Goal: Information Seeking & Learning: Compare options

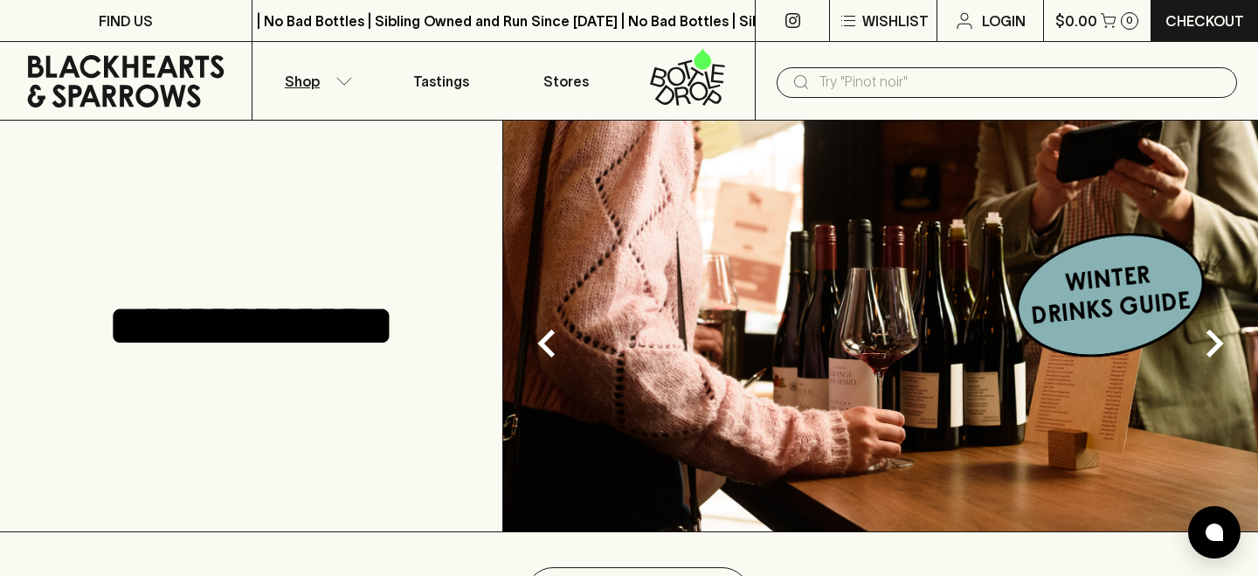
click at [335, 79] on icon "button" at bounding box center [343, 81] width 17 height 9
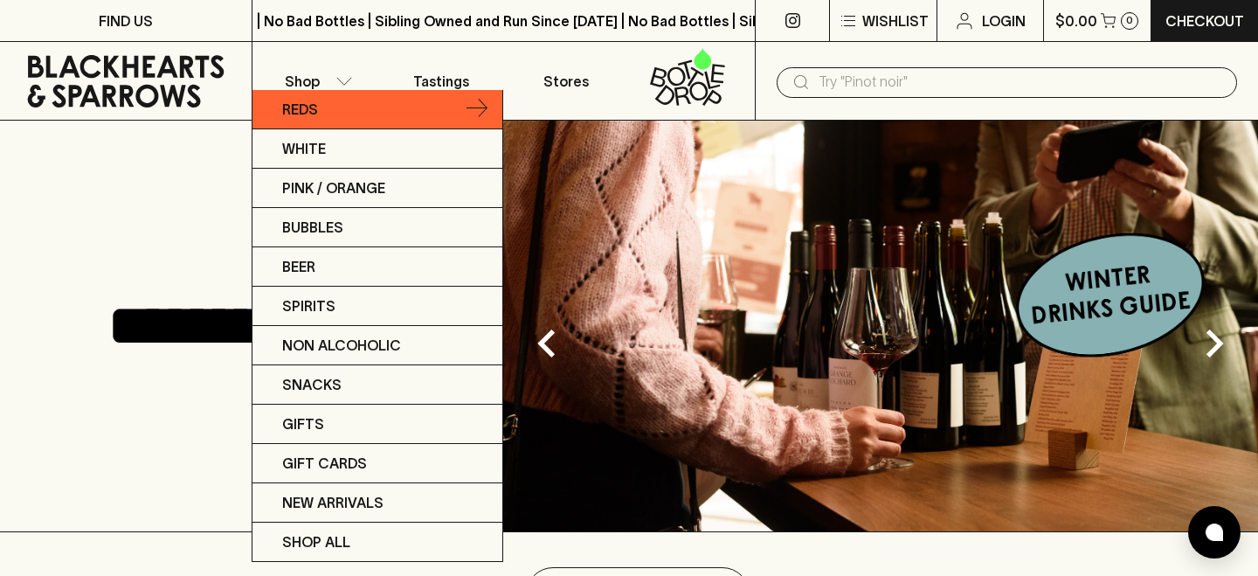
click at [332, 119] on link "Reds" at bounding box center [377, 109] width 250 height 39
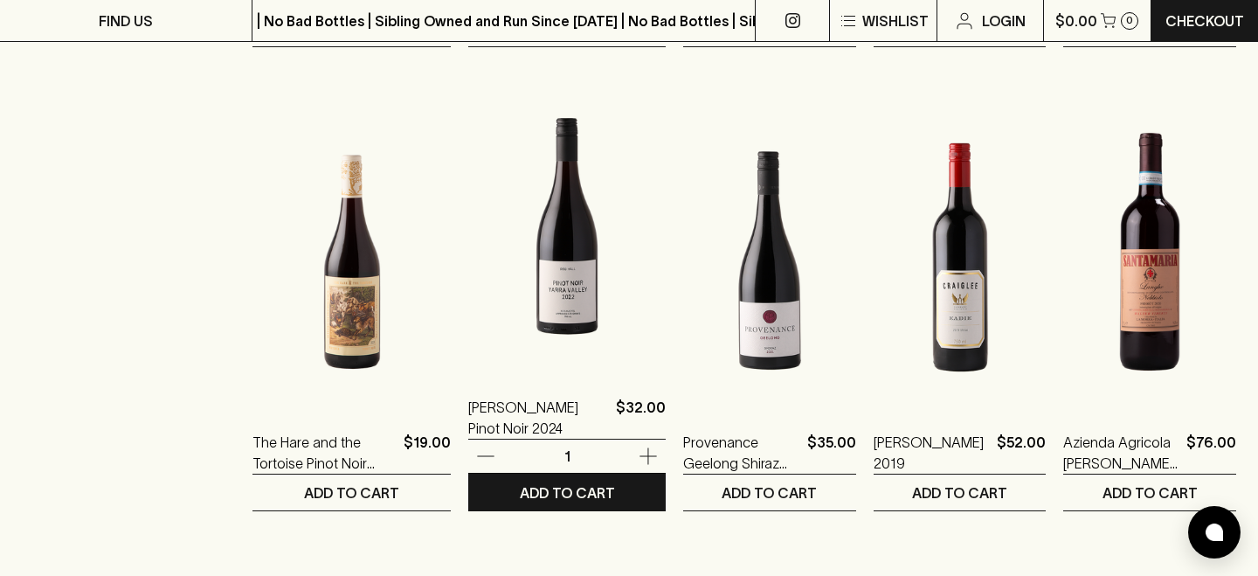
scroll to position [1178, 0]
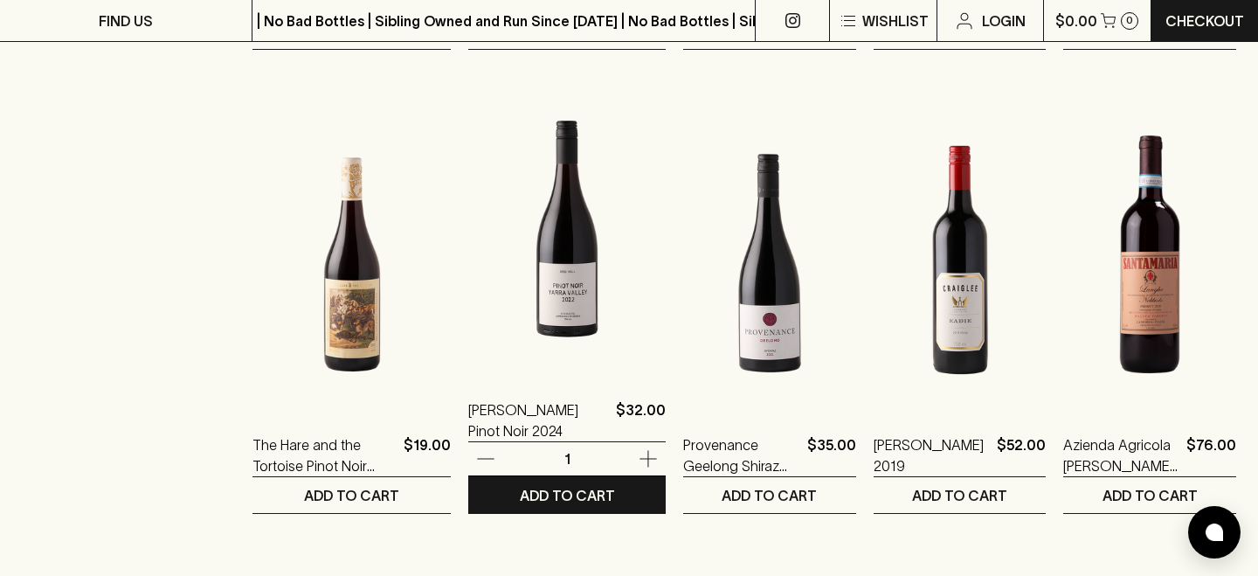
click at [566, 286] on img at bounding box center [566, 220] width 197 height 306
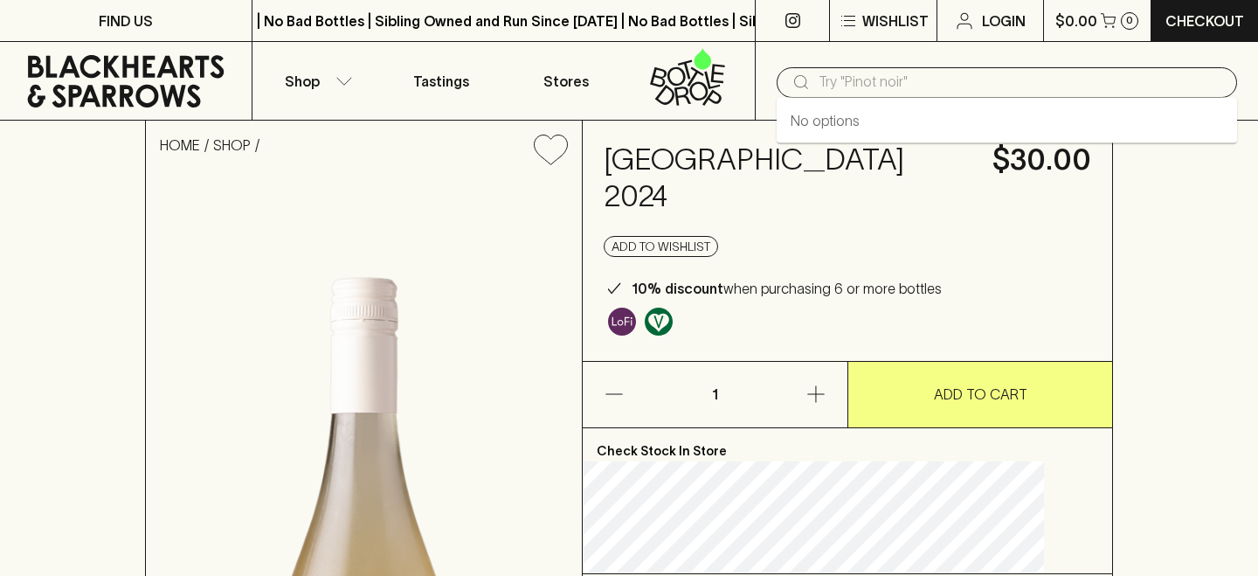
click at [982, 82] on input "text" at bounding box center [1021, 82] width 404 height 28
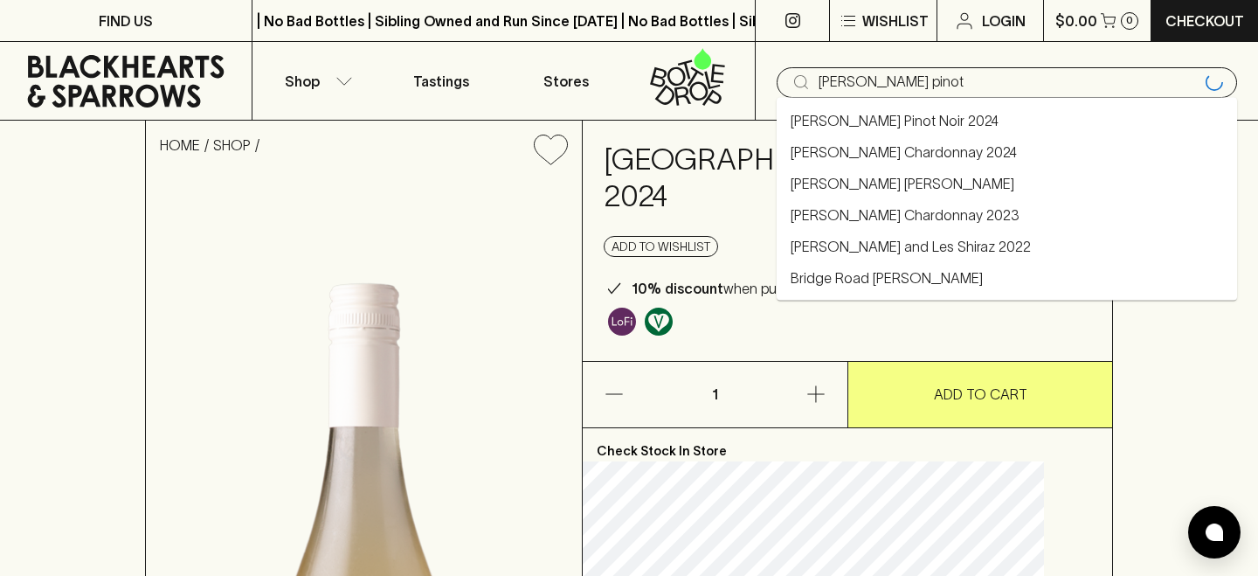
type input "rob hall pinot"
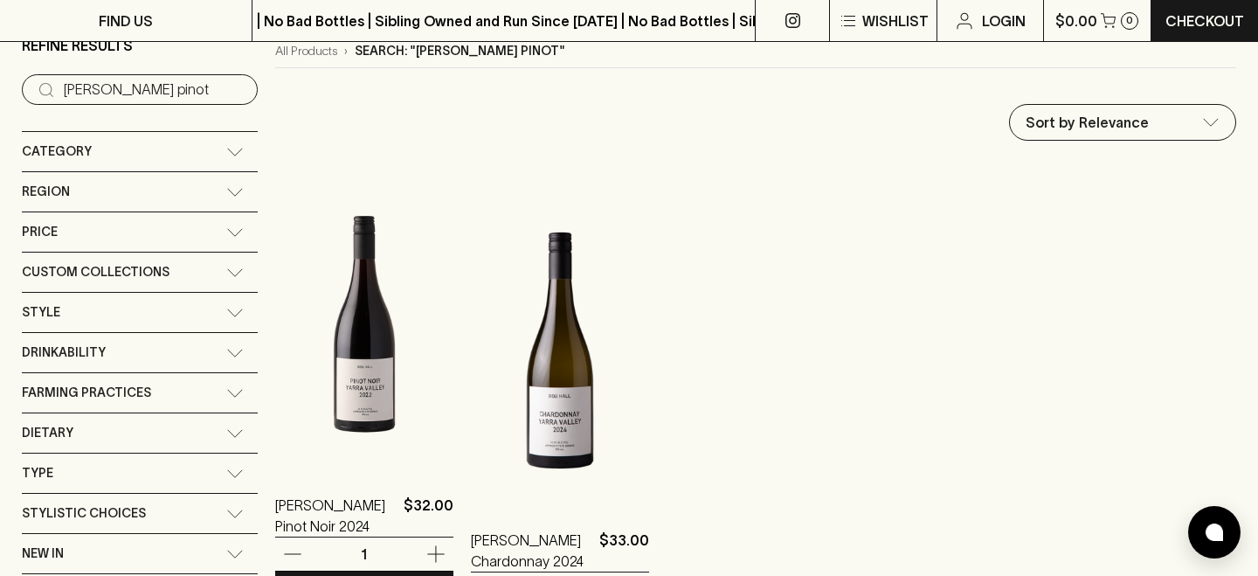
scroll to position [158, 0]
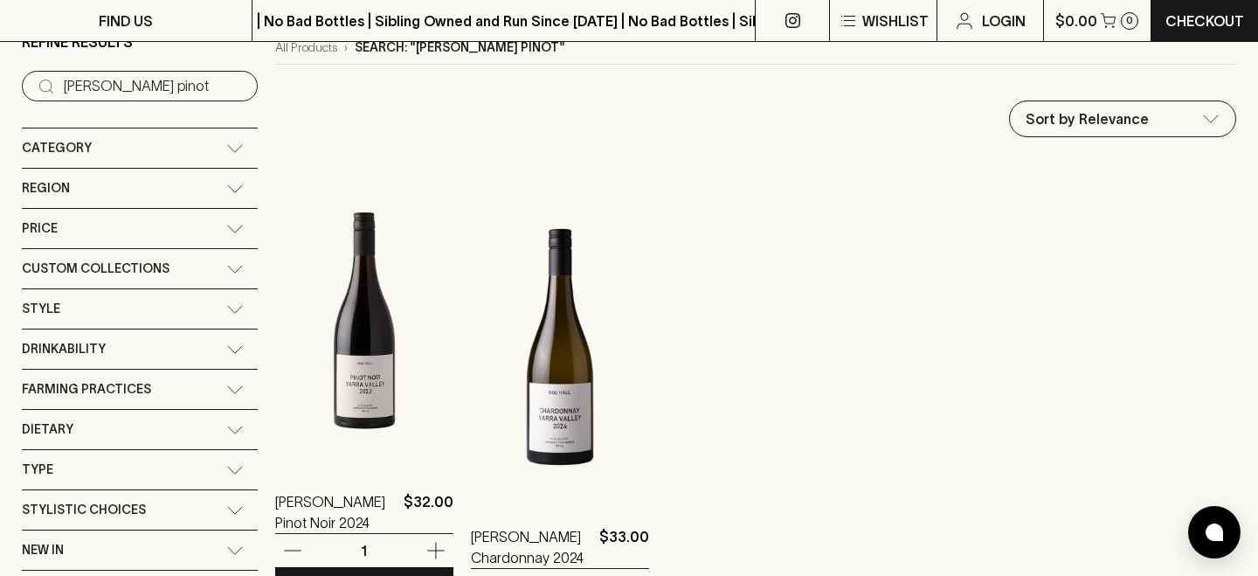
click at [369, 374] on img at bounding box center [364, 312] width 178 height 306
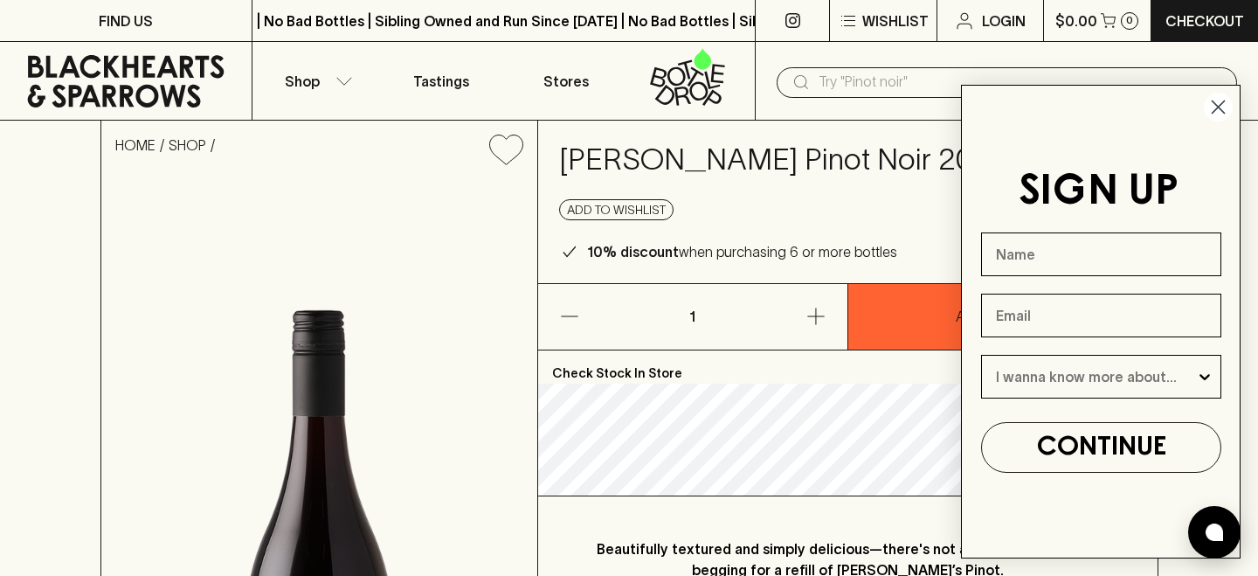
click at [1217, 107] on icon "Close dialog" at bounding box center [1218, 107] width 31 height 31
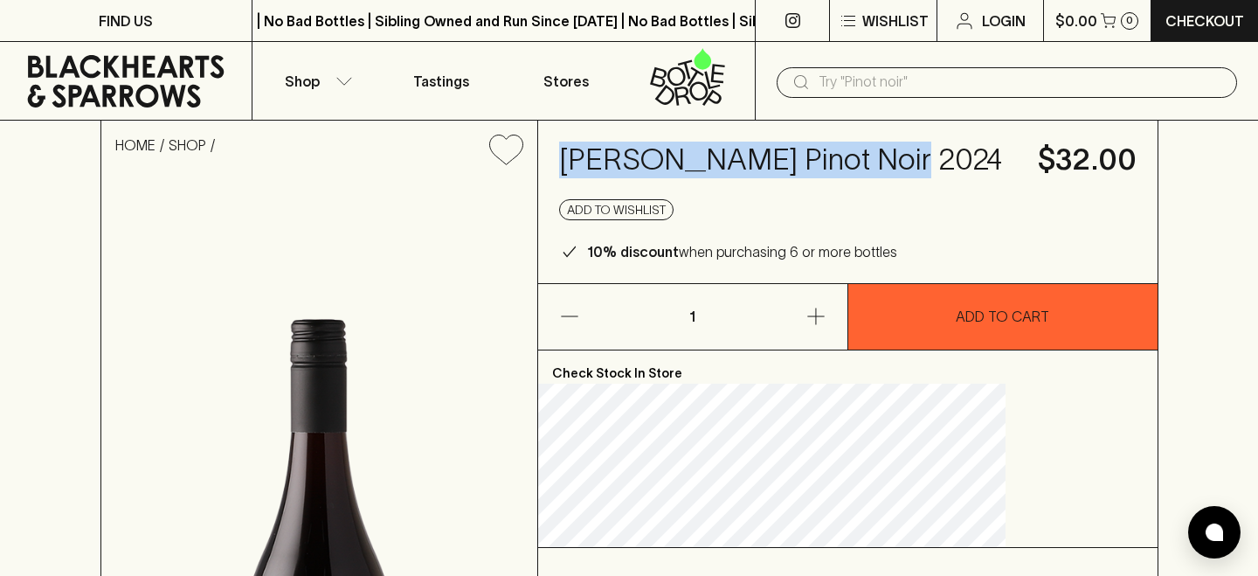
drag, startPoint x: 707, startPoint y: 193, endPoint x: 615, endPoint y: 156, distance: 98.8
click at [615, 156] on div "Rob Hall Pinot Noir 2024 $32.00 Add to wishlist 10% discount when purchasing 6 …" at bounding box center [847, 202] width 619 height 162
copy h4 "Rob Hall Pinot Noir 2024"
click at [336, 82] on icon "button" at bounding box center [343, 81] width 17 height 9
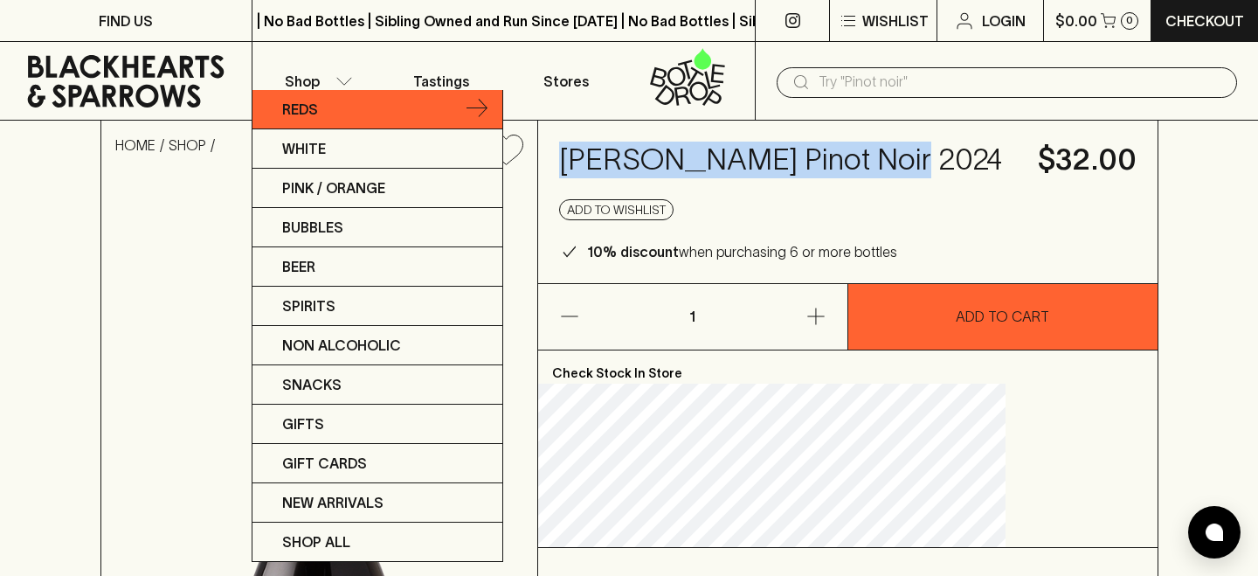
click at [328, 117] on link "Reds" at bounding box center [377, 109] width 250 height 39
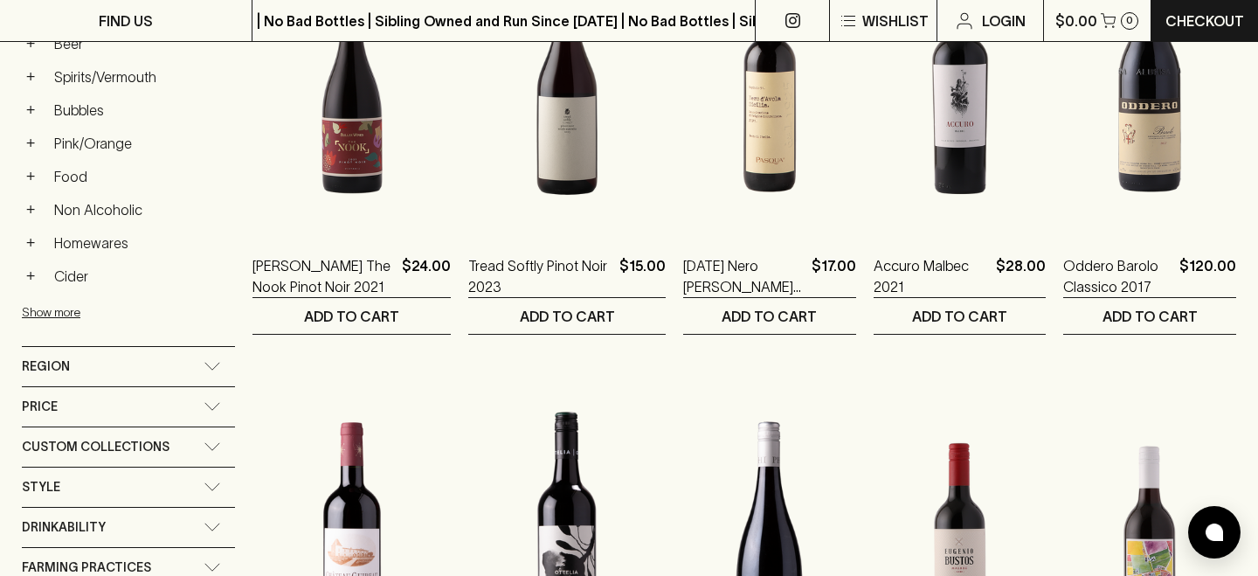
scroll to position [444, 0]
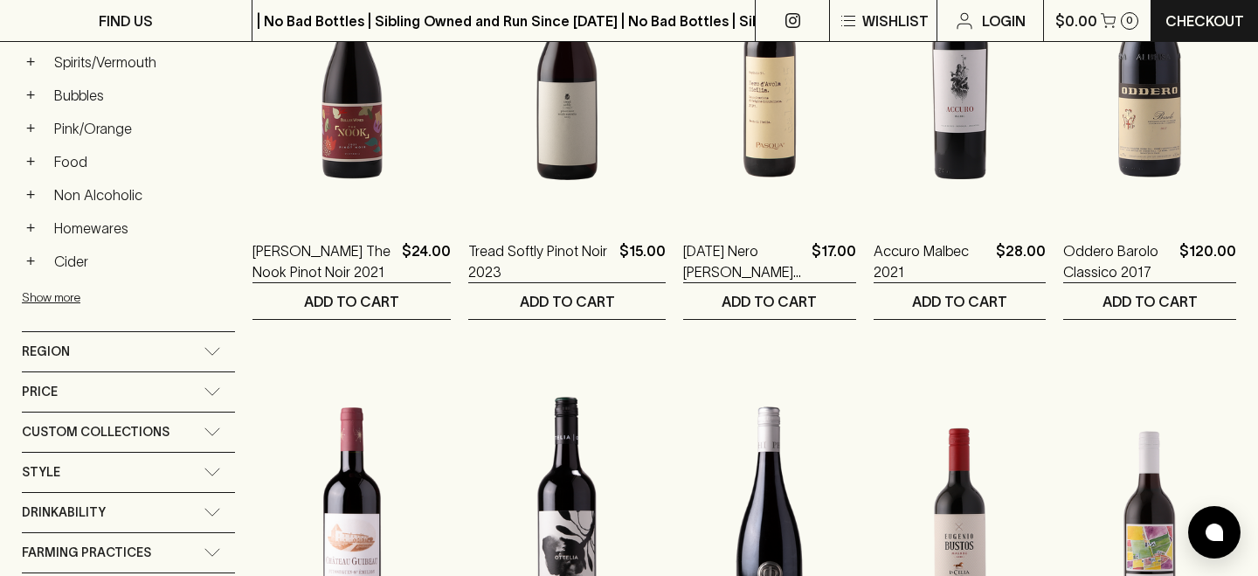
click at [146, 338] on div "Region" at bounding box center [128, 351] width 213 height 39
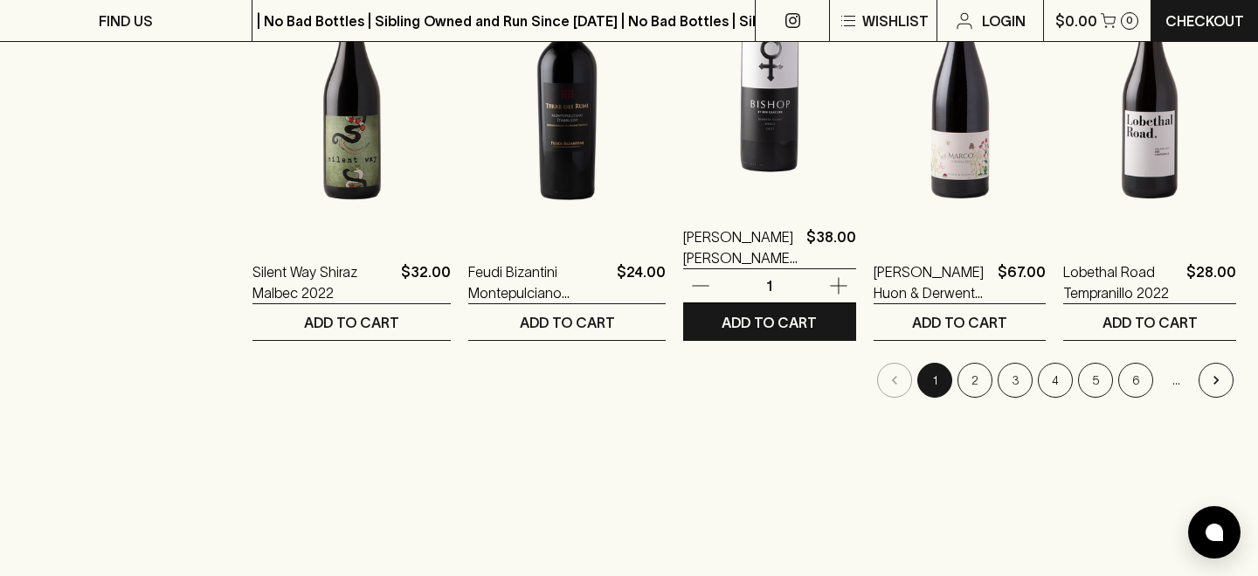
scroll to position [1819, 0]
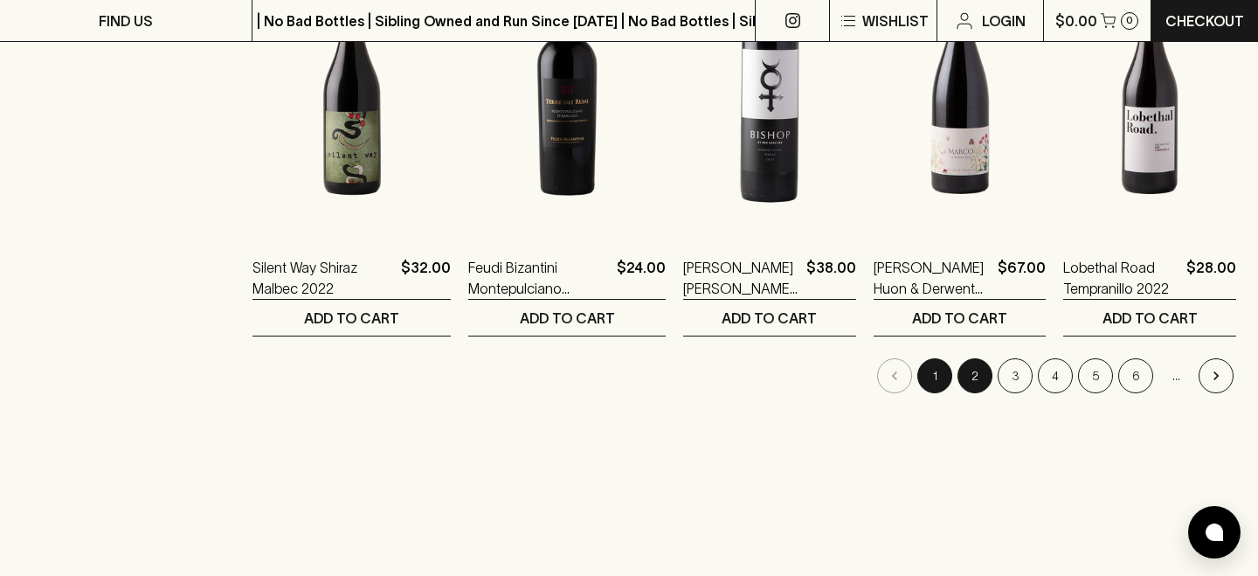
click at [978, 380] on button "2" at bounding box center [974, 375] width 35 height 35
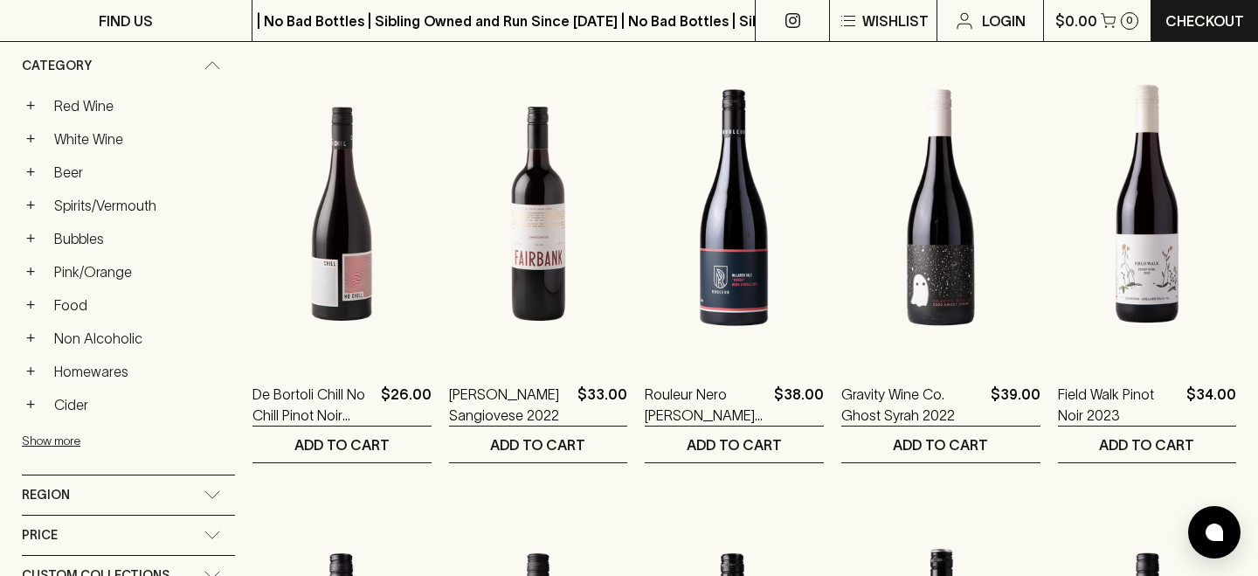
scroll to position [297, 0]
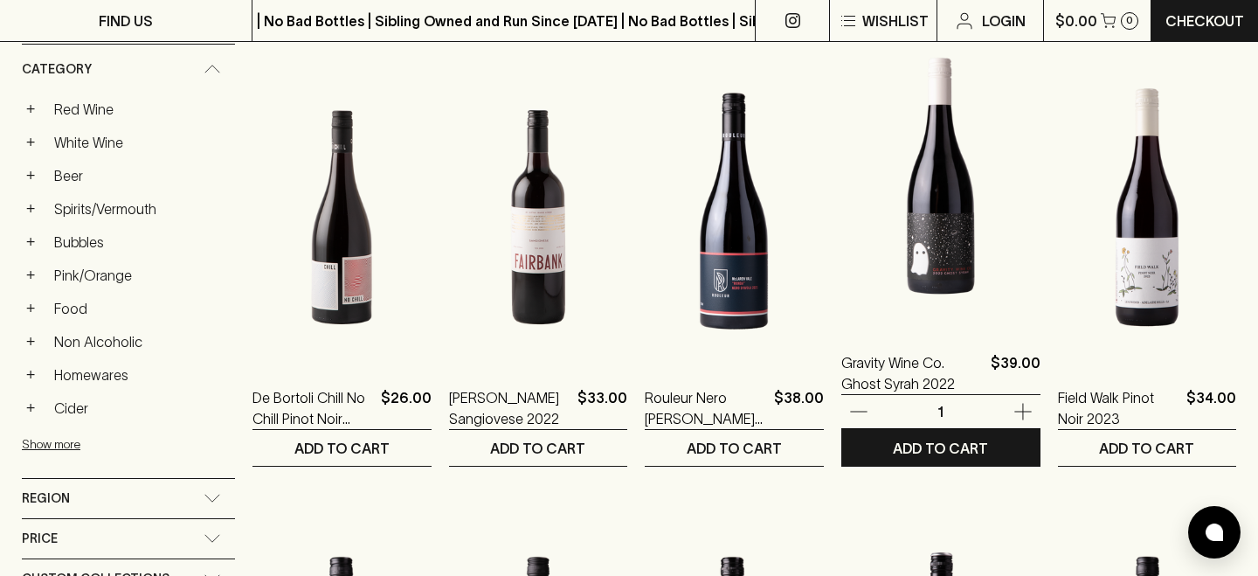
click at [906, 300] on img at bounding box center [940, 173] width 199 height 306
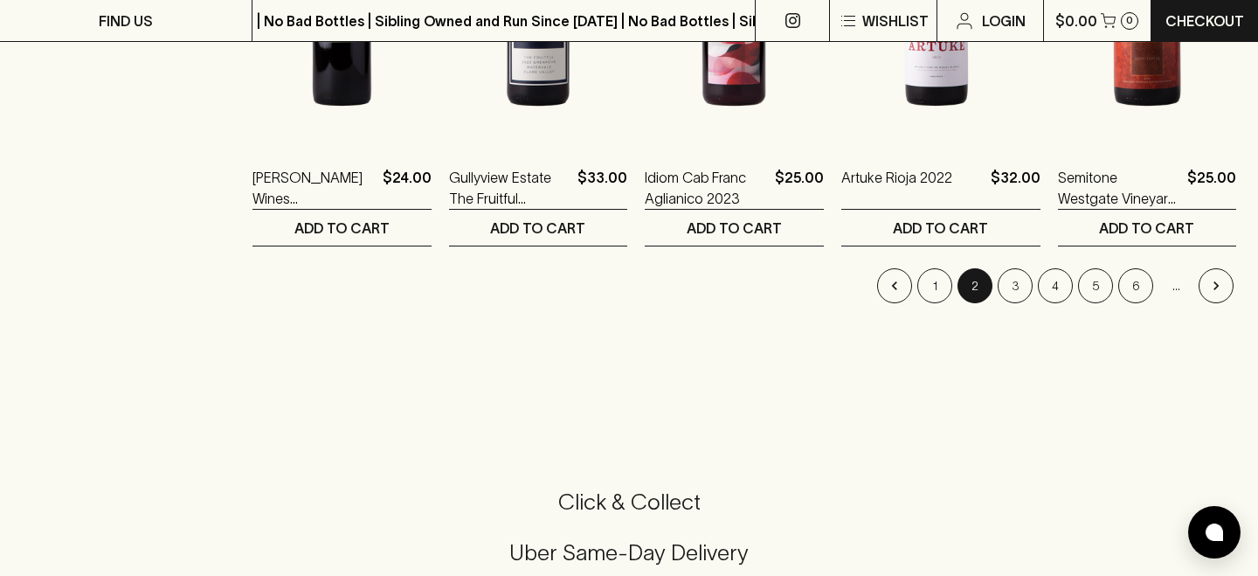
scroll to position [1908, 0]
click at [1023, 280] on button "3" at bounding box center [1015, 286] width 35 height 35
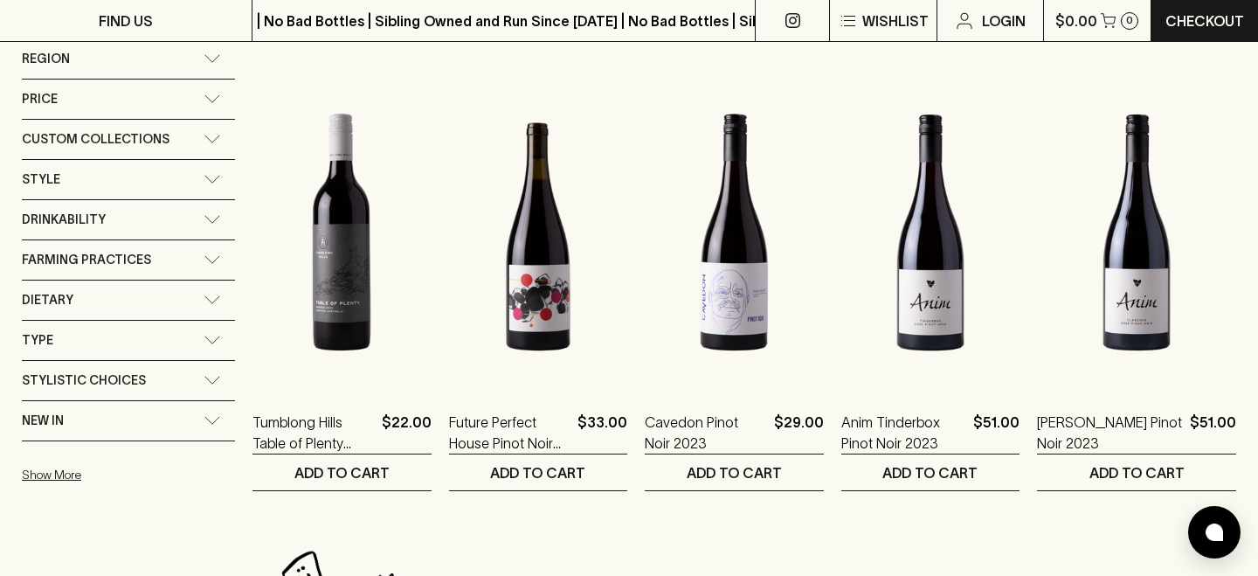
scroll to position [760, 0]
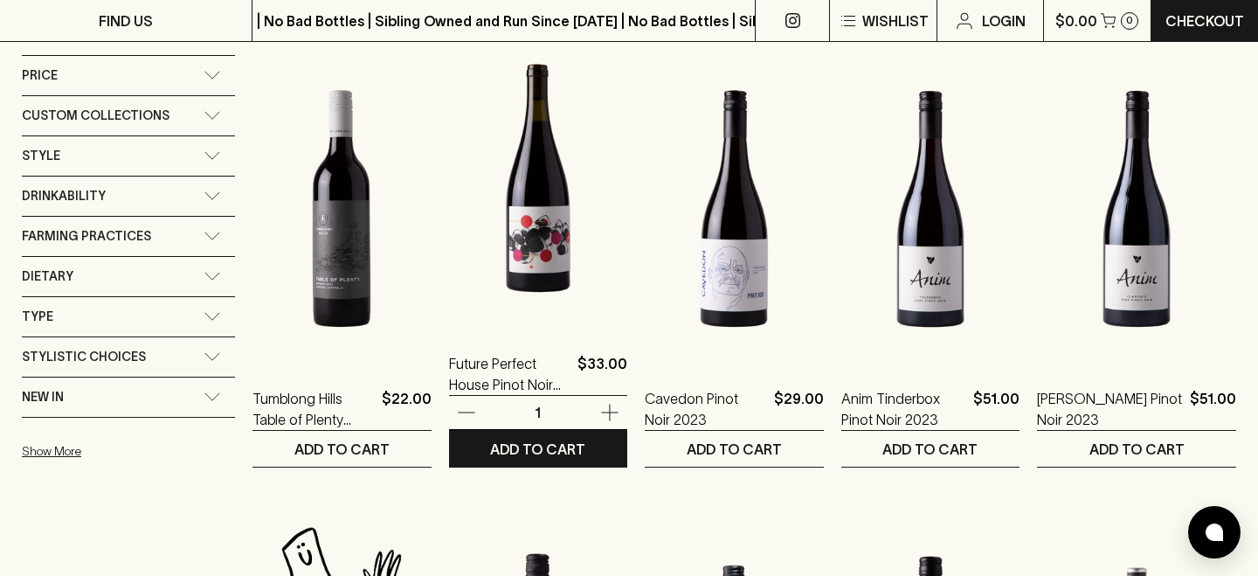
click at [526, 259] on img at bounding box center [538, 174] width 179 height 306
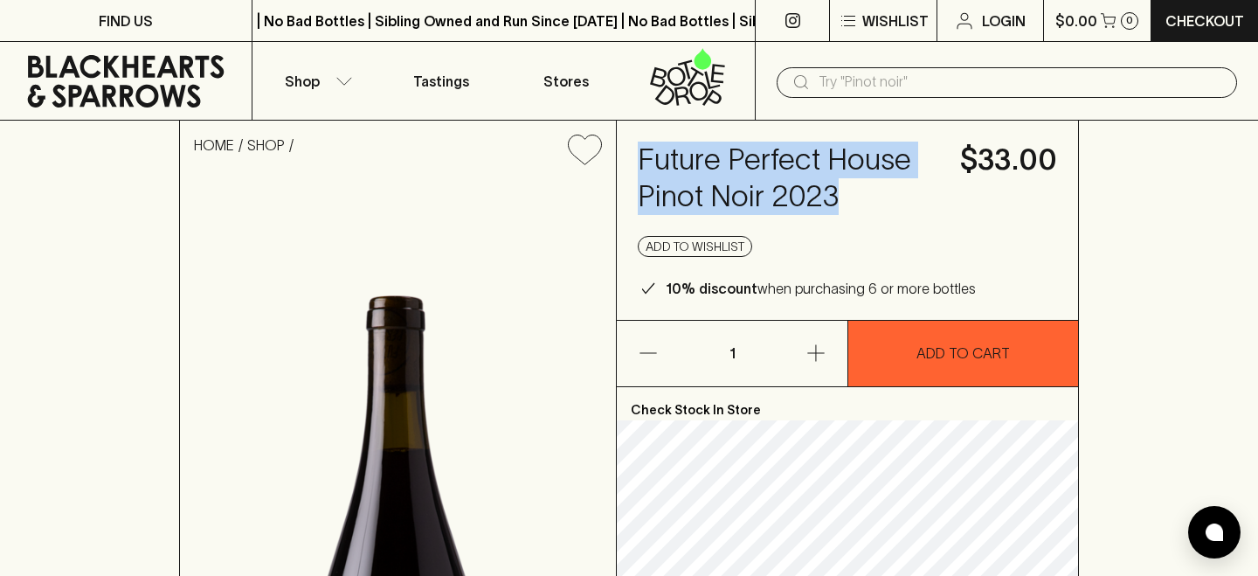
drag, startPoint x: 640, startPoint y: 158, endPoint x: 866, endPoint y: 199, distance: 229.1
click at [866, 199] on h4 "Future Perfect House Pinot Noir 2023" at bounding box center [788, 178] width 301 height 73
copy h4 "Future Perfect House Pinot Noir 2023"
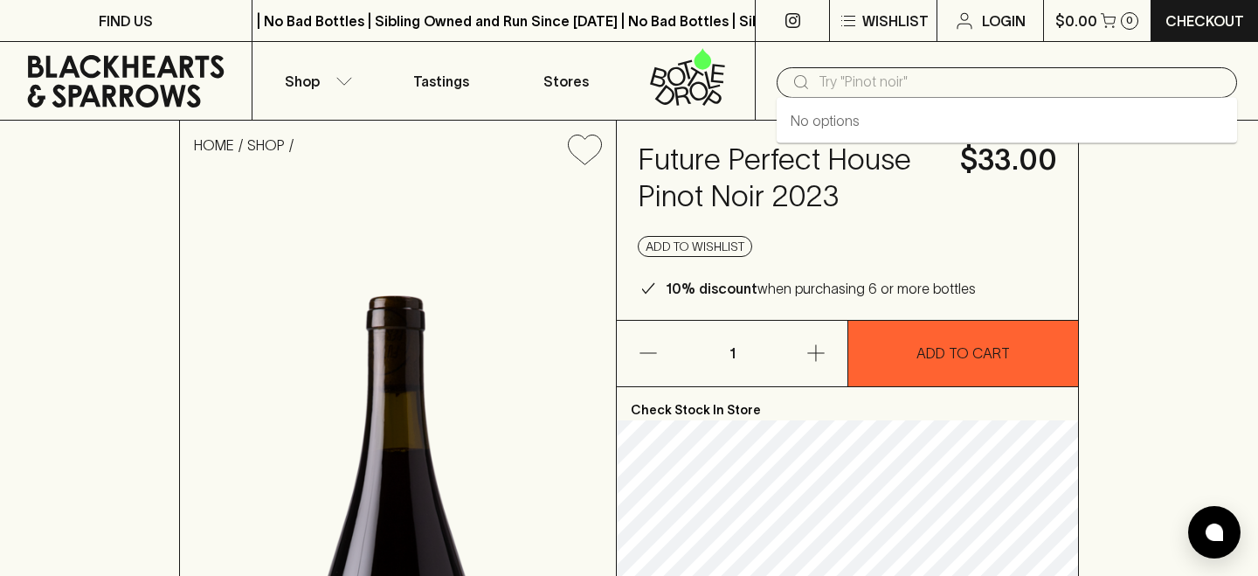
click at [888, 86] on input "text" at bounding box center [1021, 82] width 404 height 28
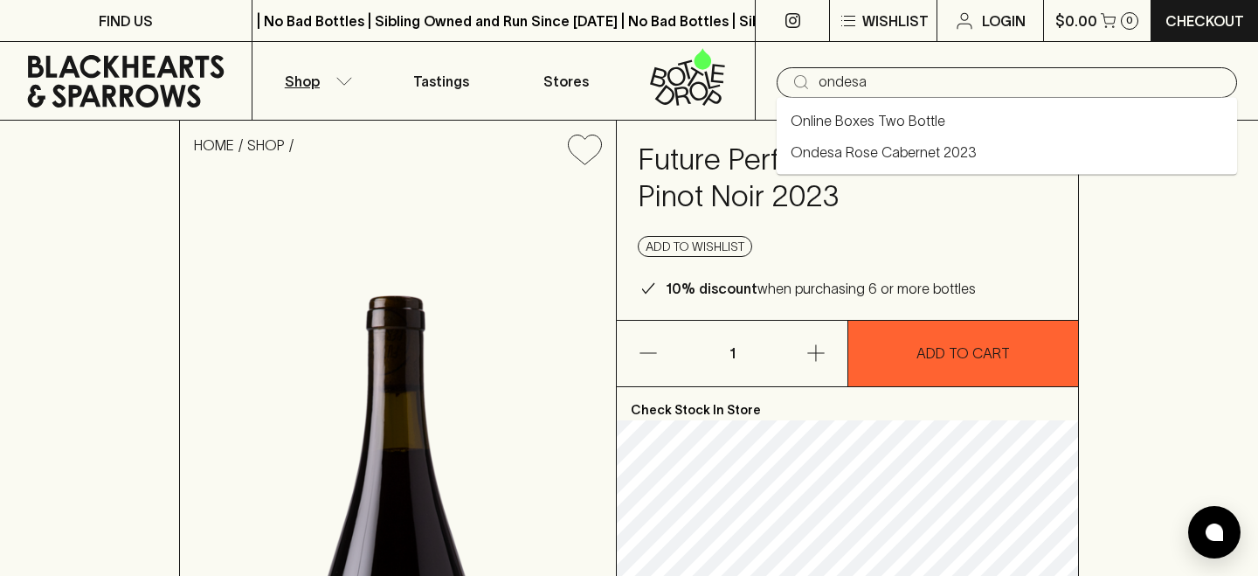
type input "ondesa"
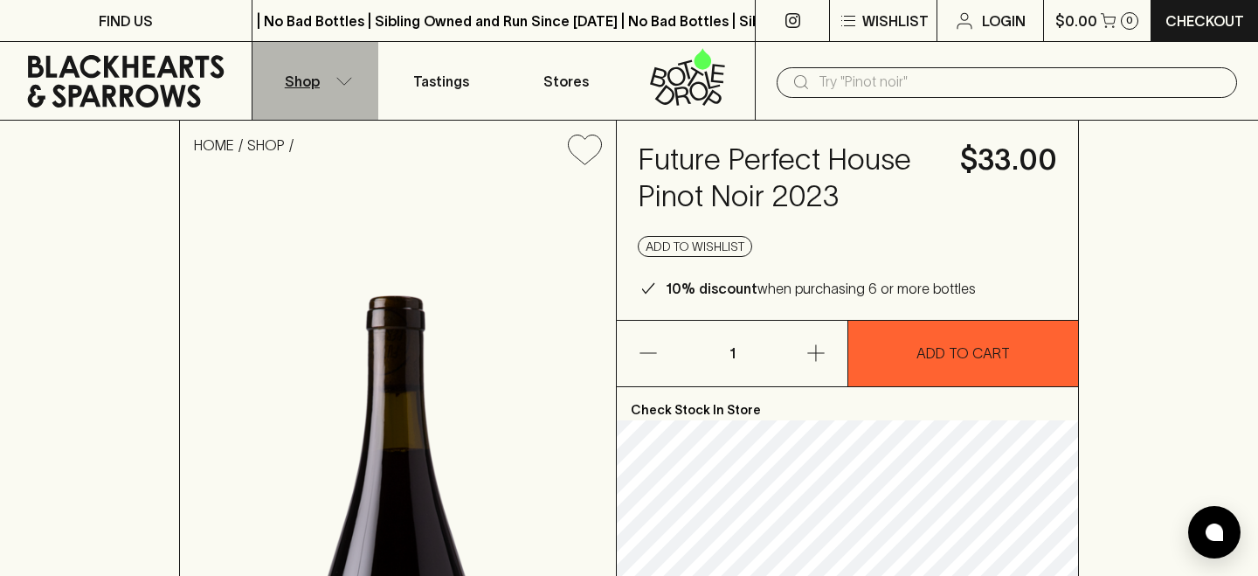
click at [346, 86] on button "Shop" at bounding box center [315, 81] width 126 height 78
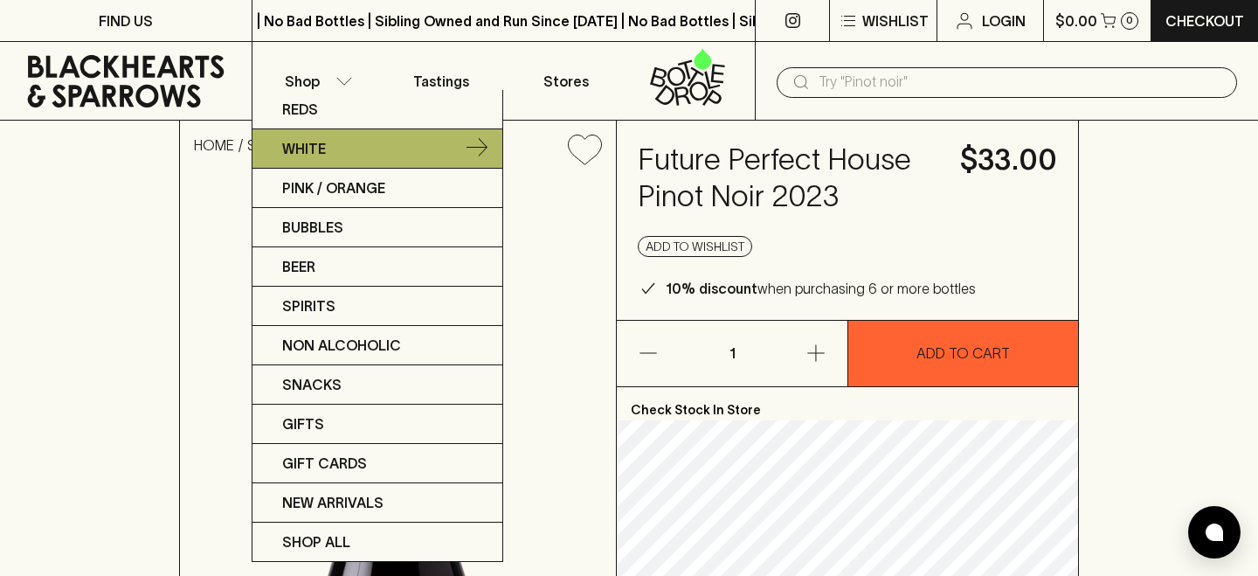
click at [314, 149] on p "White" at bounding box center [304, 148] width 44 height 21
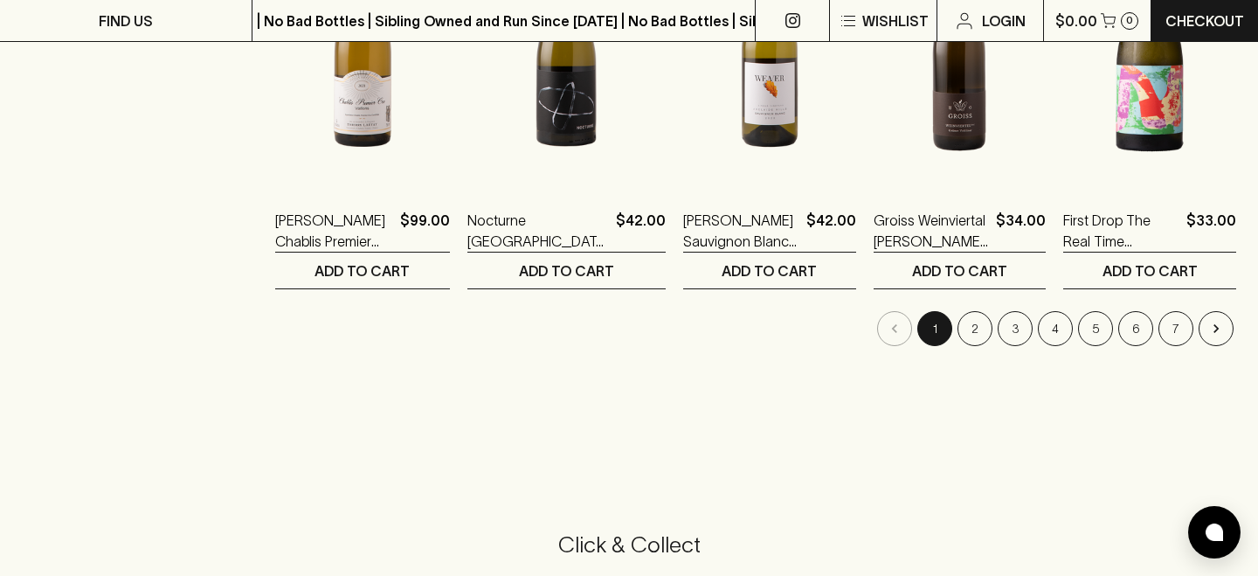
scroll to position [1870, 0]
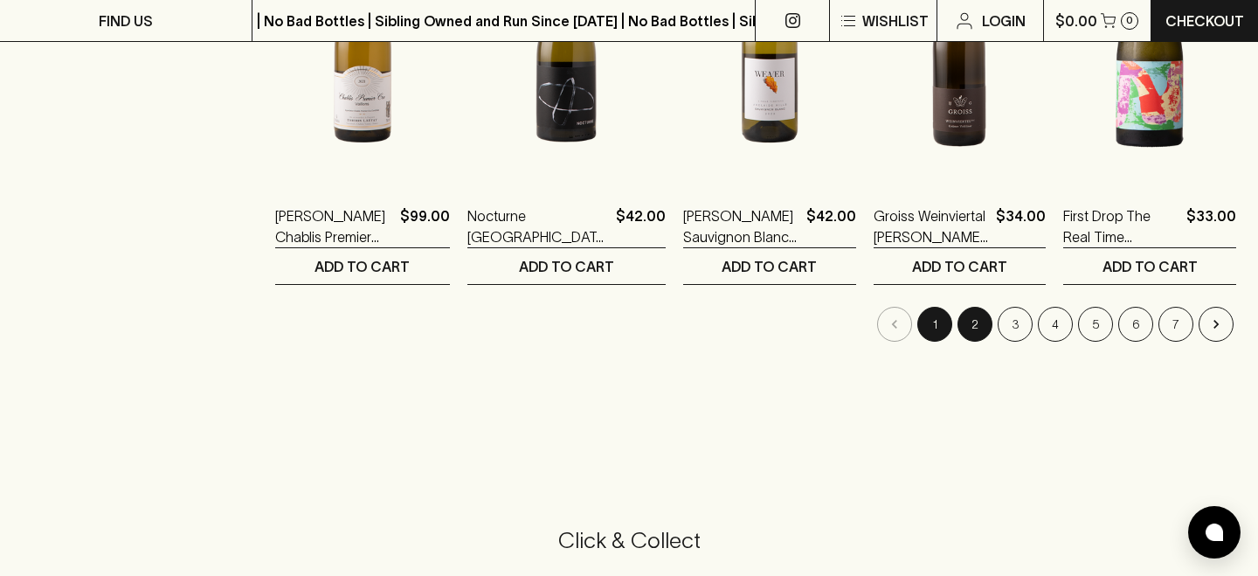
click at [977, 327] on button "2" at bounding box center [974, 324] width 35 height 35
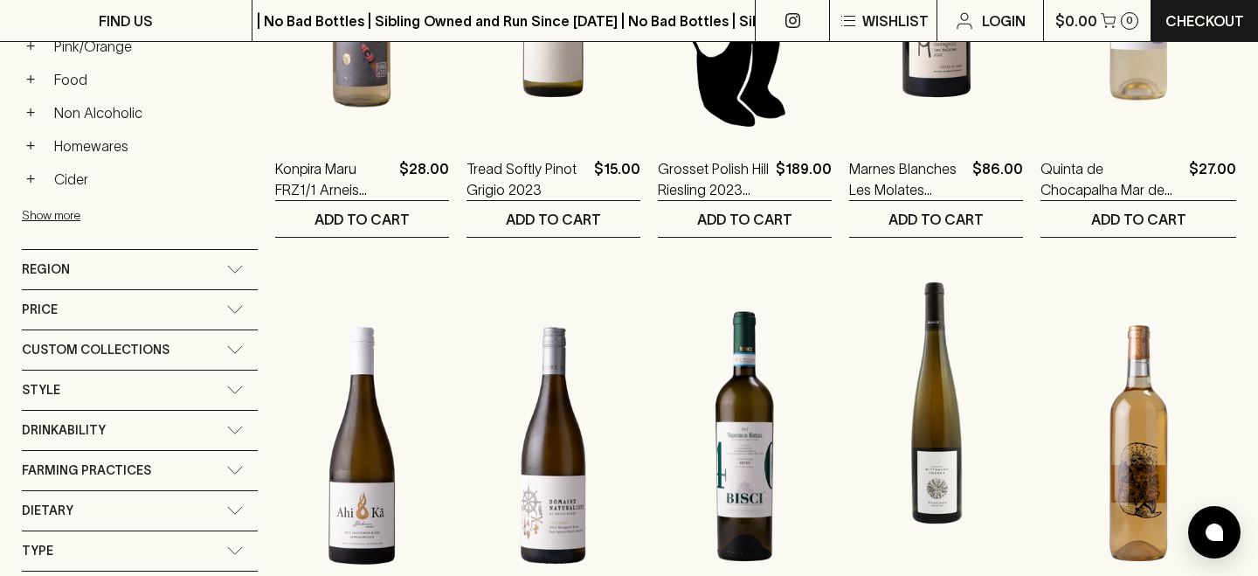
scroll to position [399, 0]
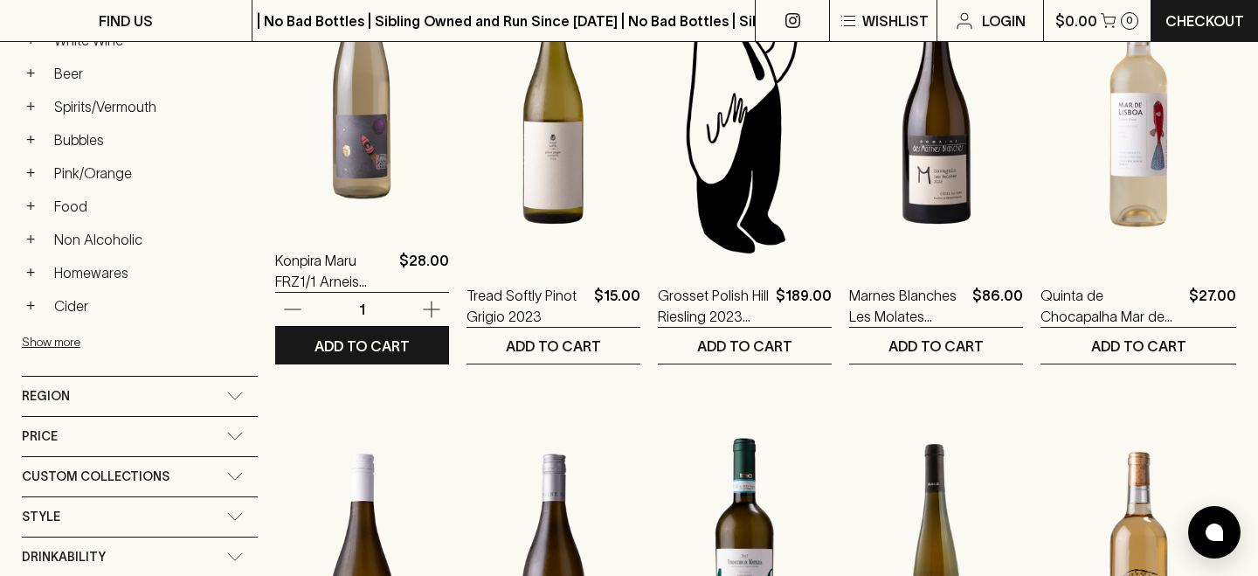
click at [350, 201] on img at bounding box center [362, 71] width 174 height 306
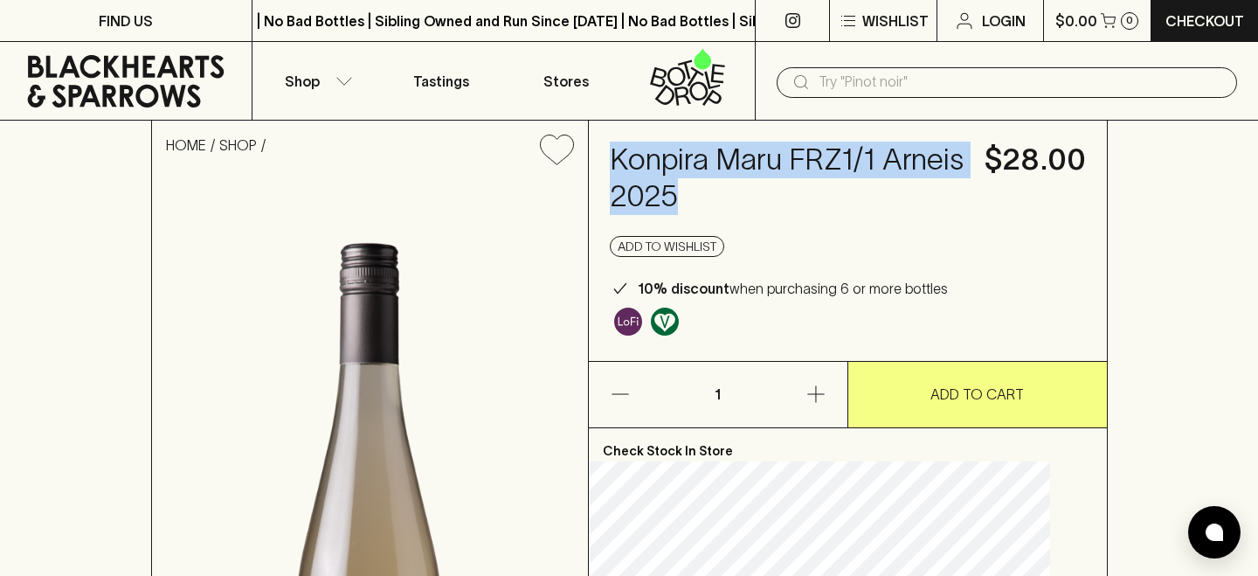
drag, startPoint x: 804, startPoint y: 196, endPoint x: 627, endPoint y: 143, distance: 184.1
click at [627, 143] on div "Konpira Maru FRZ1/1 Arneis 2025 $28.00 Add to wishlist 10% discount when purcha…" at bounding box center [848, 241] width 518 height 240
copy h4 "Konpira Maru FRZ1/1 Arneis 2025"
click at [346, 81] on icon "button" at bounding box center [344, 80] width 15 height 7
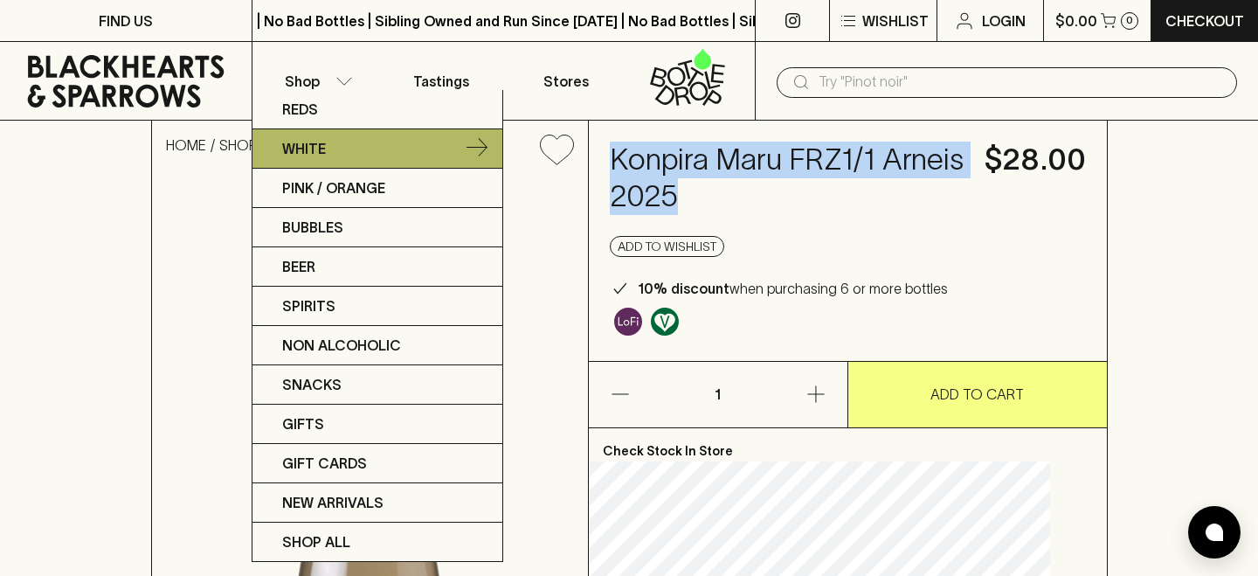
click at [354, 158] on link "White" at bounding box center [377, 148] width 250 height 39
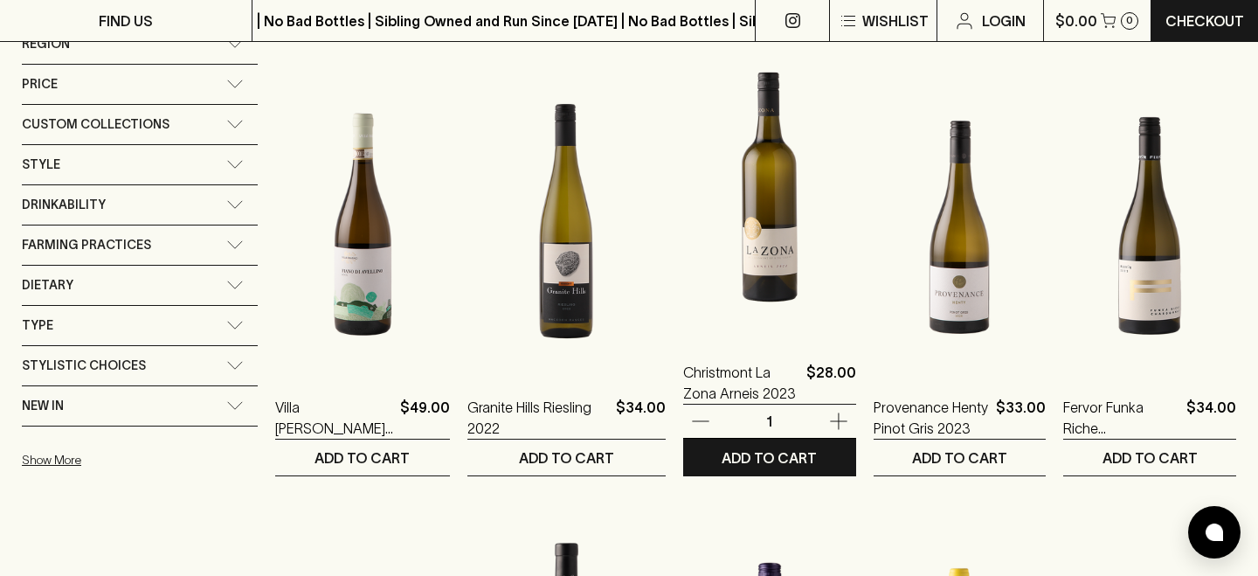
scroll to position [757, 0]
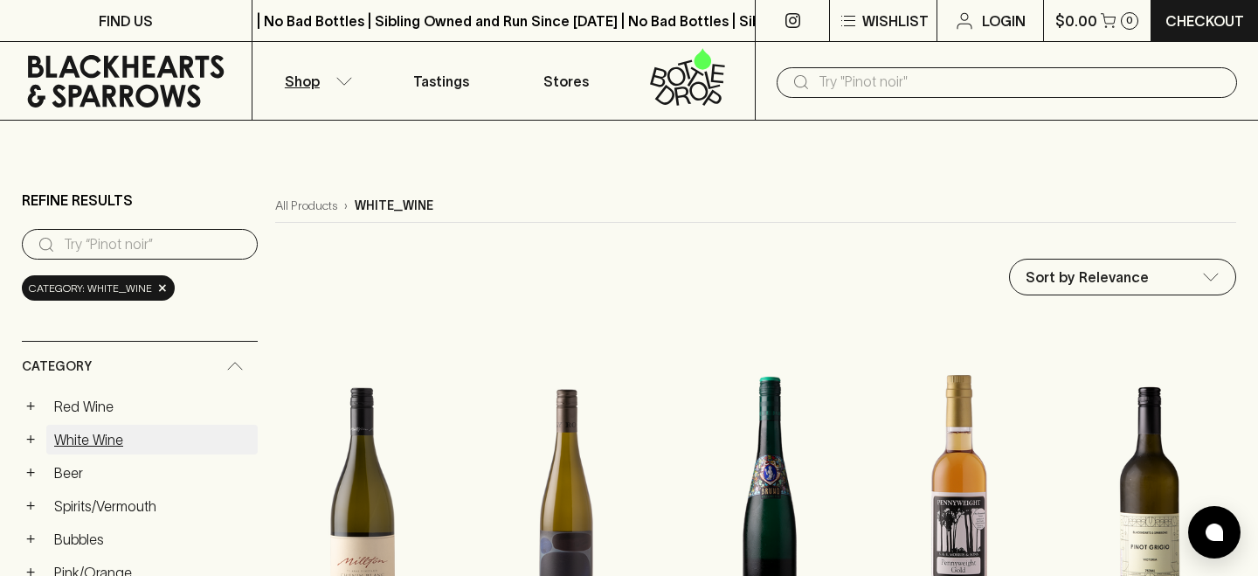
click at [49, 445] on link "White Wine" at bounding box center [151, 440] width 211 height 30
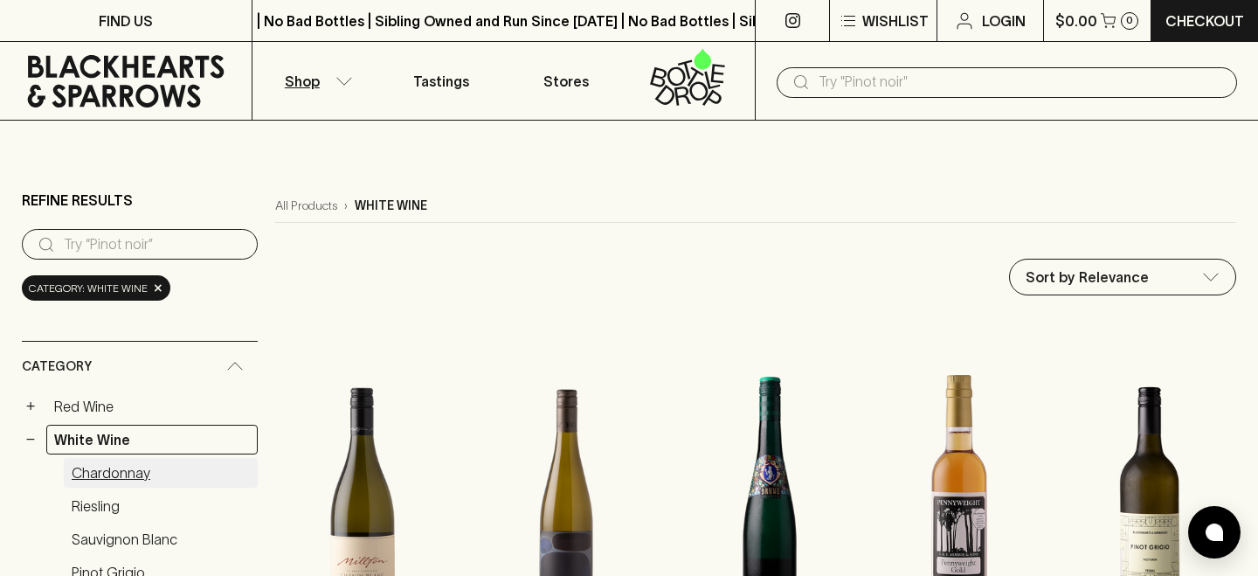
click at [121, 472] on link "Chardonnay" at bounding box center [161, 473] width 194 height 30
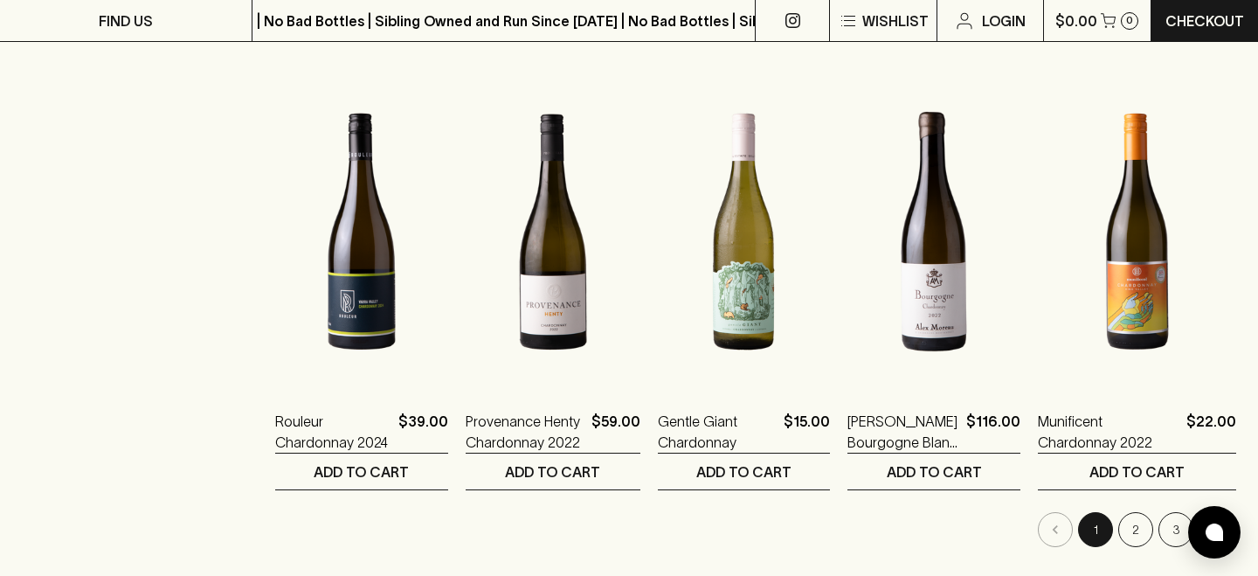
scroll to position [1672, 0]
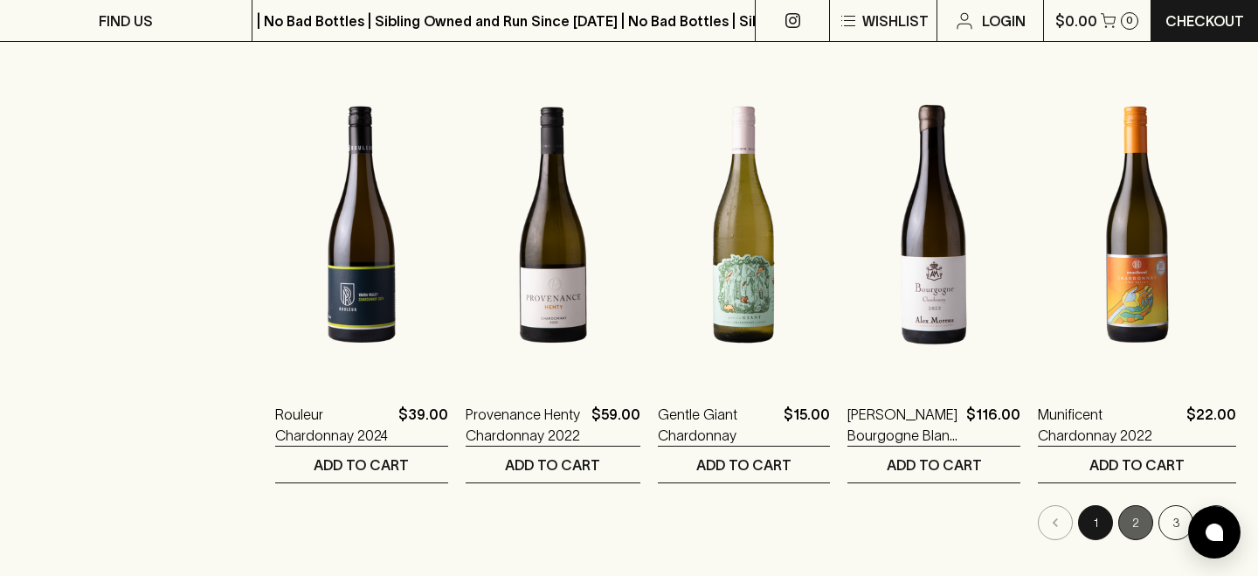
click at [1135, 516] on button "2" at bounding box center [1135, 522] width 35 height 35
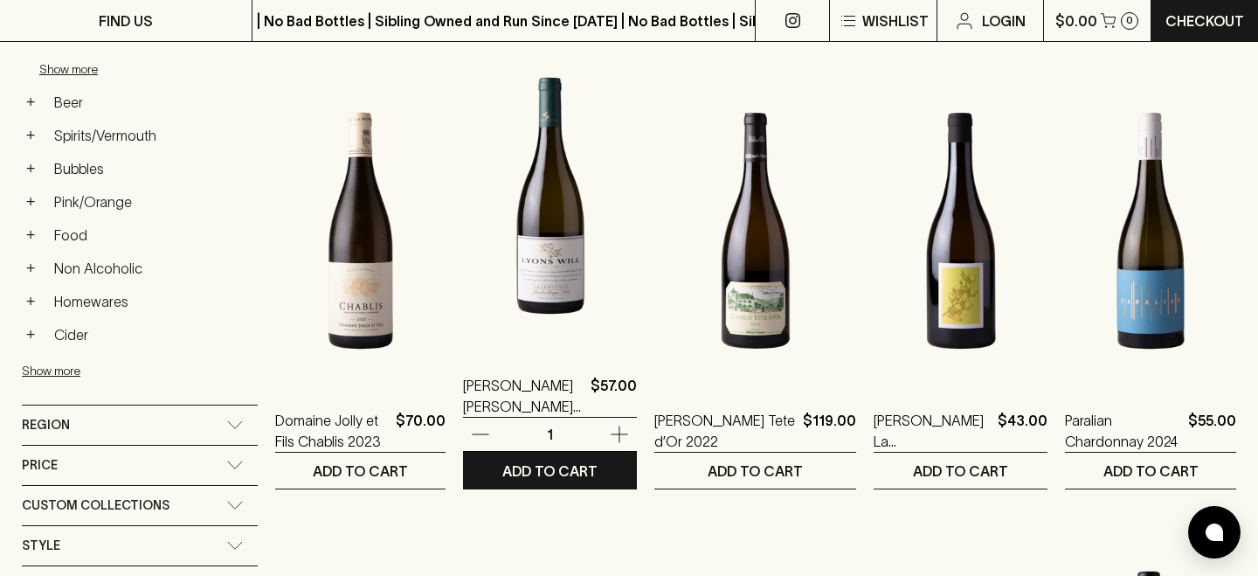
scroll to position [739, 0]
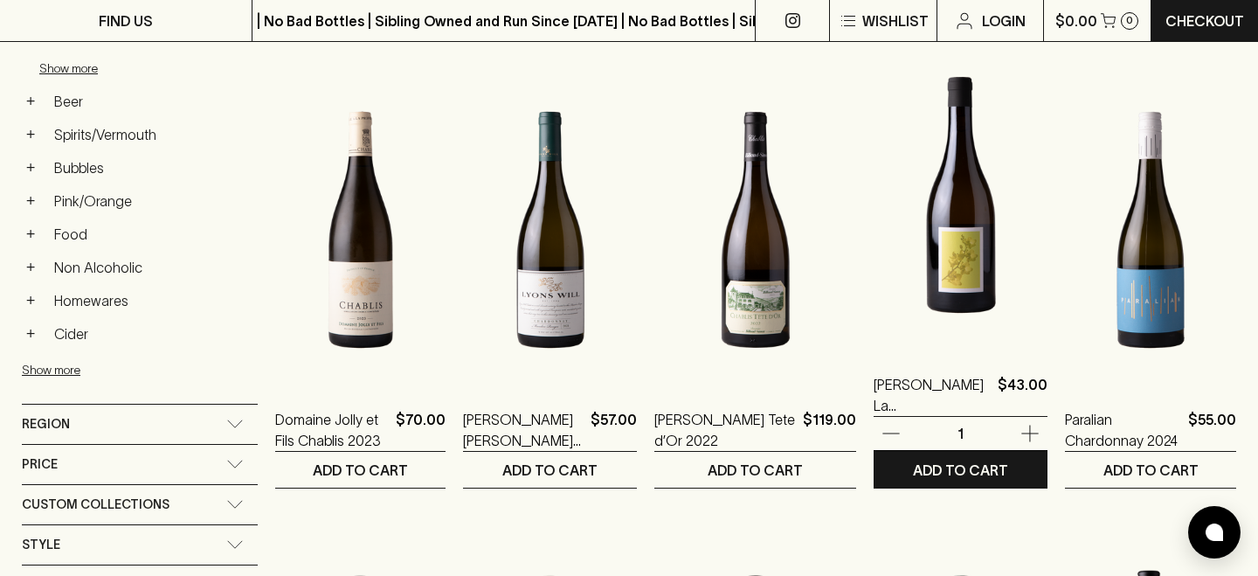
click at [949, 289] on img at bounding box center [961, 195] width 174 height 306
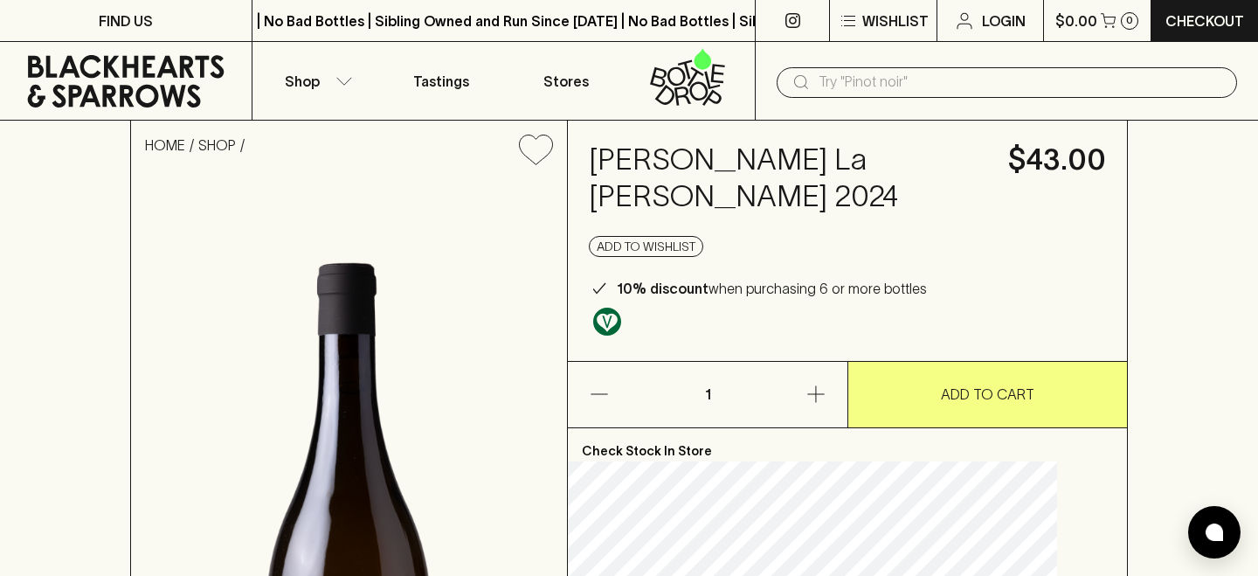
drag, startPoint x: 861, startPoint y: 200, endPoint x: 612, endPoint y: 151, distance: 253.7
click at [612, 151] on div "Sven Joschke La Justine Chardonnay 2024 $43.00 Add to wishlist 10% discount whe…" at bounding box center [847, 241] width 559 height 240
copy h4 "Sven Joschke La Justine Chardonnay 2024"
click at [335, 77] on icon "button" at bounding box center [343, 81] width 17 height 9
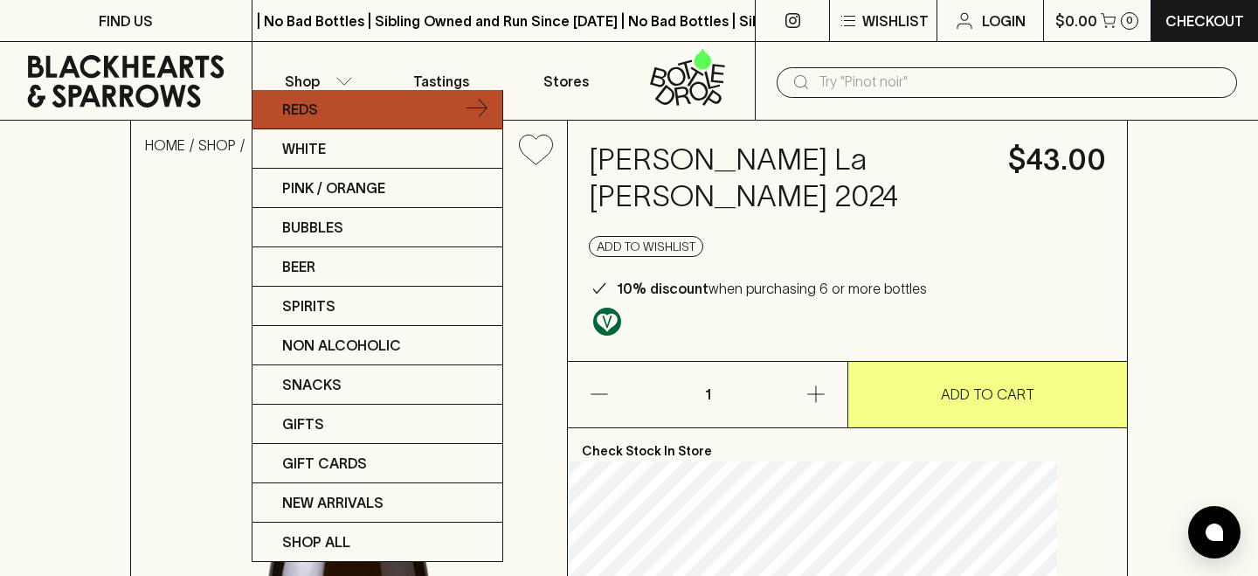
click at [337, 117] on link "Reds" at bounding box center [377, 109] width 250 height 39
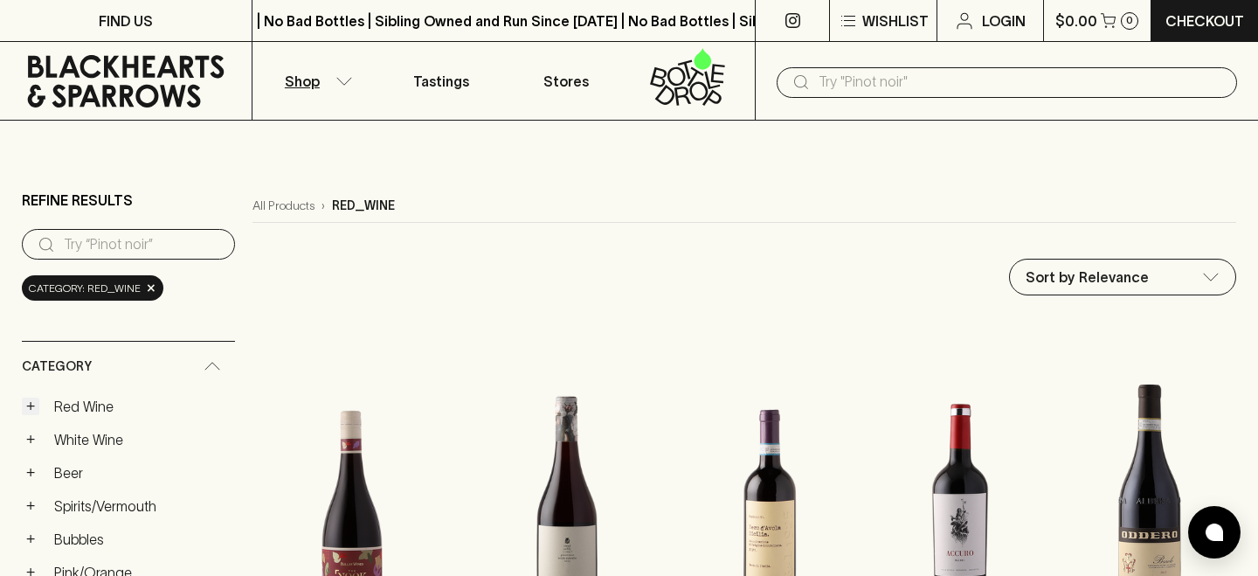
click at [26, 406] on button "+" at bounding box center [30, 405] width 17 height 17
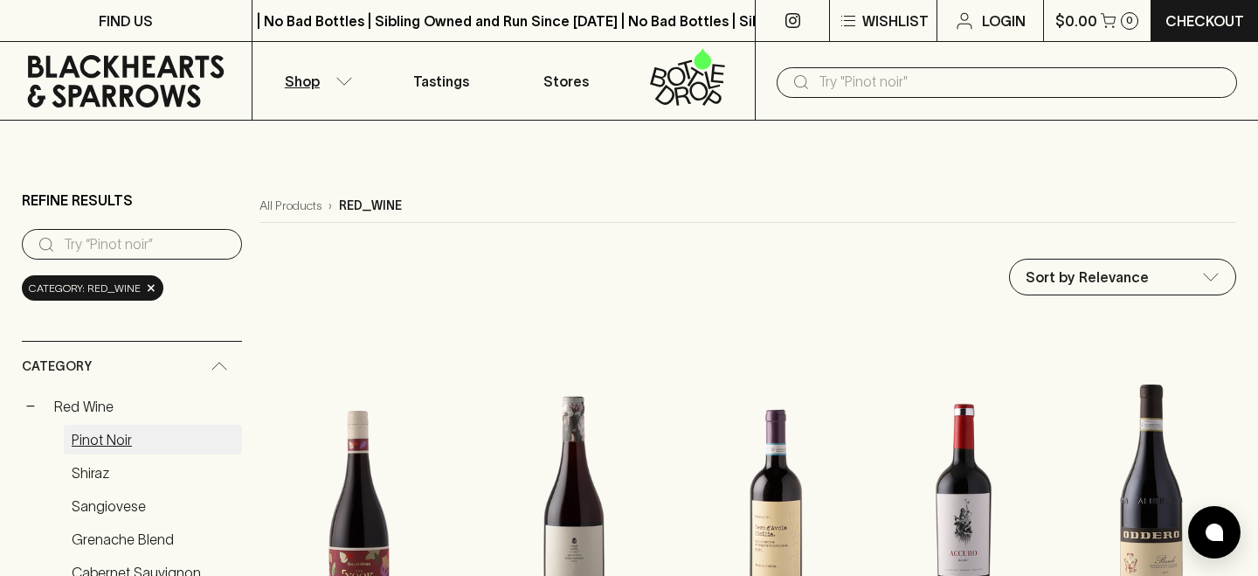
click at [73, 432] on link "Pinot Noir" at bounding box center [153, 440] width 178 height 30
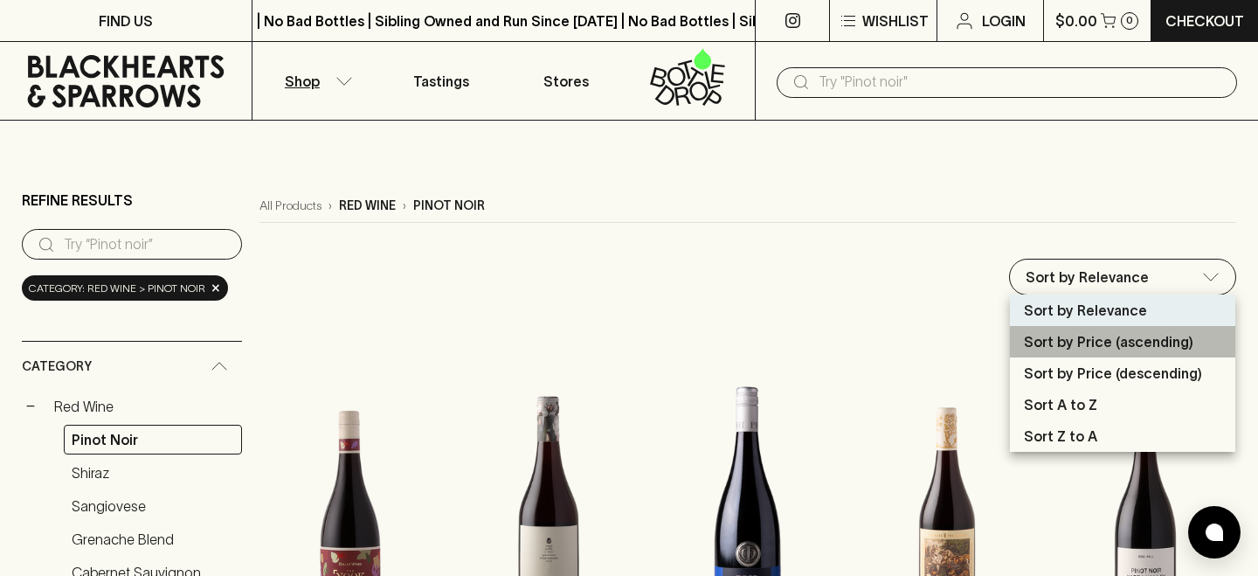
click at [1080, 342] on p "Sort by Price (ascending)" at bounding box center [1108, 341] width 169 height 21
type input "price:asc"
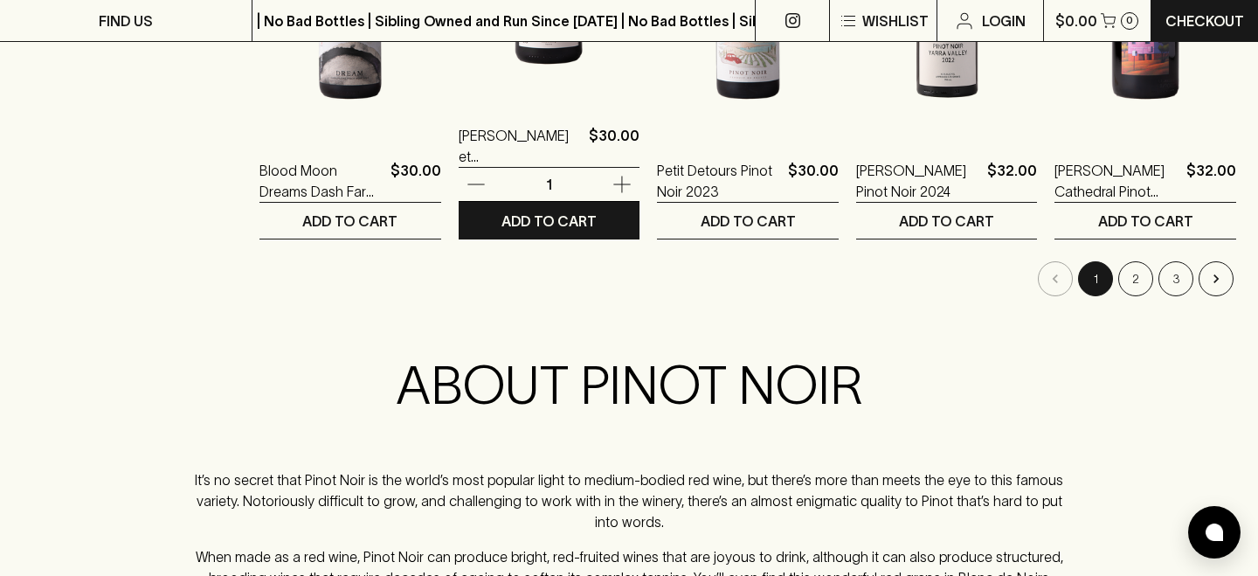
scroll to position [1924, 0]
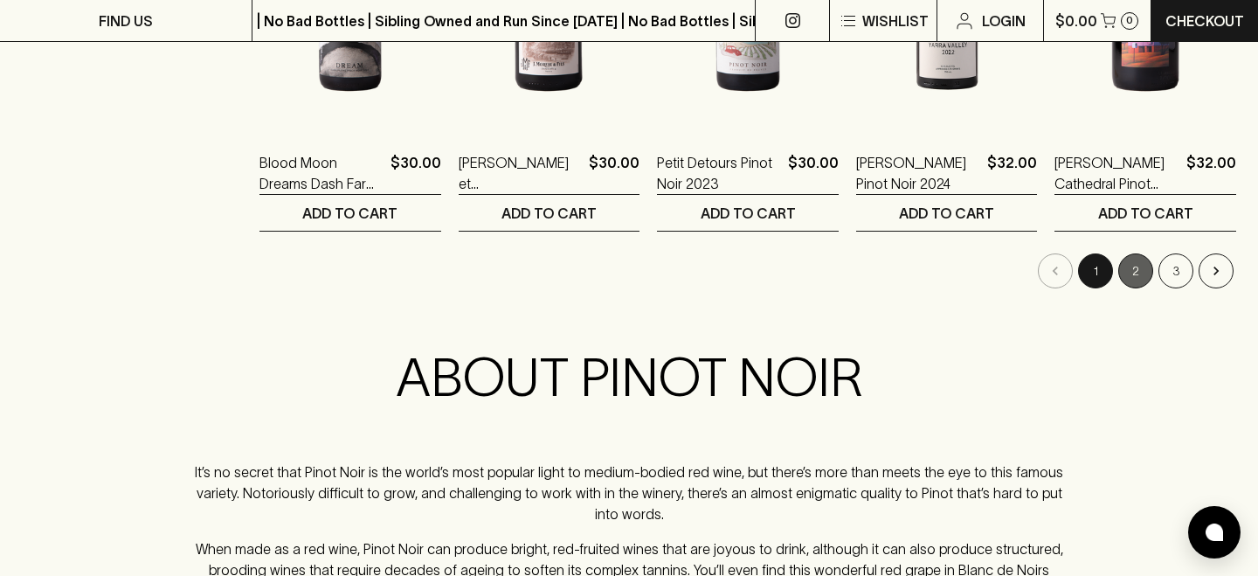
click at [1147, 279] on button "2" at bounding box center [1135, 270] width 35 height 35
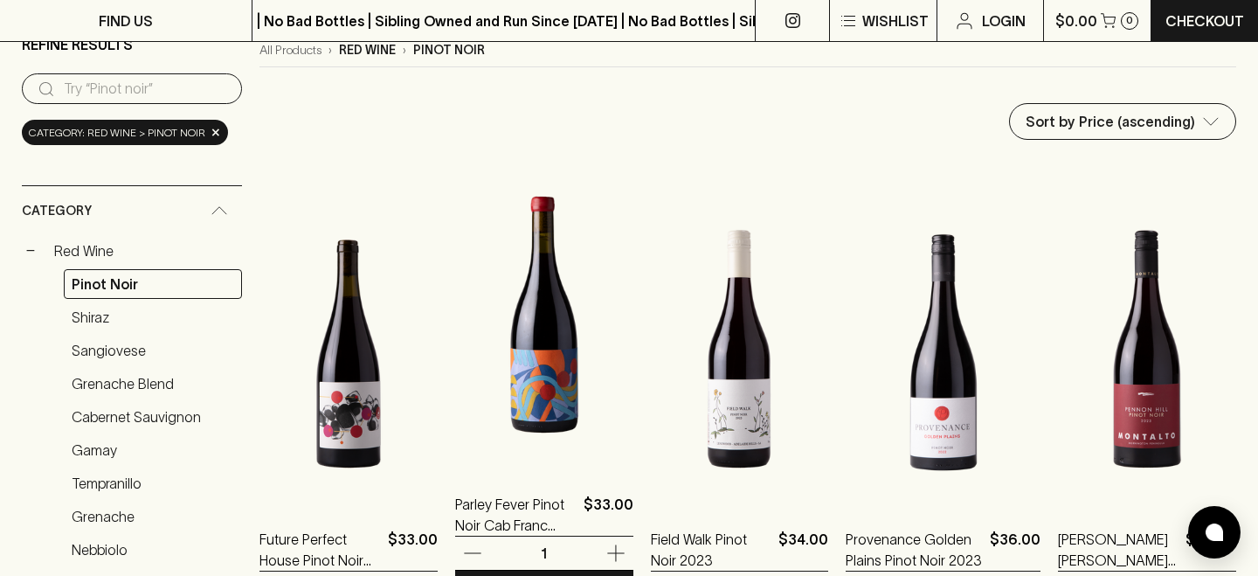
scroll to position [262, 0]
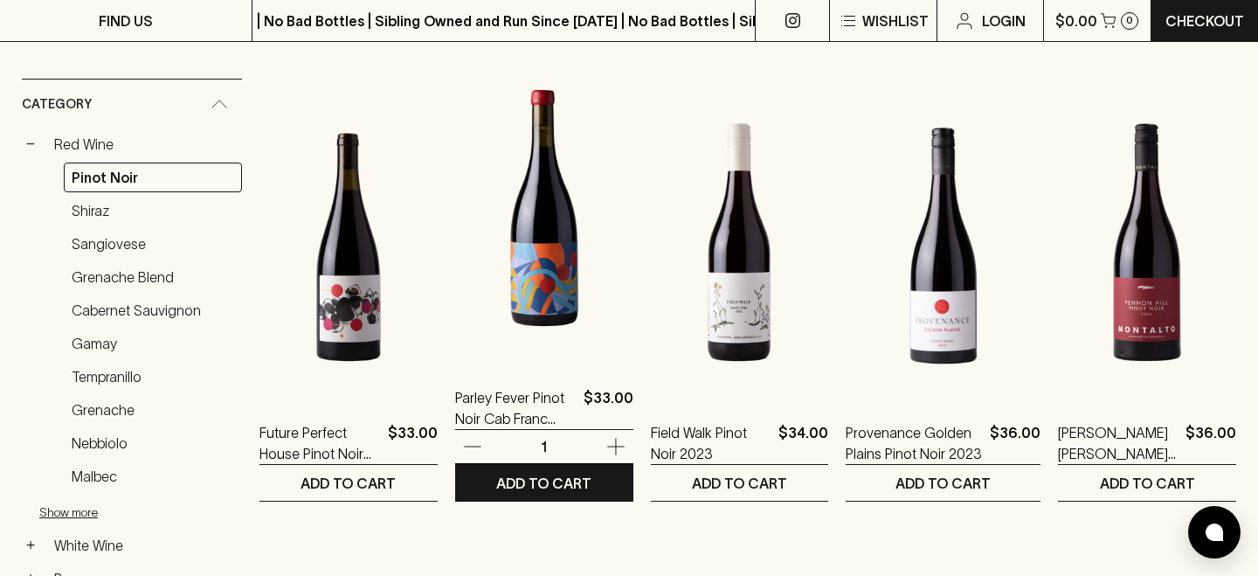
click at [548, 289] on img at bounding box center [544, 208] width 178 height 306
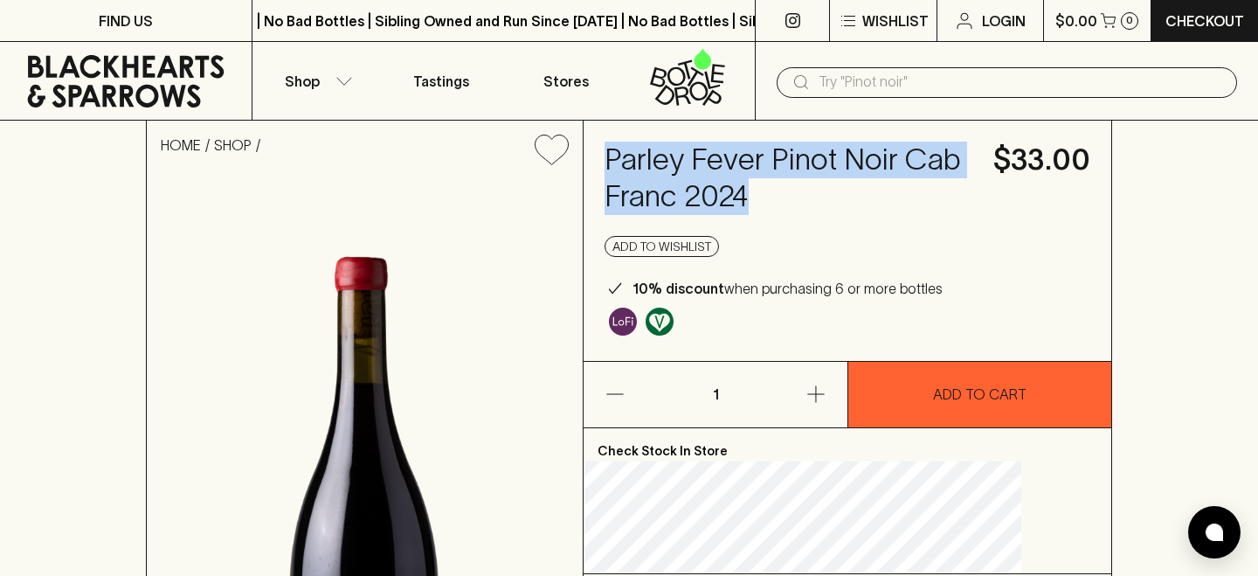
drag, startPoint x: 660, startPoint y: 159, endPoint x: 923, endPoint y: 197, distance: 266.5
click at [923, 197] on h4 "Parley Fever Pinot Noir Cab Franc 2024" at bounding box center [789, 178] width 368 height 73
copy h4 "Parley Fever Pinot Noir Cab Franc 2024"
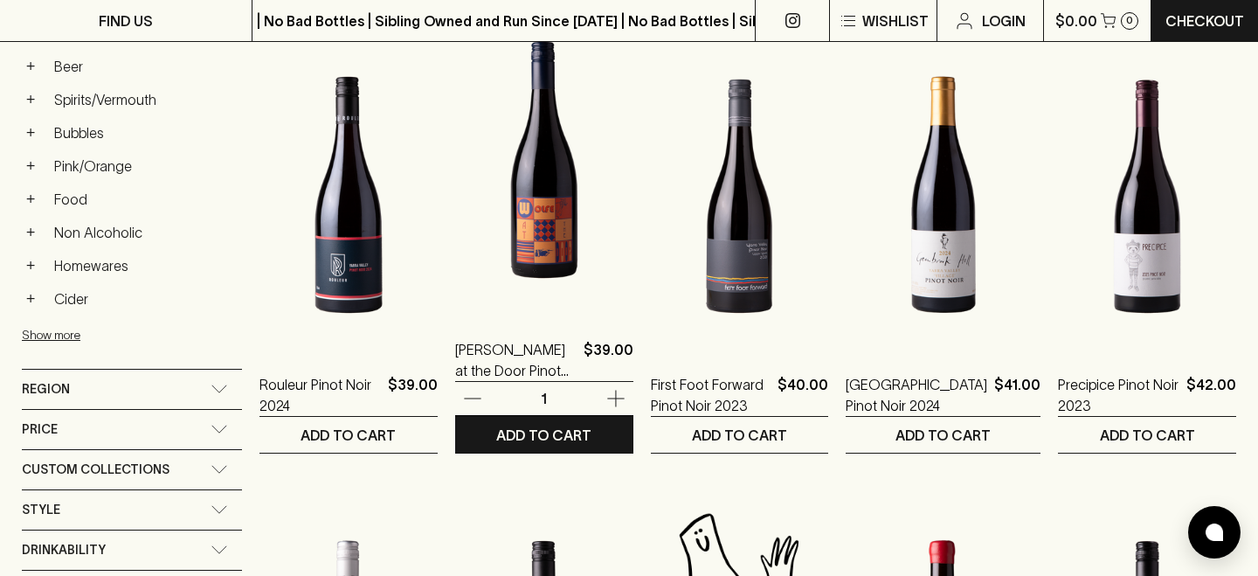
scroll to position [776, 0]
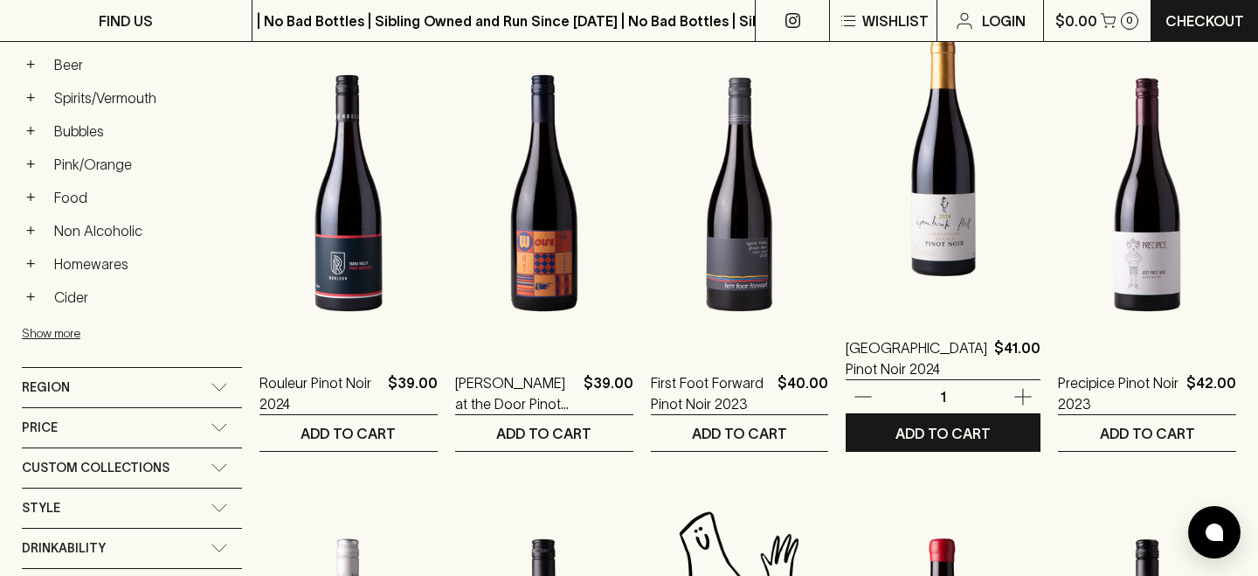
click at [955, 245] on img at bounding box center [943, 158] width 195 height 306
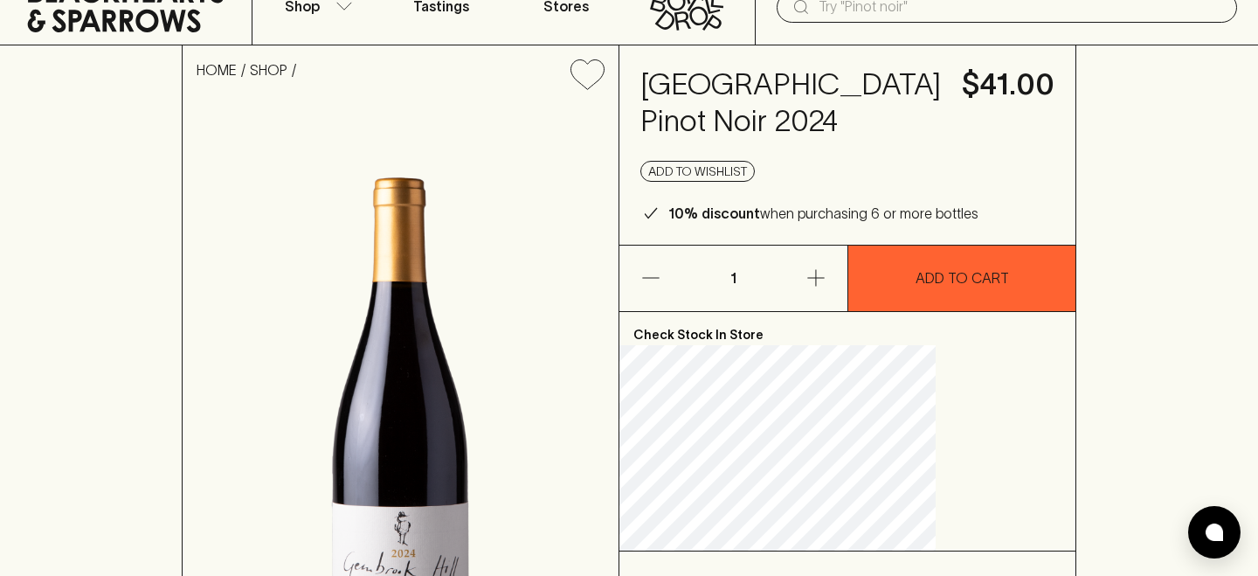
scroll to position [51, 0]
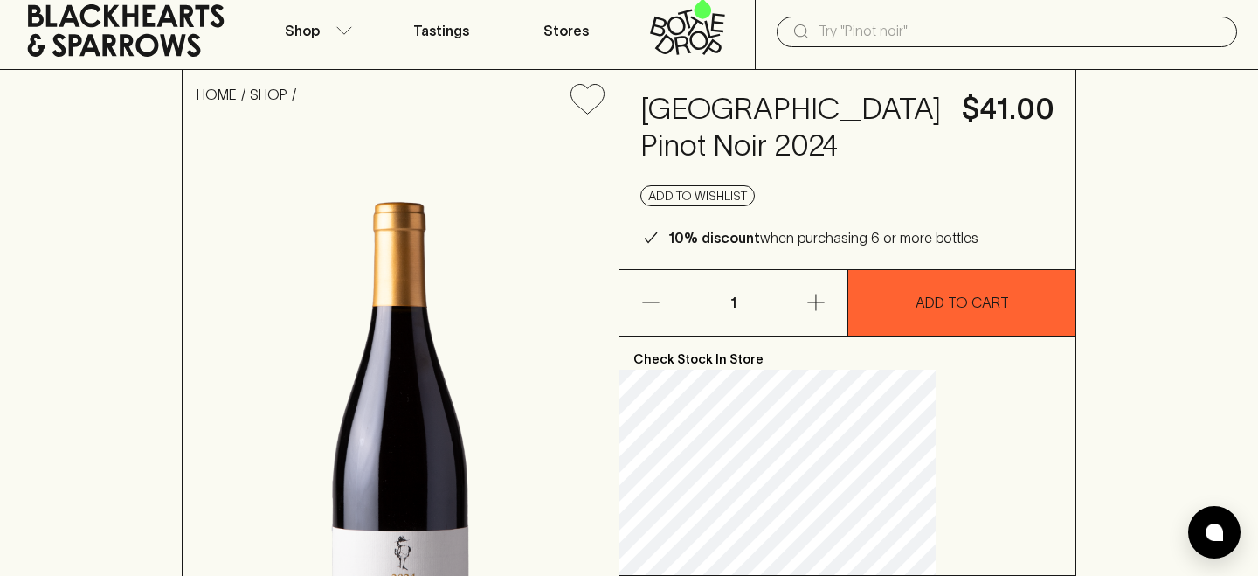
drag, startPoint x: 776, startPoint y: 217, endPoint x: 712, endPoint y: 103, distance: 130.2
click at [712, 103] on h4 "Gembrook Hill Village Pinot Noir 2024" at bounding box center [790, 127] width 301 height 73
copy h4 "Gembrook Hill Village Pinot Noir 2024"
click at [342, 31] on icon "button" at bounding box center [343, 30] width 17 height 9
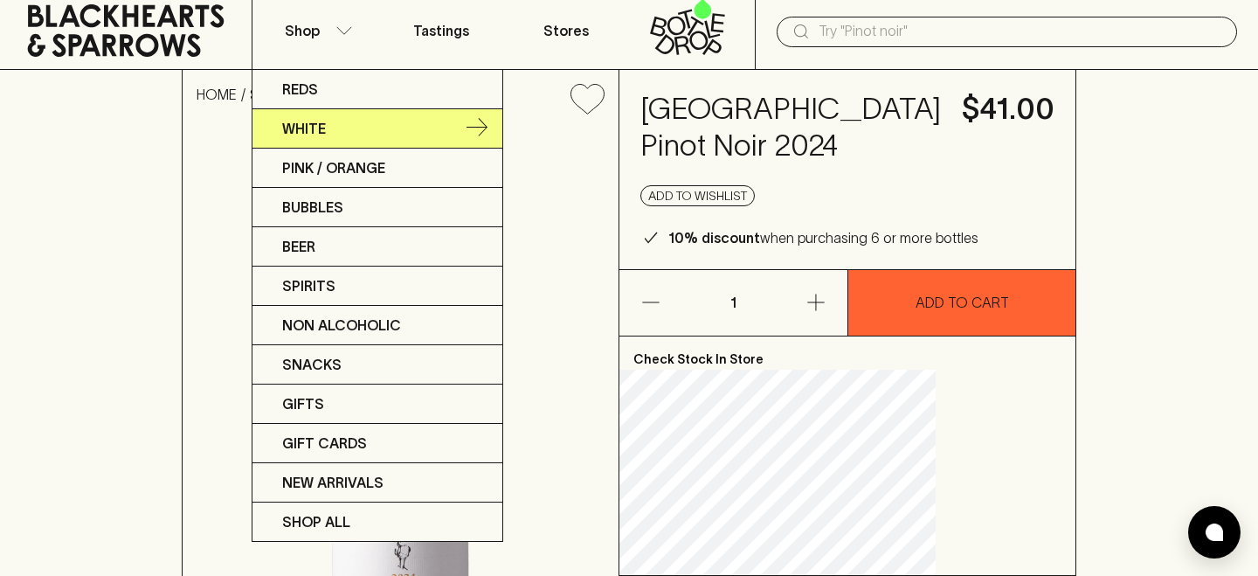
click at [333, 131] on link "White" at bounding box center [377, 128] width 250 height 39
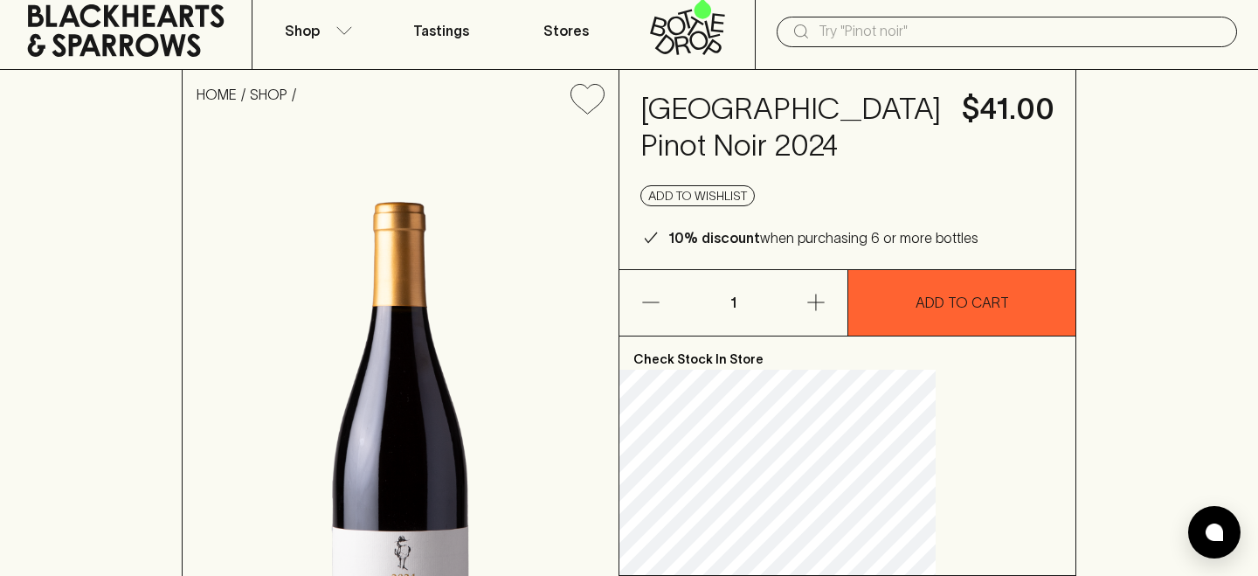
scroll to position [42, 0]
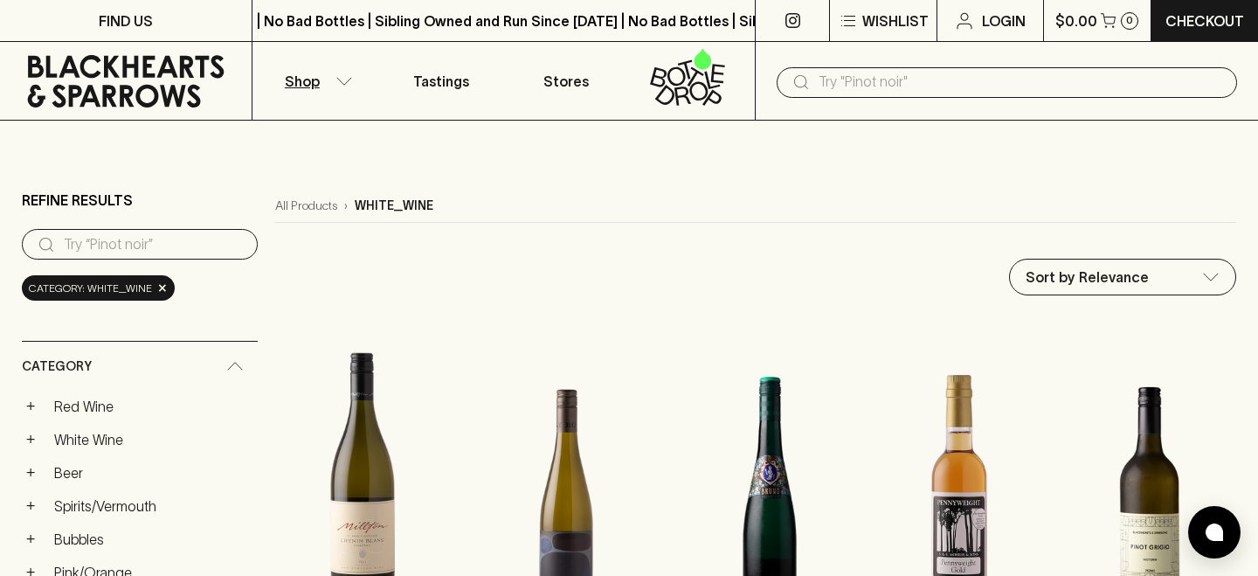
scroll to position [42, 0]
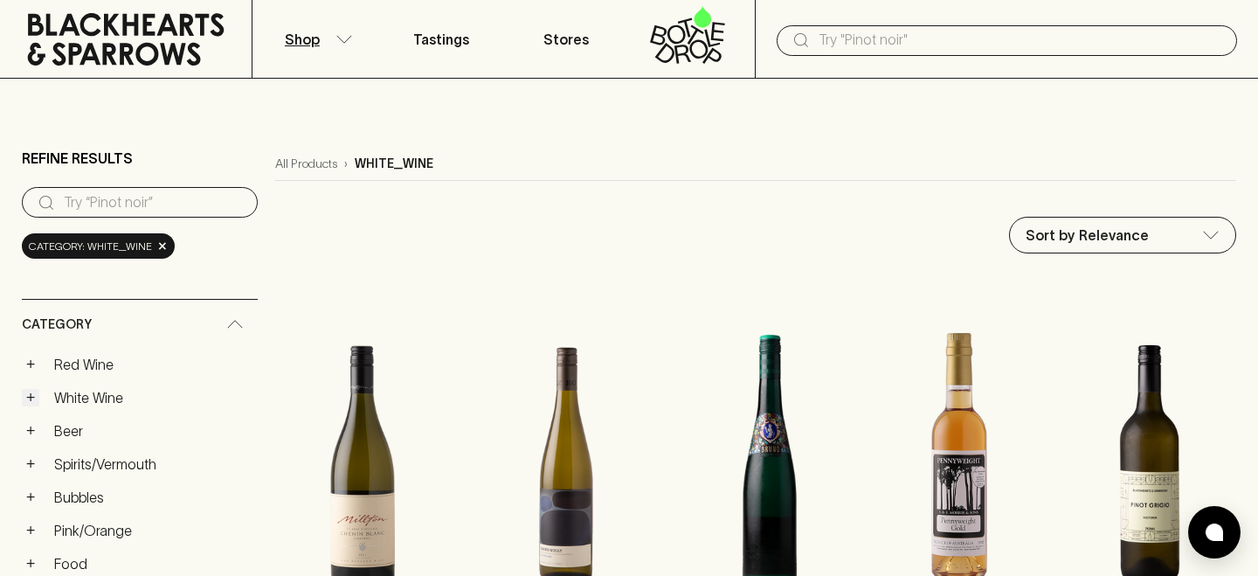
click at [30, 393] on button "+" at bounding box center [30, 397] width 17 height 17
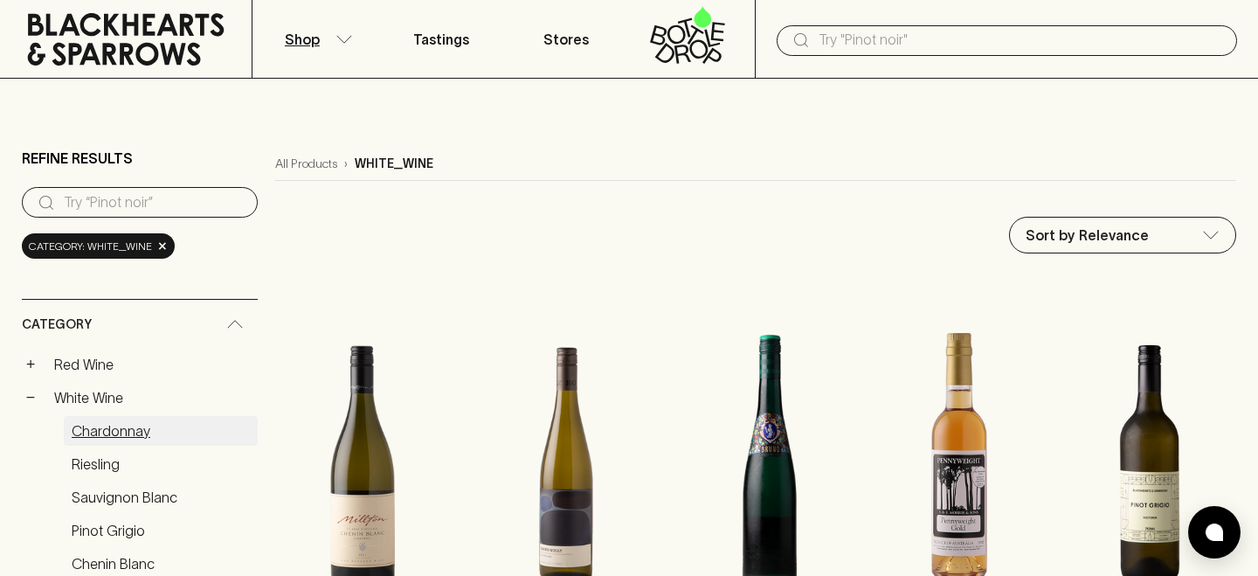
click at [76, 424] on link "Chardonnay" at bounding box center [161, 431] width 194 height 30
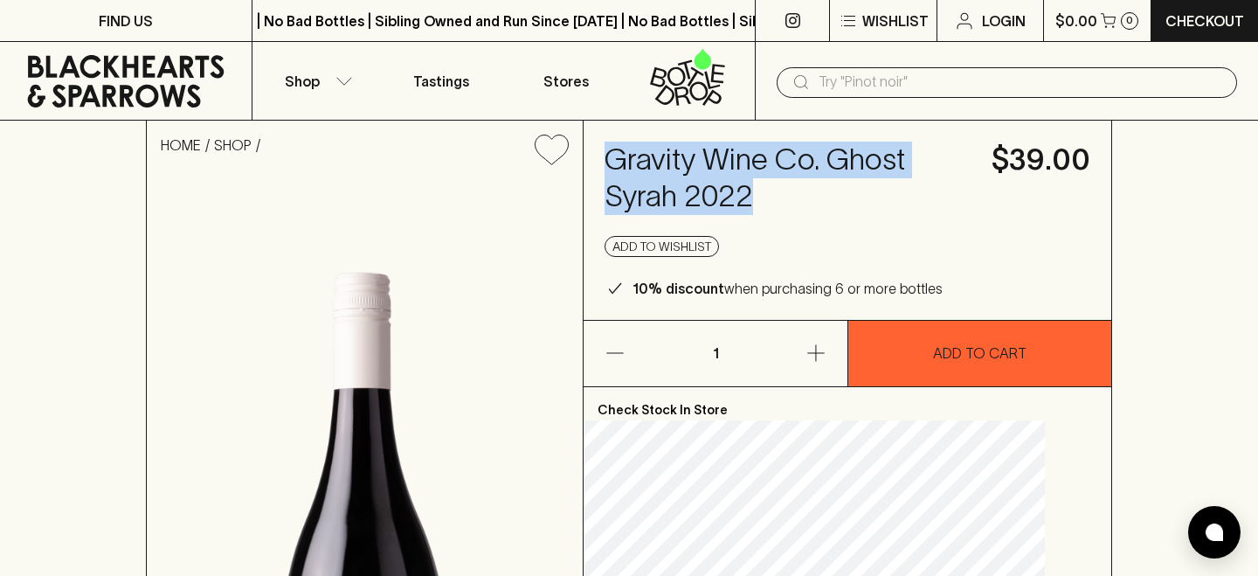
drag, startPoint x: 870, startPoint y: 196, endPoint x: 636, endPoint y: 159, distance: 237.0
click at [636, 159] on div "Gravity Wine Co. Ghost Syrah 2022 $39.00 Add to wishlist 10% discount when purc…" at bounding box center [848, 220] width 528 height 199
copy h4 "Gravity Wine Co. Ghost Syrah 2022"
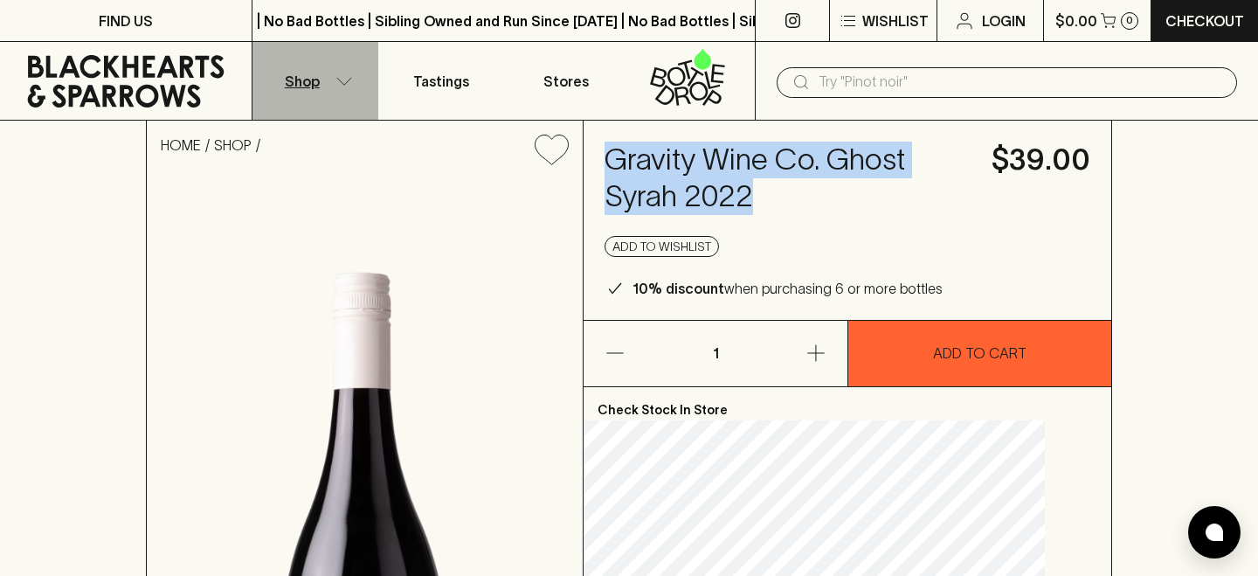
click at [328, 79] on button "Shop" at bounding box center [315, 81] width 126 height 78
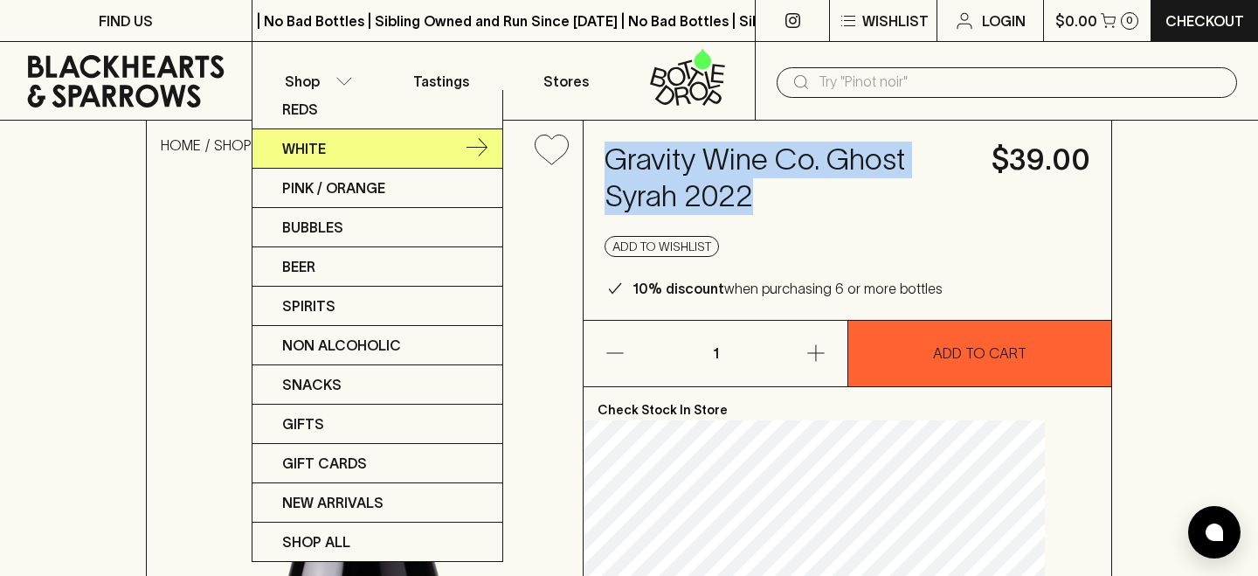
click at [335, 130] on link "White" at bounding box center [377, 148] width 250 height 39
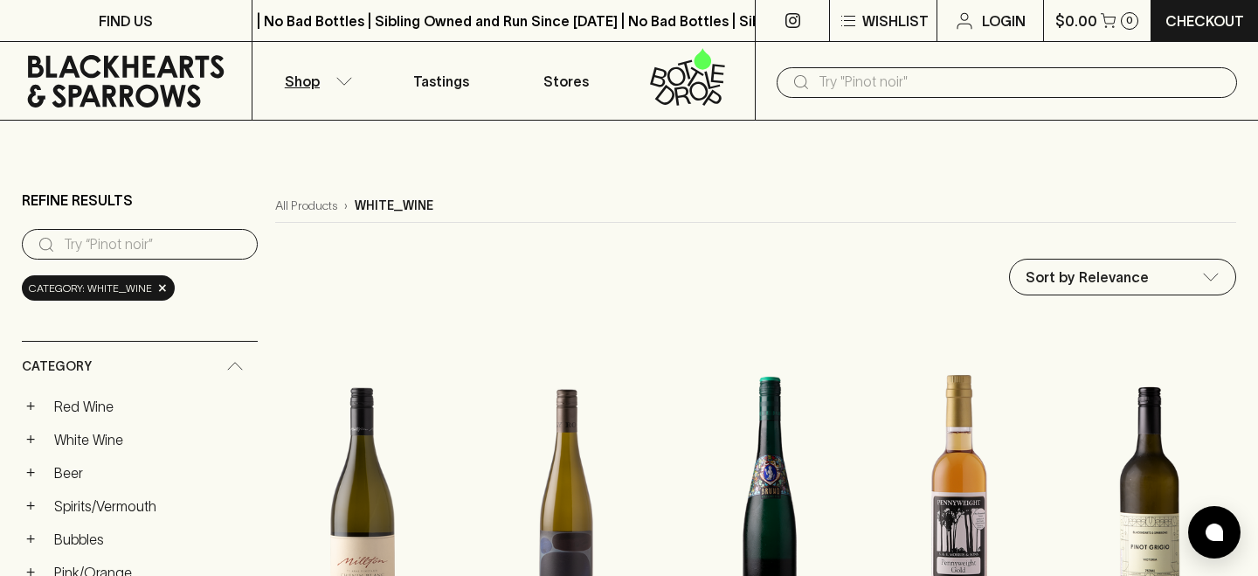
click at [314, 78] on p "Shop" at bounding box center [302, 81] width 35 height 21
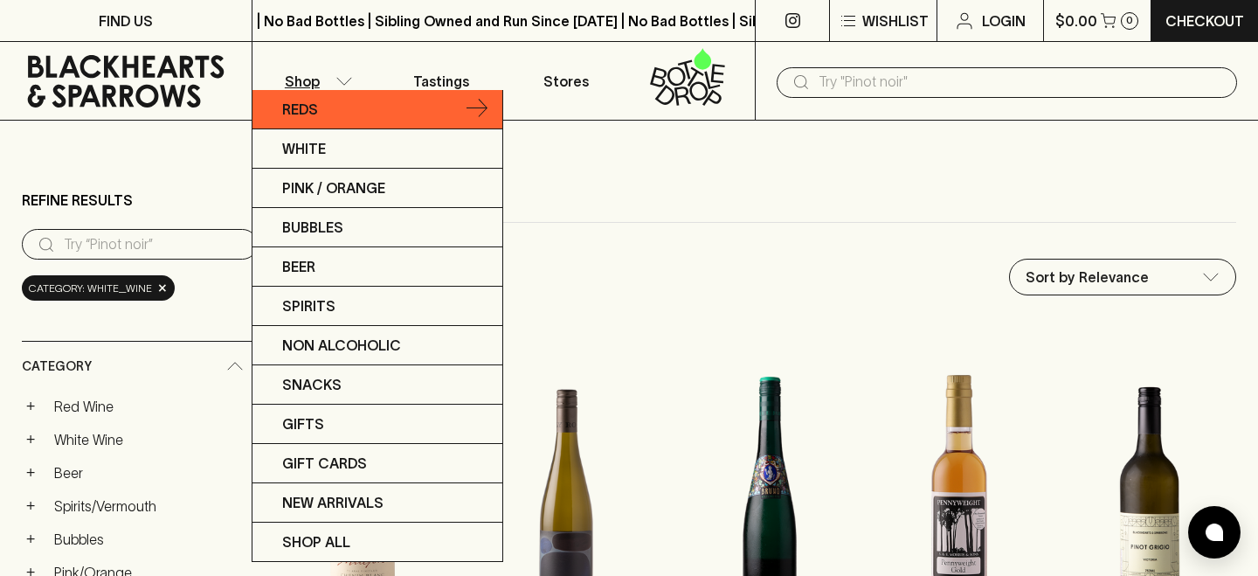
click at [320, 116] on link "Reds" at bounding box center [377, 109] width 250 height 39
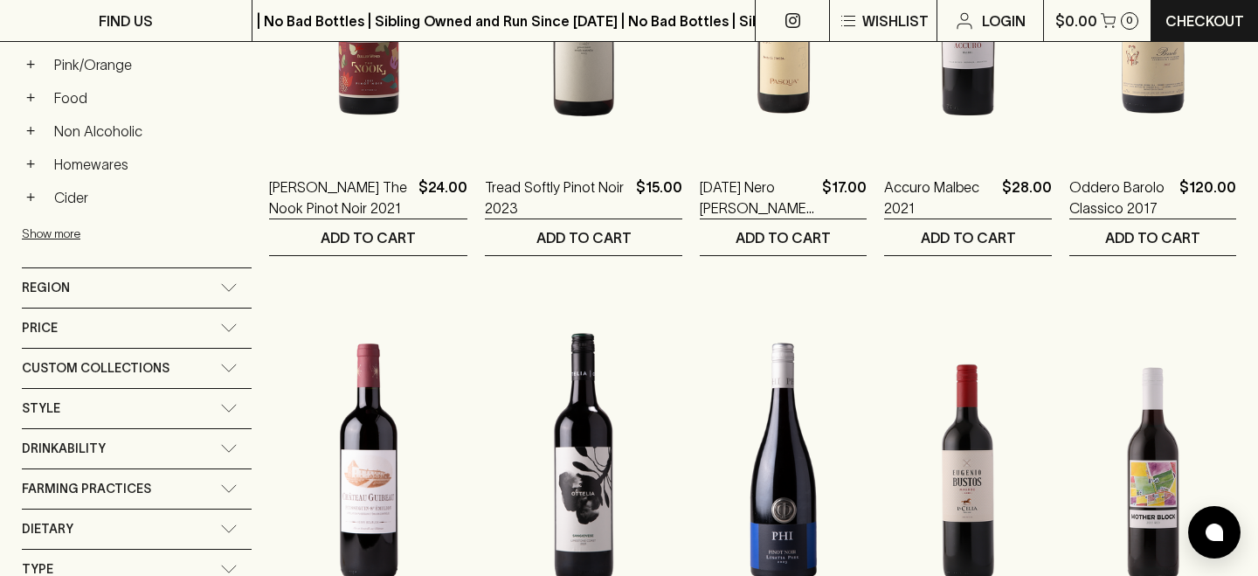
scroll to position [513, 0]
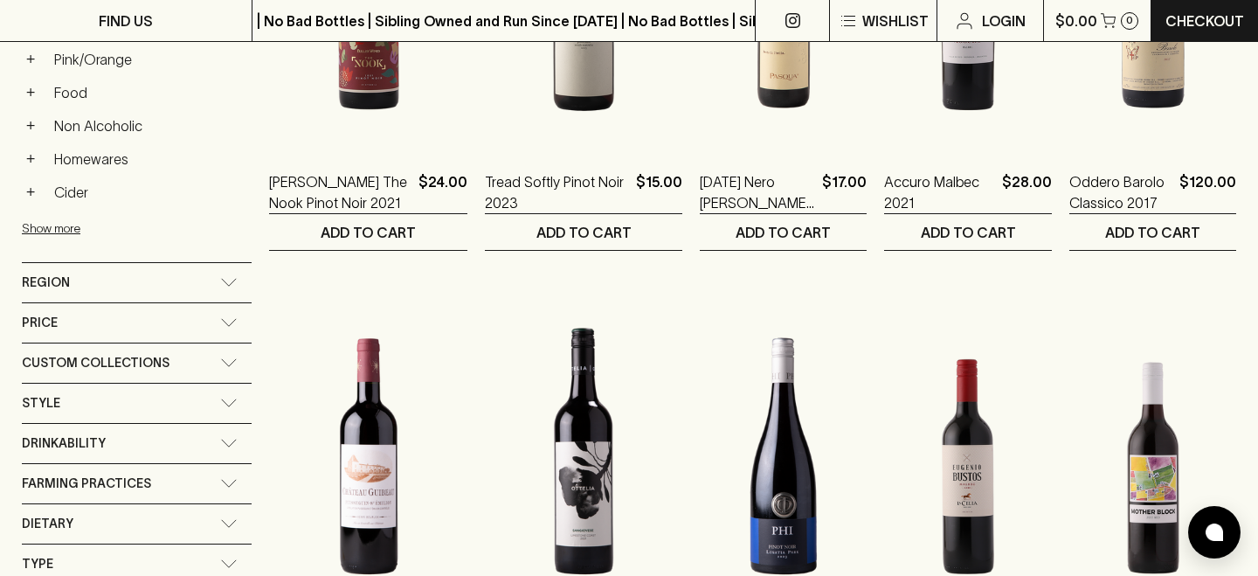
click at [89, 452] on span "Drinkability" at bounding box center [64, 443] width 84 height 22
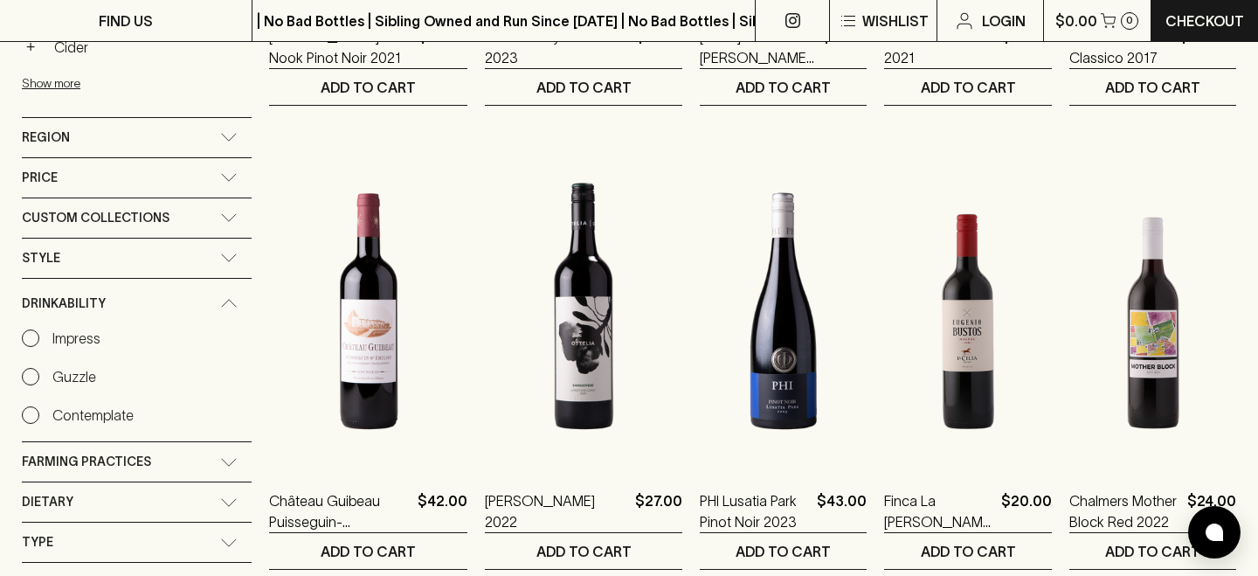
click at [85, 460] on span "Farming Practices" at bounding box center [86, 462] width 129 height 22
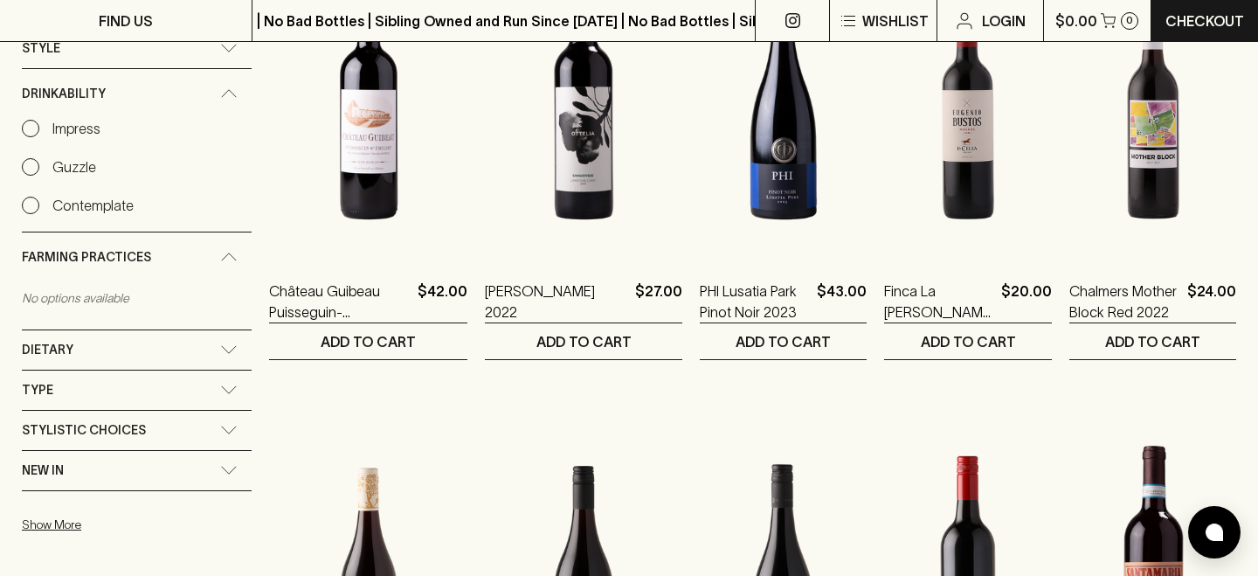
scroll to position [871, 0]
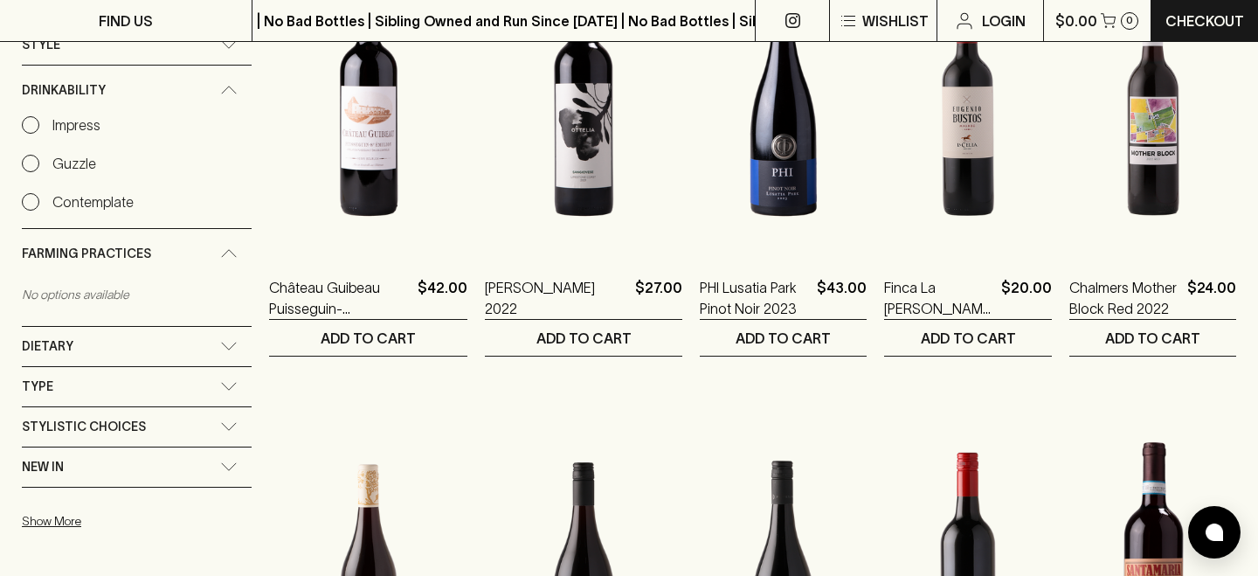
click at [76, 398] on div "Type" at bounding box center [137, 386] width 230 height 39
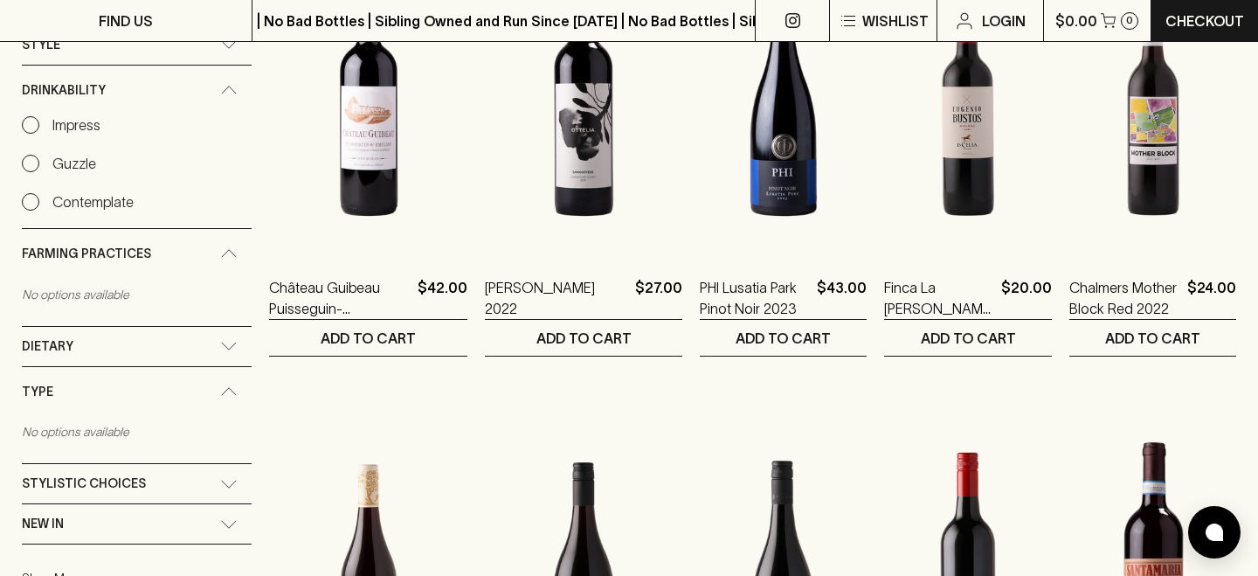
click at [65, 484] on span "Stylistic Choices" at bounding box center [84, 484] width 124 height 22
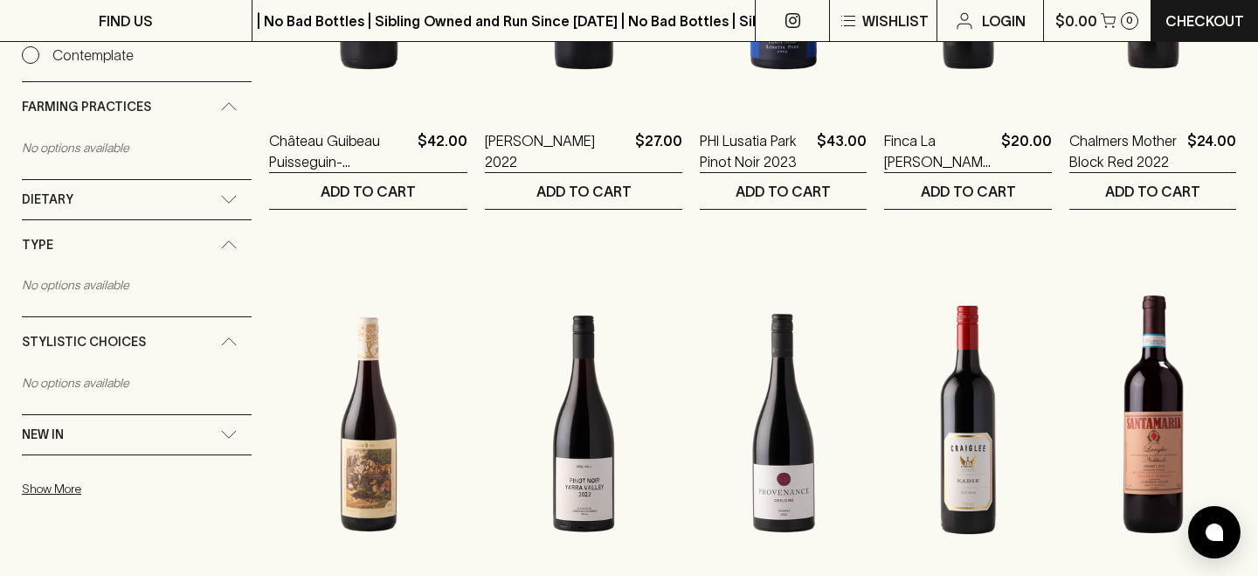
scroll to position [1024, 0]
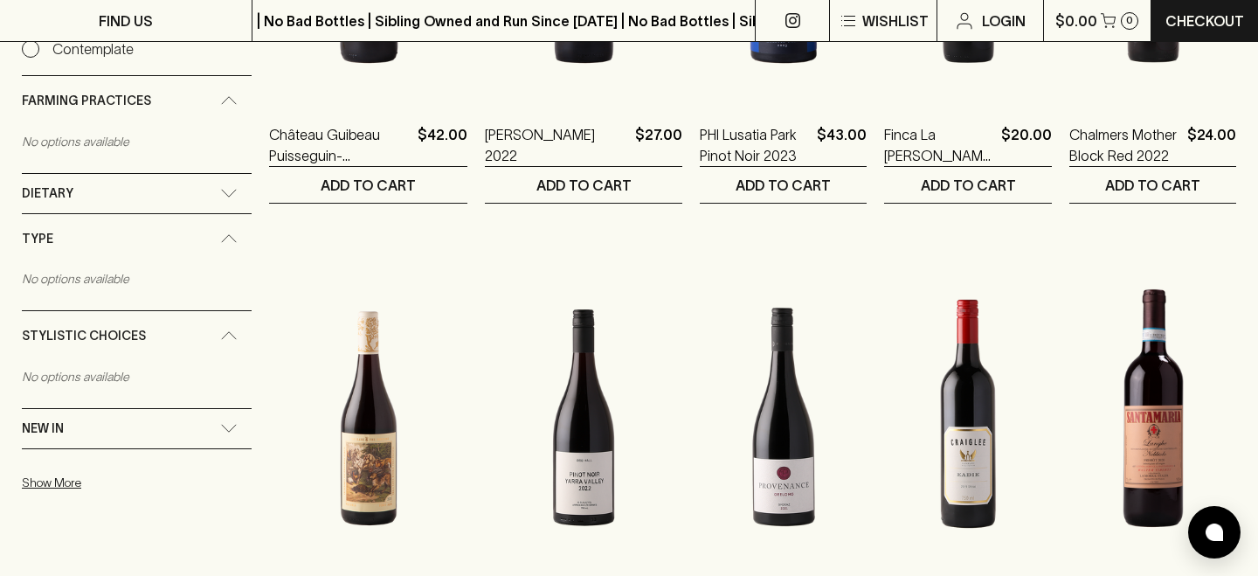
click at [61, 445] on div "New In" at bounding box center [137, 428] width 230 height 39
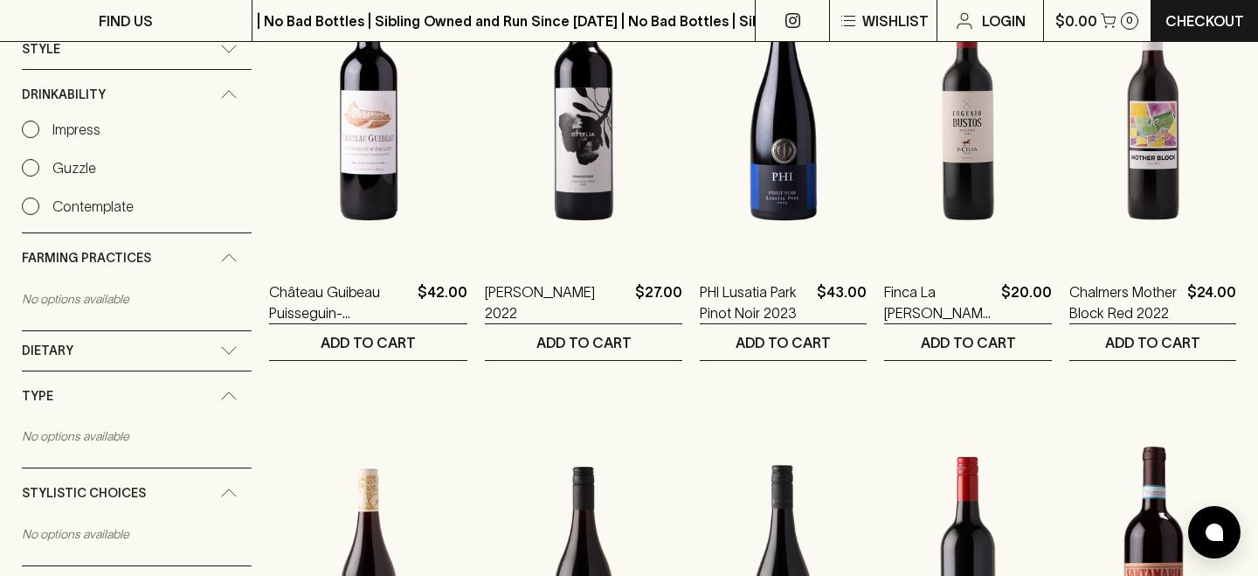
scroll to position [773, 0]
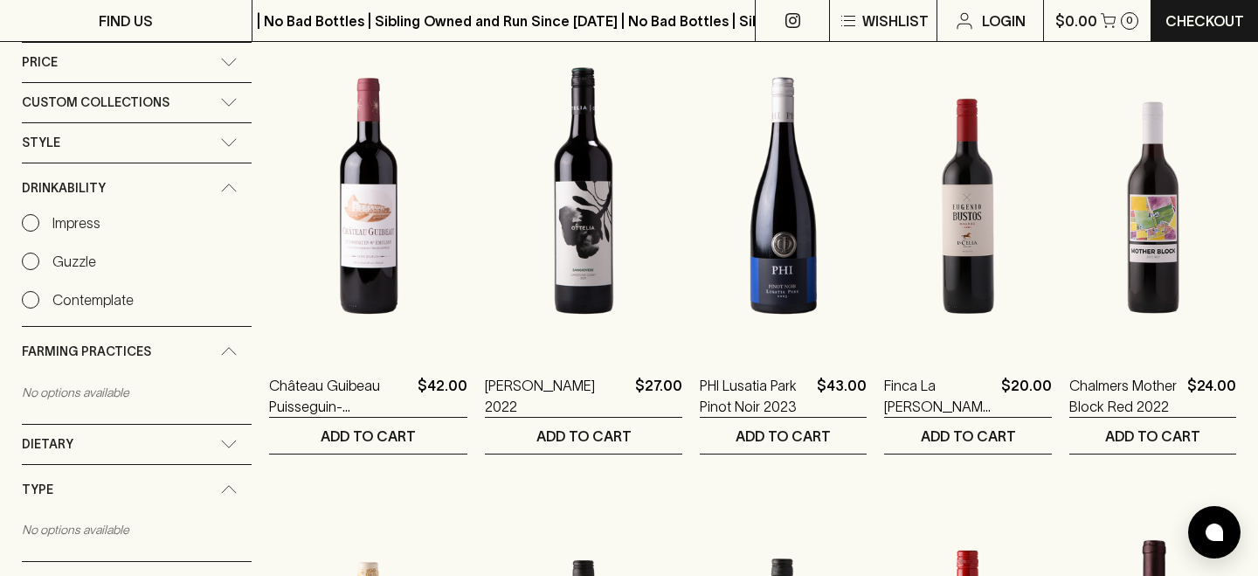
click at [63, 439] on span "Dietary" at bounding box center [48, 444] width 52 height 22
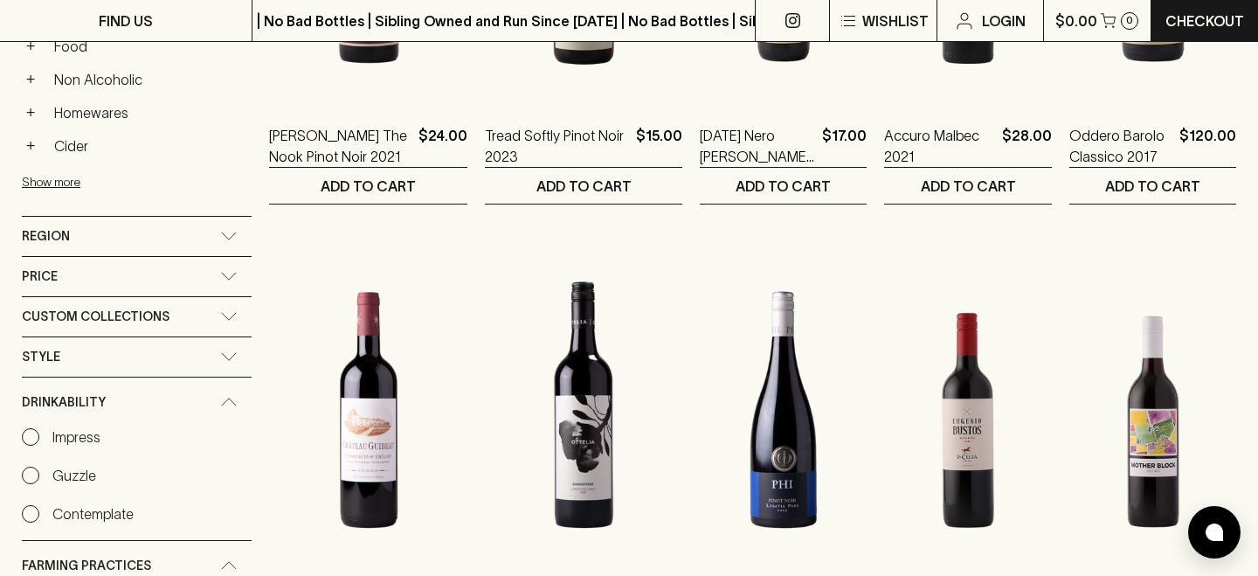
scroll to position [500, 0]
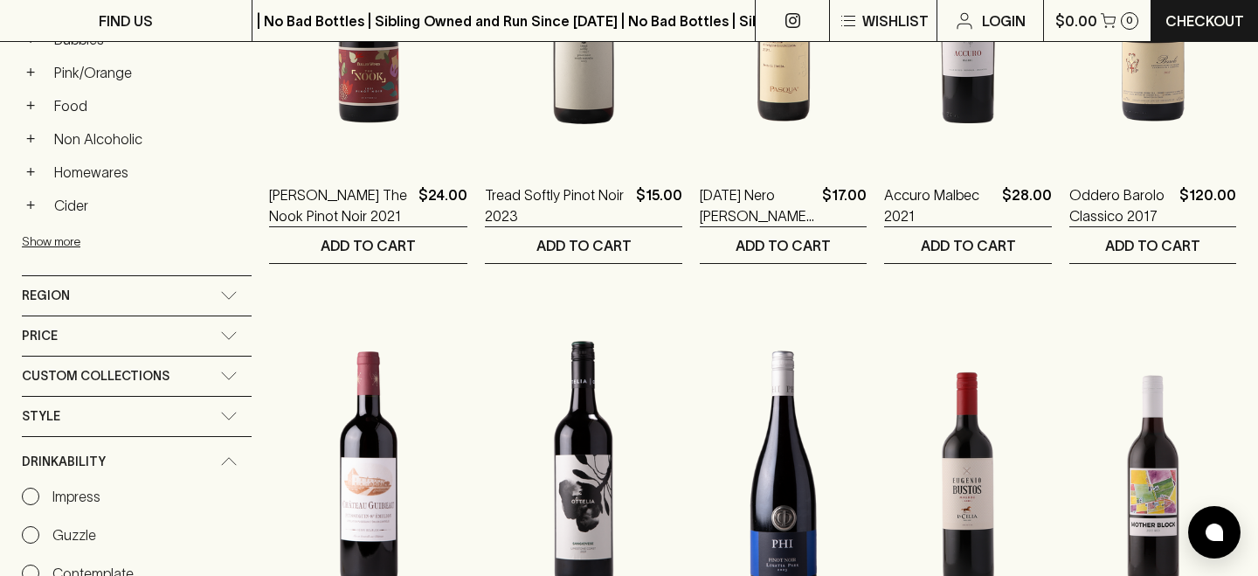
click at [69, 416] on div "Style" at bounding box center [121, 416] width 198 height 22
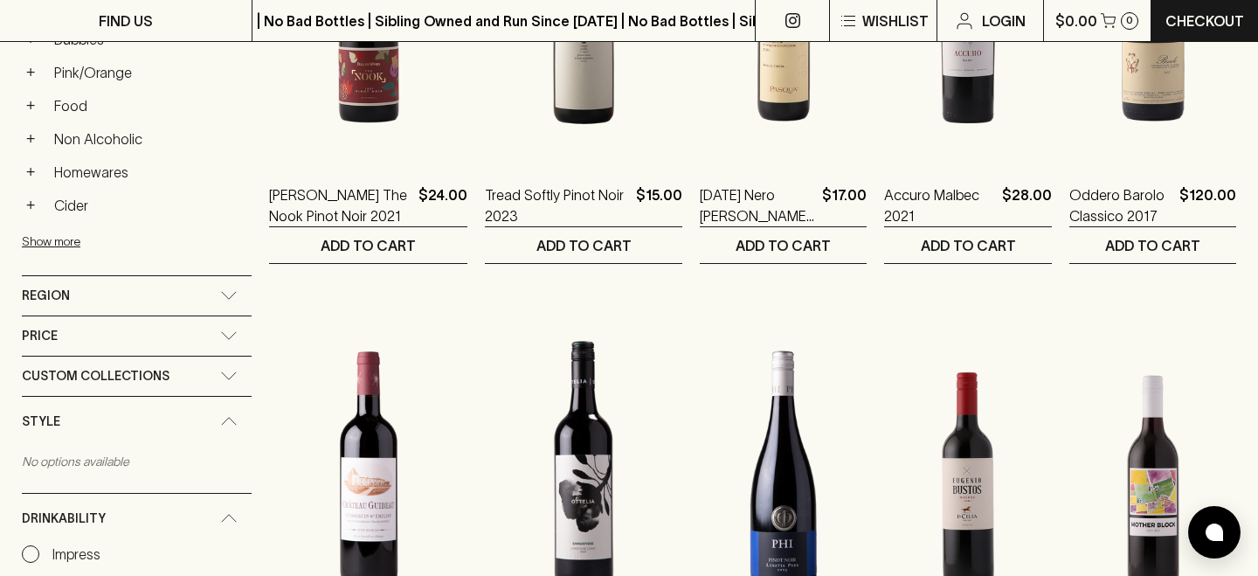
click at [69, 377] on span "Custom Collections" at bounding box center [96, 376] width 148 height 22
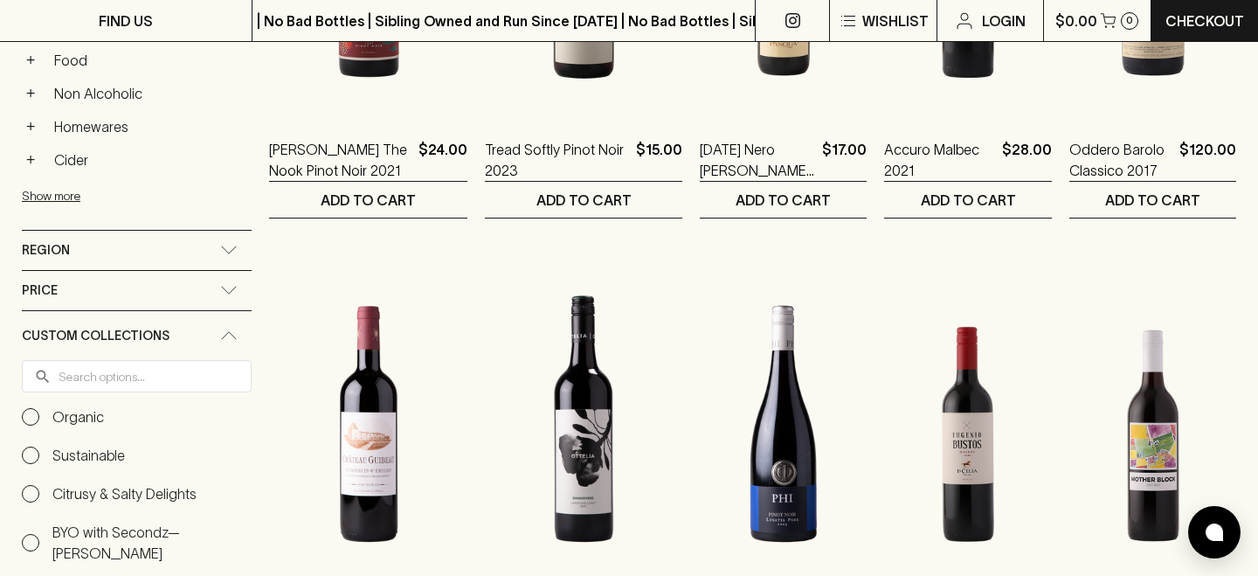
scroll to position [418, 0]
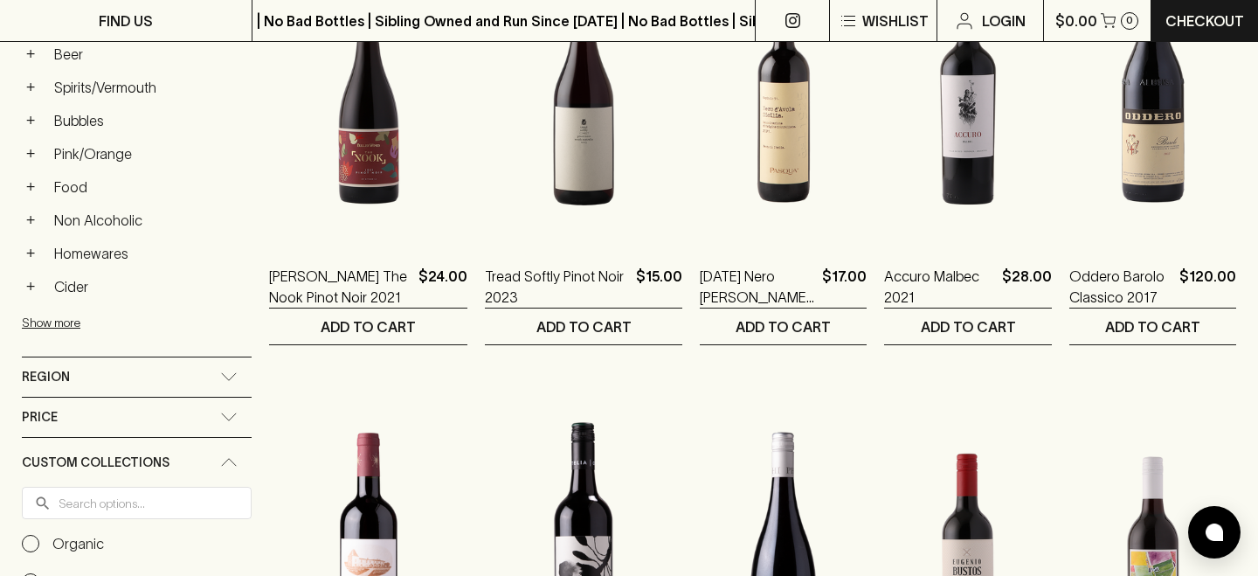
click at [72, 414] on div "Price" at bounding box center [121, 417] width 198 height 22
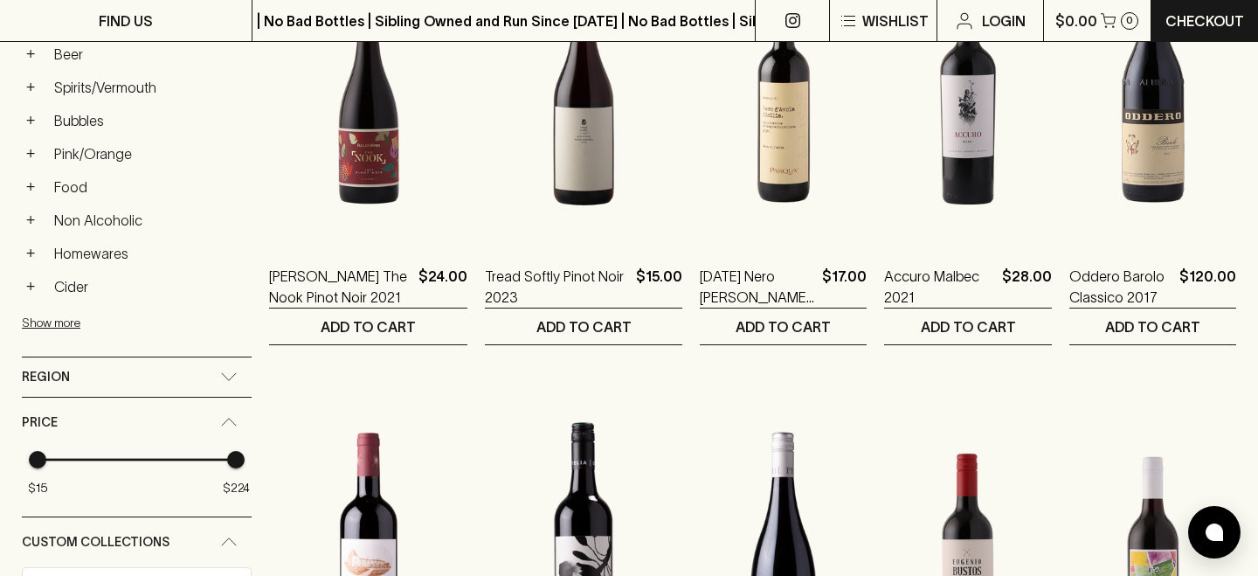
click at [79, 376] on div "Region" at bounding box center [121, 377] width 198 height 22
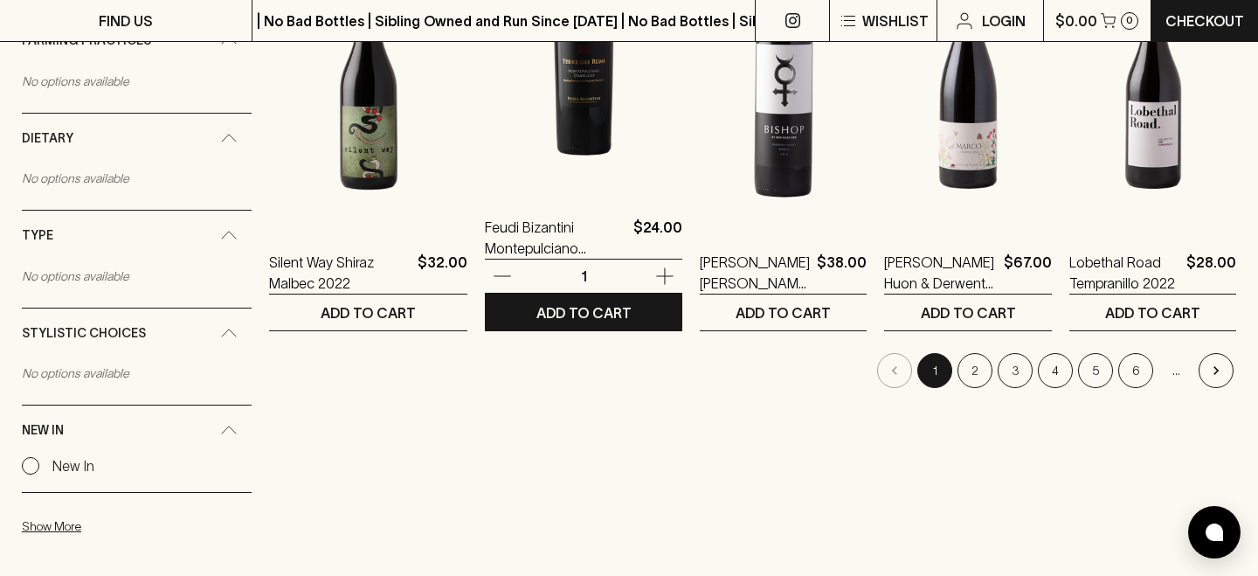
scroll to position [1952, 0]
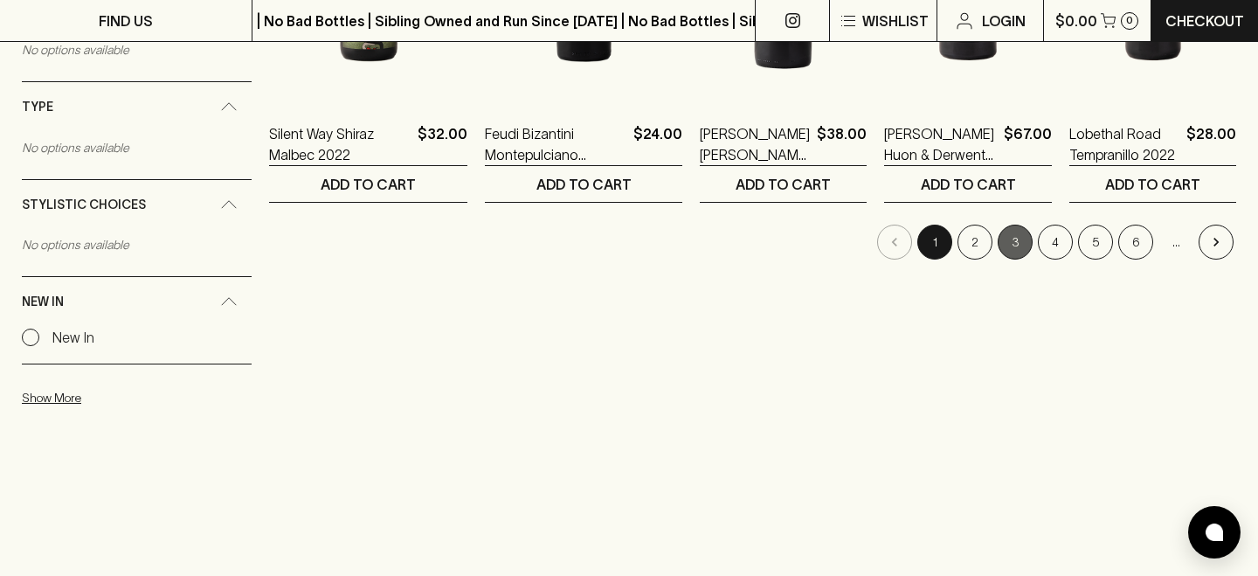
click at [1012, 247] on button "3" at bounding box center [1015, 242] width 35 height 35
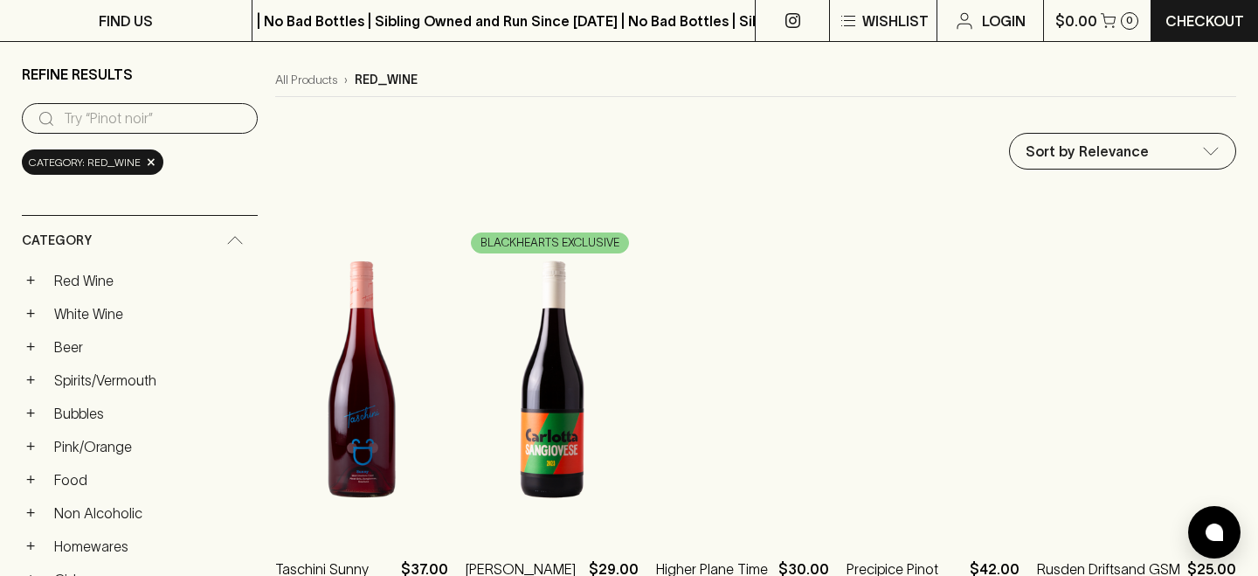
scroll to position [159, 0]
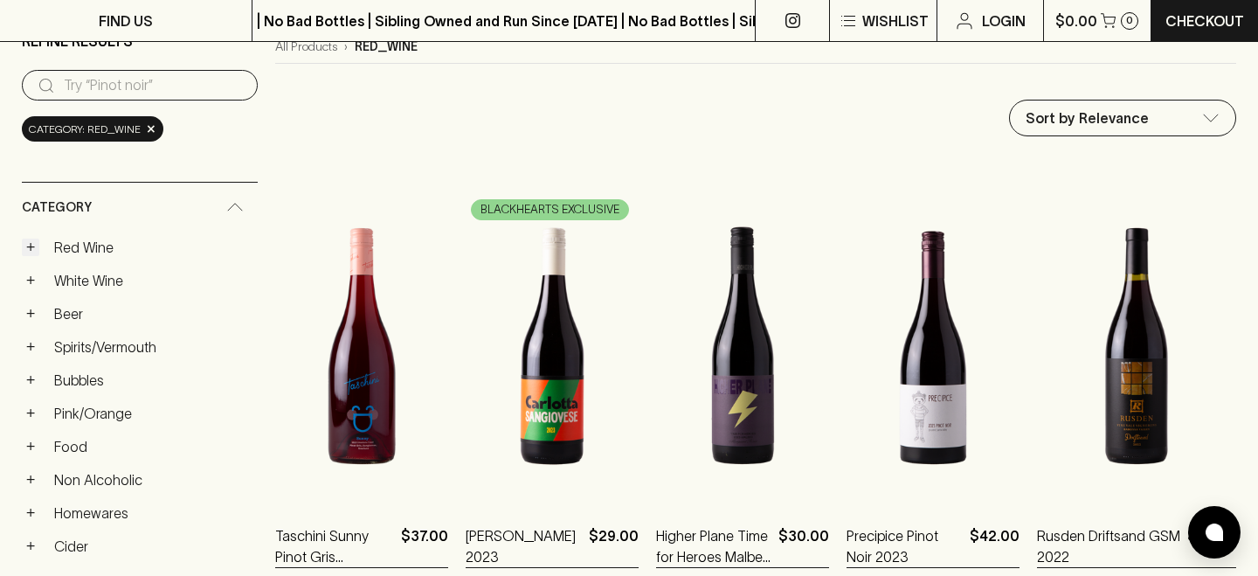
click at [29, 247] on button "+" at bounding box center [30, 246] width 17 height 17
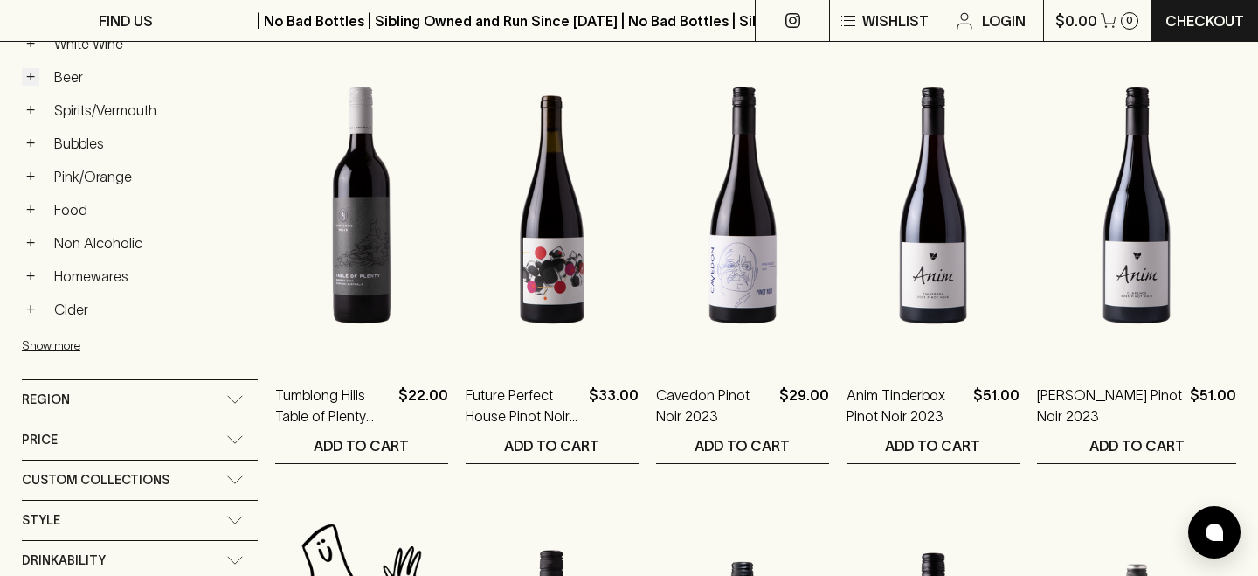
scroll to position [770, 0]
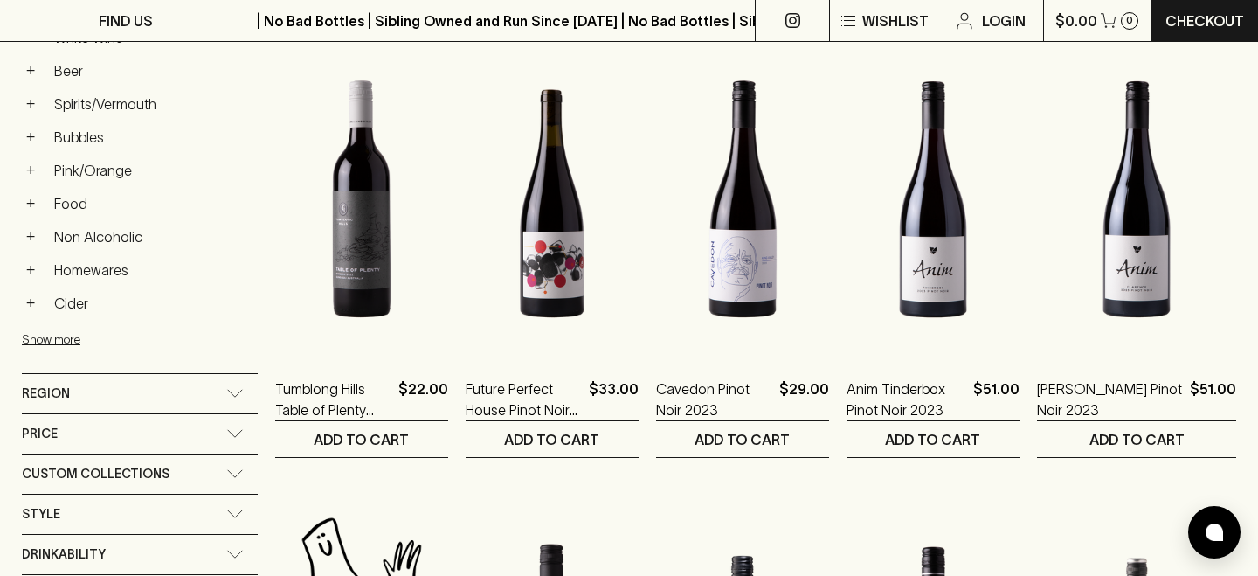
click at [47, 411] on div "Region" at bounding box center [140, 393] width 236 height 39
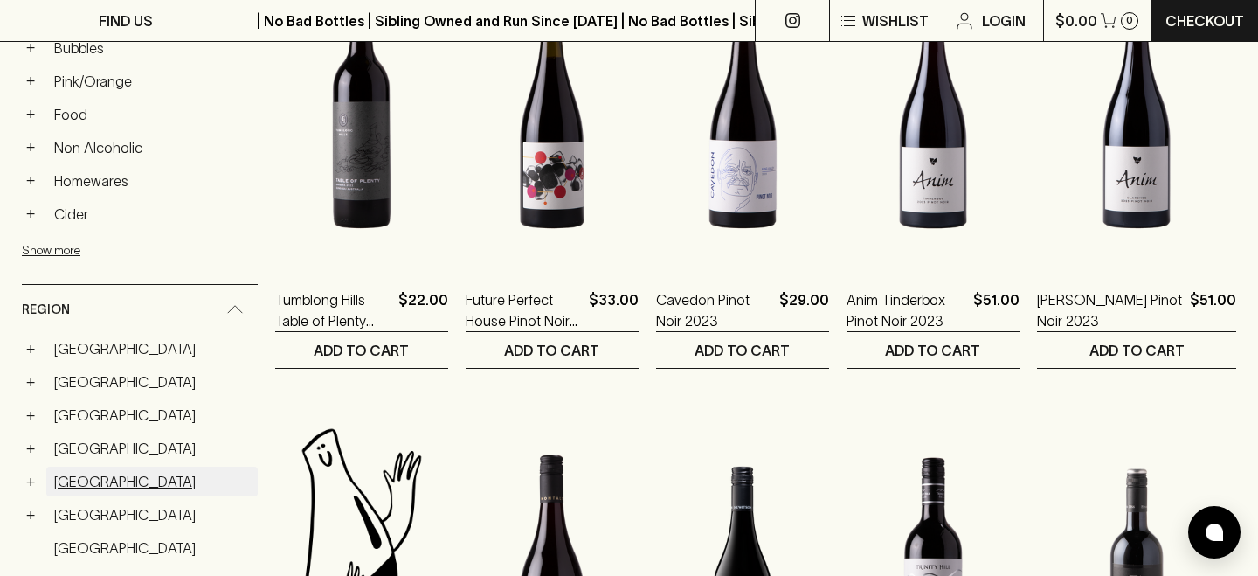
click at [61, 492] on link "Italy" at bounding box center [151, 481] width 211 height 30
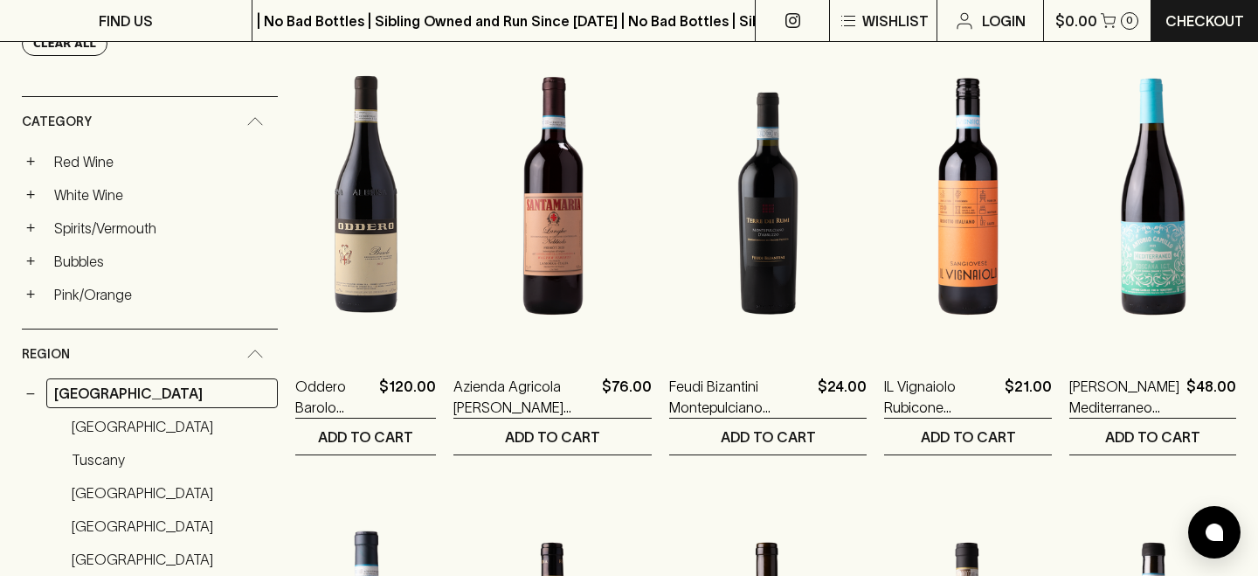
scroll to position [302, 0]
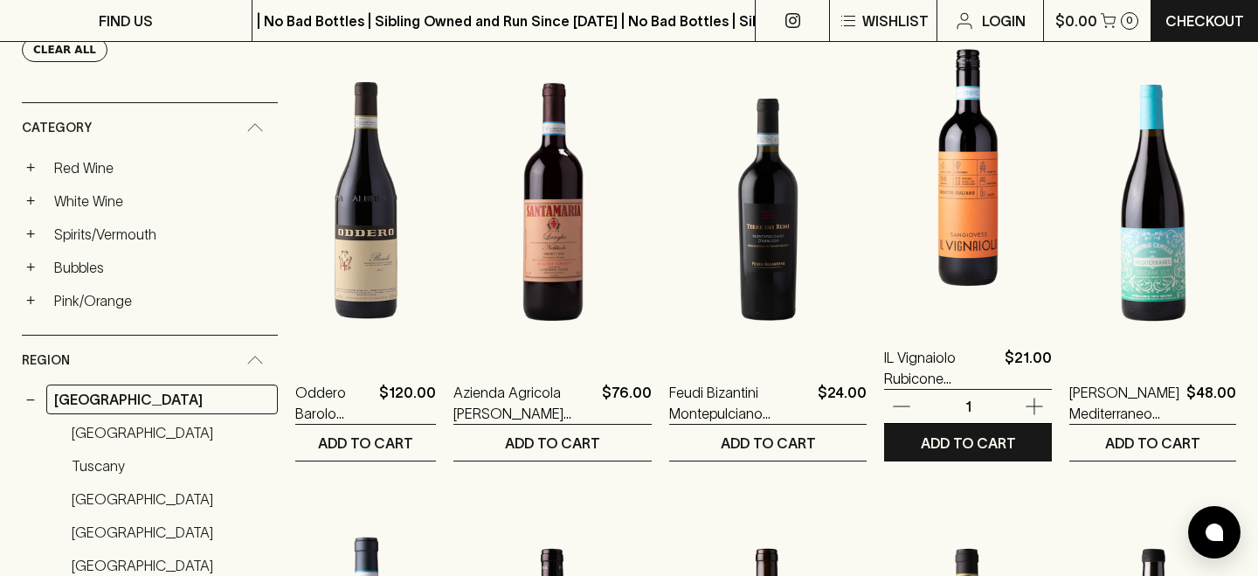
click at [950, 213] on img at bounding box center [968, 168] width 168 height 306
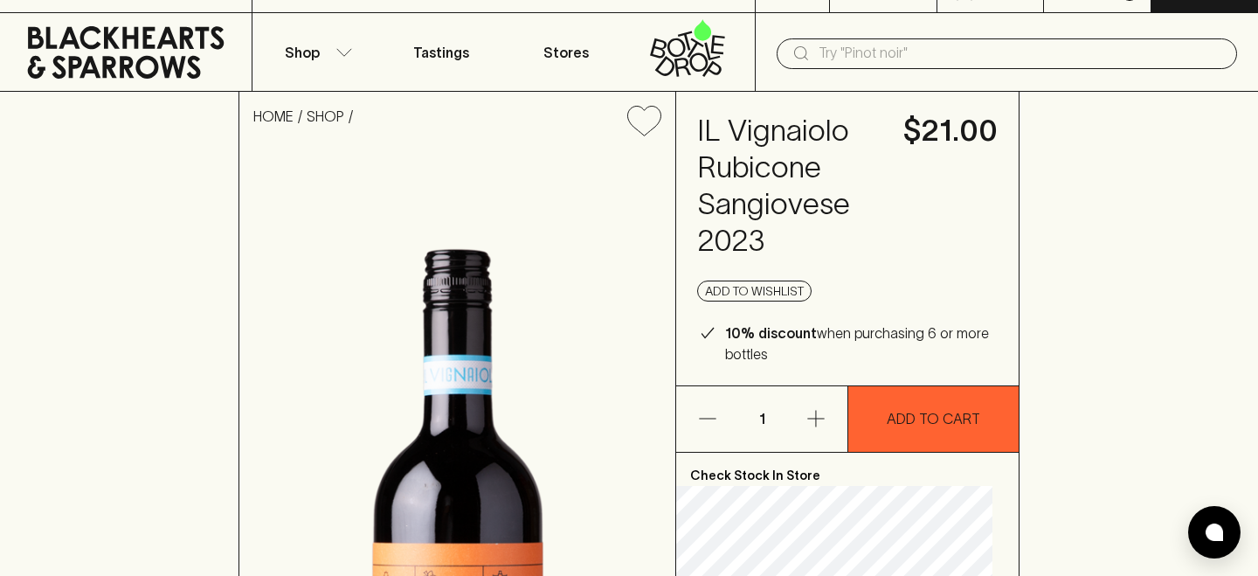
scroll to position [17, 0]
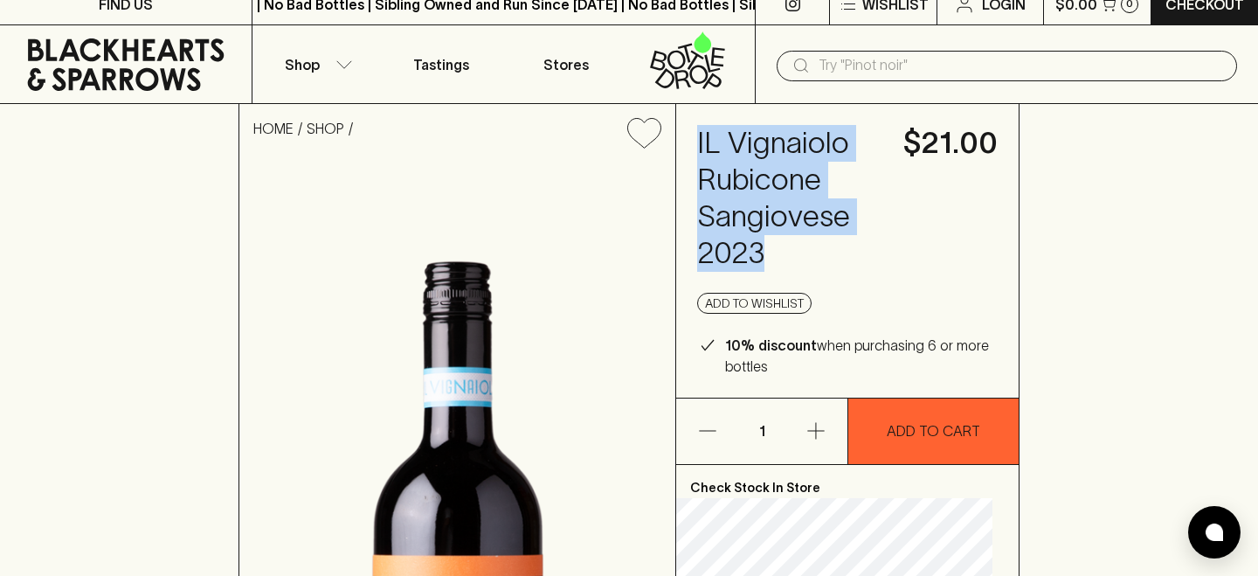
drag, startPoint x: 777, startPoint y: 241, endPoint x: 710, endPoint y: 128, distance: 131.2
click at [710, 128] on h4 "IL Vignaiolo Rubicone Sangiovese 2023" at bounding box center [789, 198] width 185 height 147
copy h4 "IL Vignaiolo Rubicone Sangiovese 2023"
click at [336, 58] on button "Shop" at bounding box center [315, 64] width 126 height 78
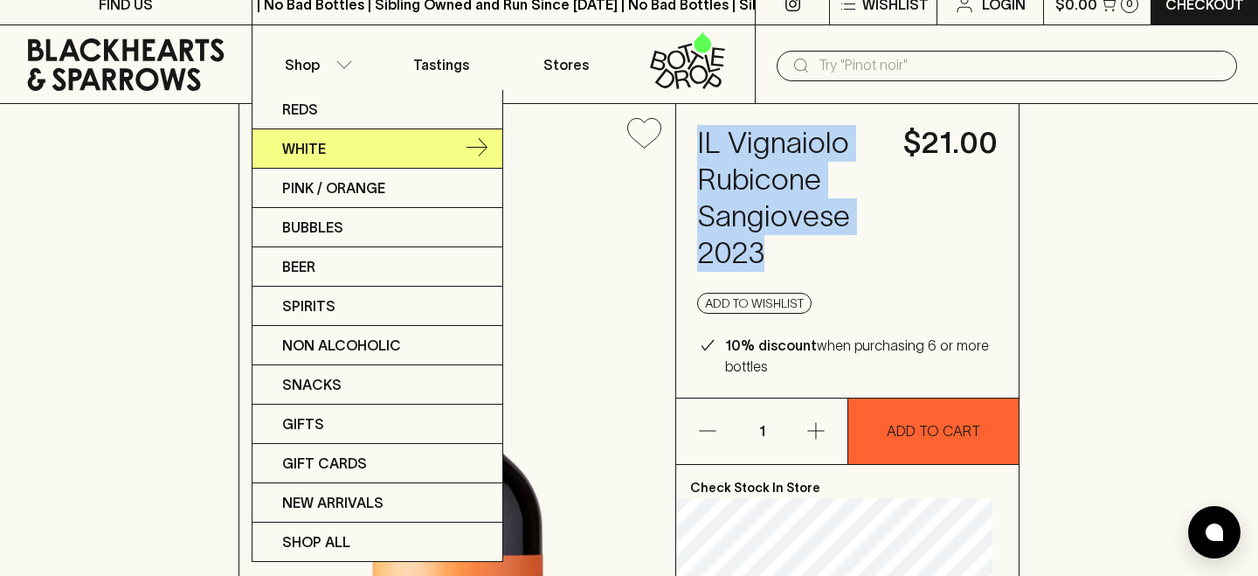
click at [337, 144] on link "White" at bounding box center [377, 148] width 250 height 39
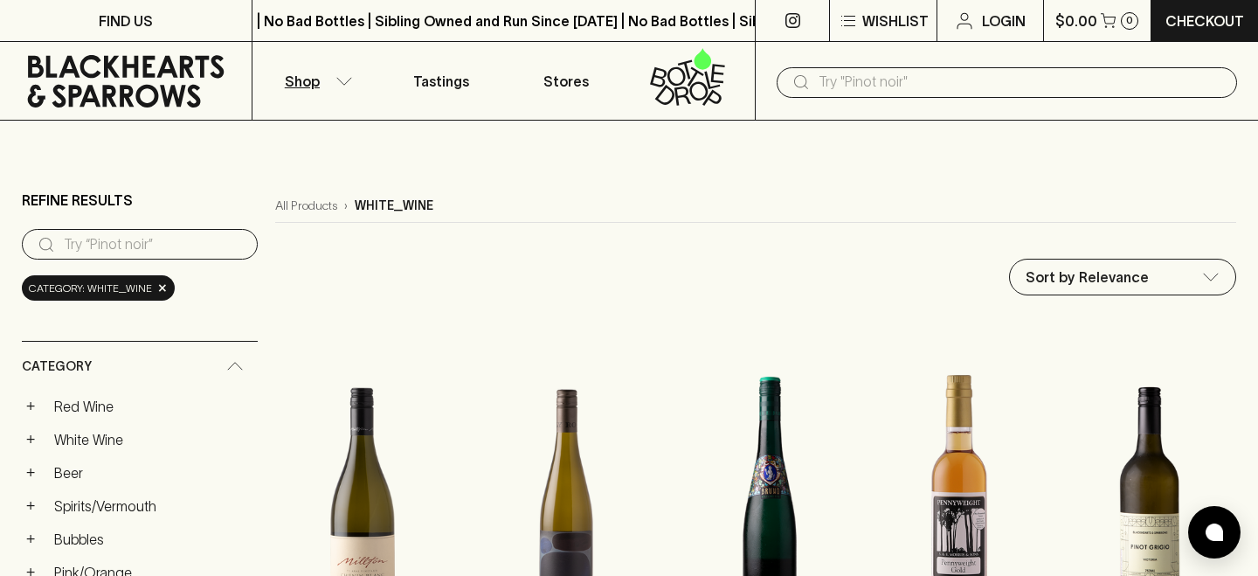
click at [333, 85] on button "Shop" at bounding box center [315, 81] width 126 height 78
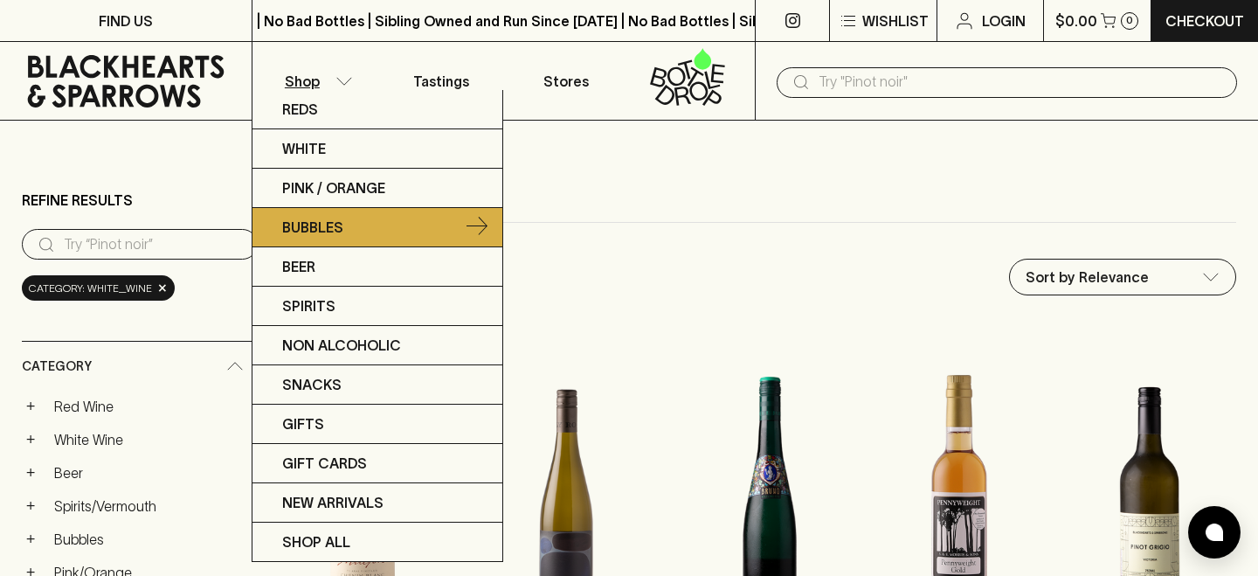
click at [381, 238] on link "Bubbles" at bounding box center [377, 227] width 250 height 39
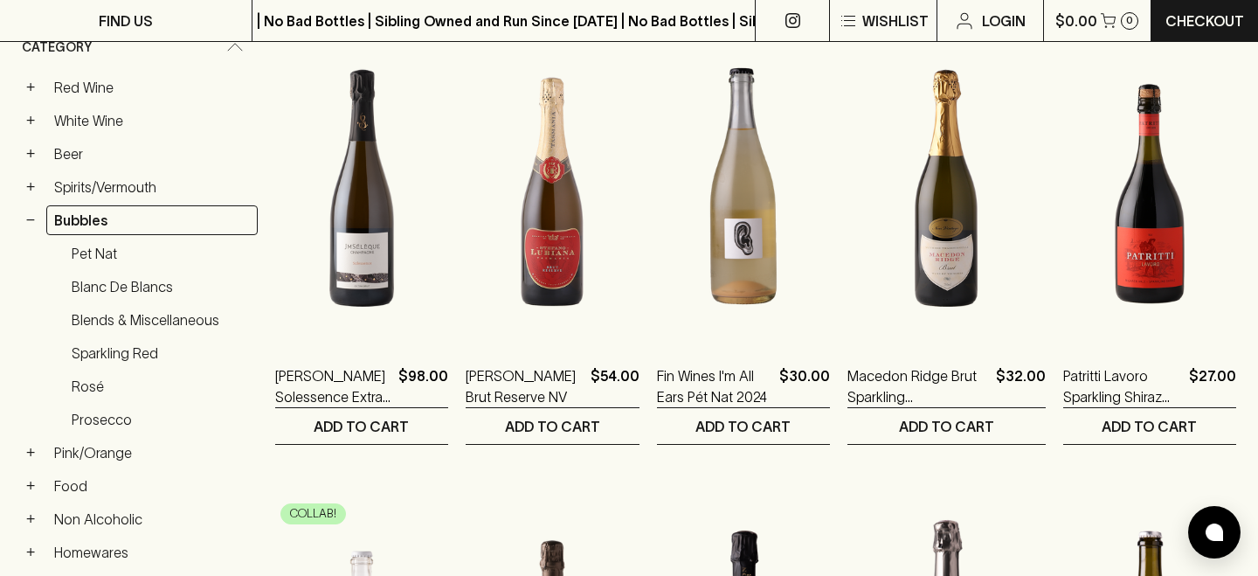
scroll to position [280, 0]
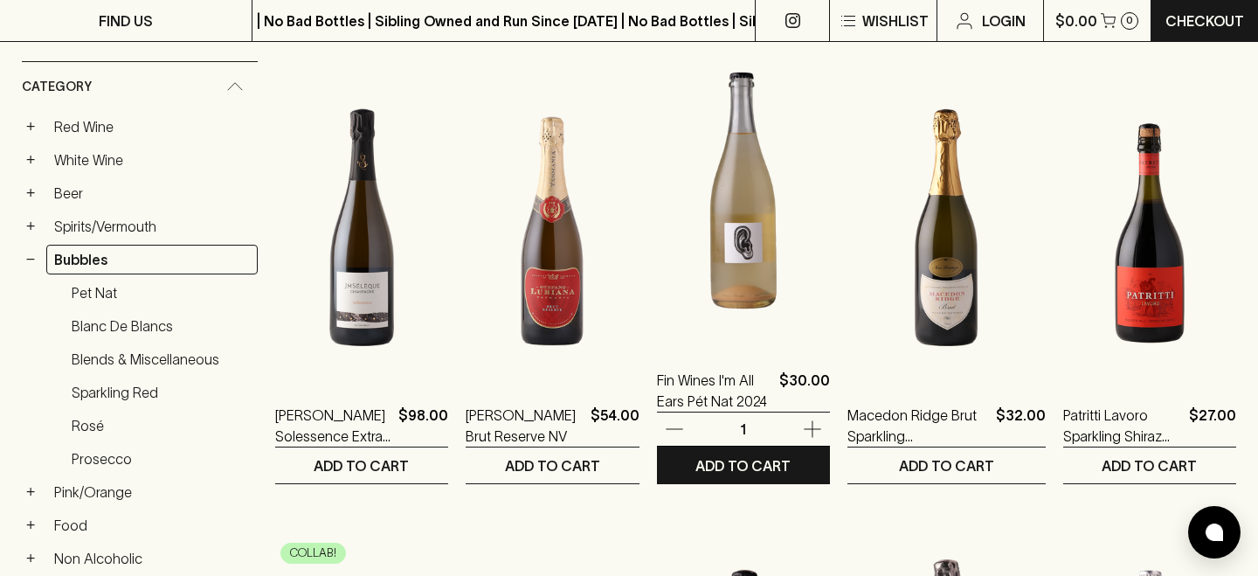
click at [742, 268] on img at bounding box center [743, 191] width 173 height 306
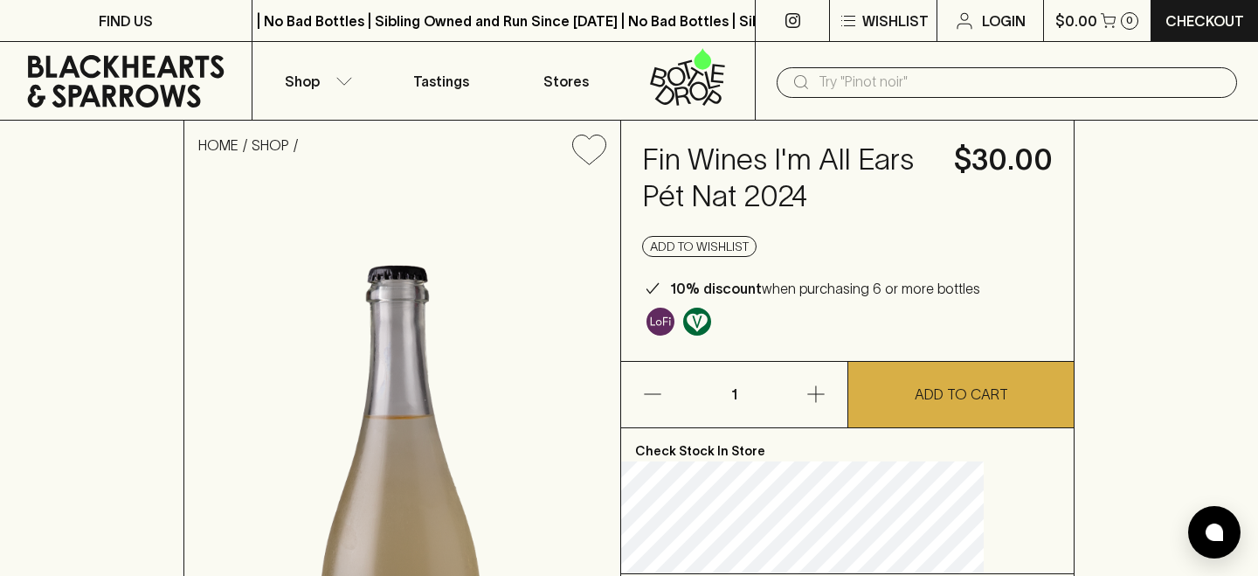
drag, startPoint x: 694, startPoint y: 158, endPoint x: 804, endPoint y: 232, distance: 132.1
click at [805, 215] on h4 "Fin Wines I'm All Ears Pét Nat 2024" at bounding box center [787, 178] width 291 height 73
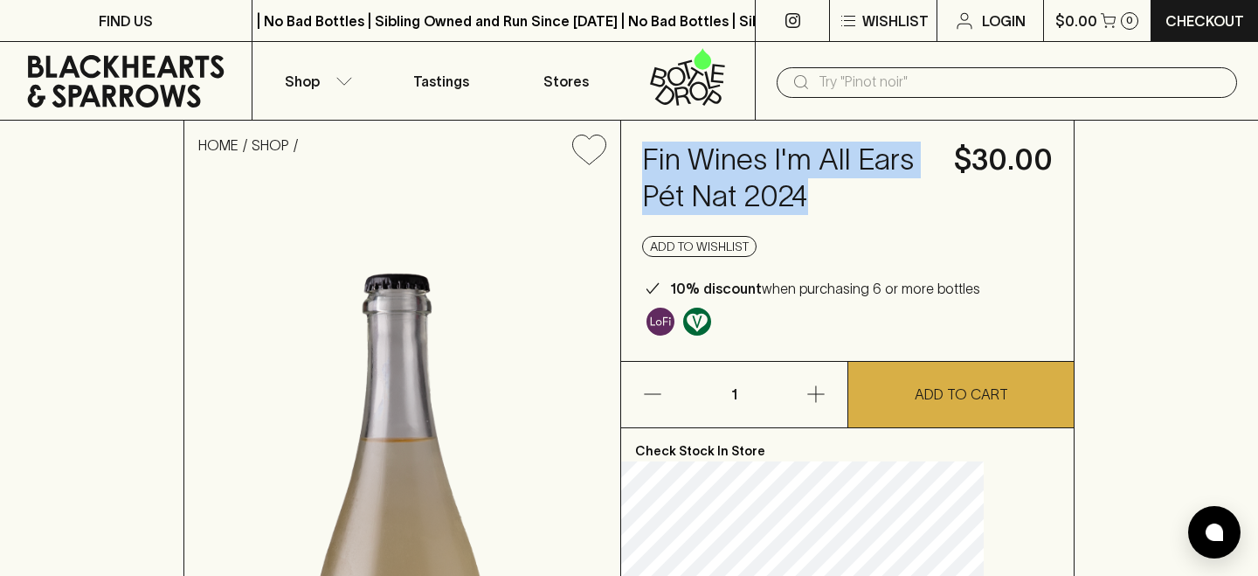
drag, startPoint x: 770, startPoint y: 236, endPoint x: 674, endPoint y: 156, distance: 124.0
click at [674, 156] on div "Fin Wines I'm All Ears Pét Nat 2024 $30.00 Add to wishlist 10% discount when pu…" at bounding box center [847, 241] width 453 height 240
copy h4 "Fin Wines I'm All Ears Pét Nat 2024"
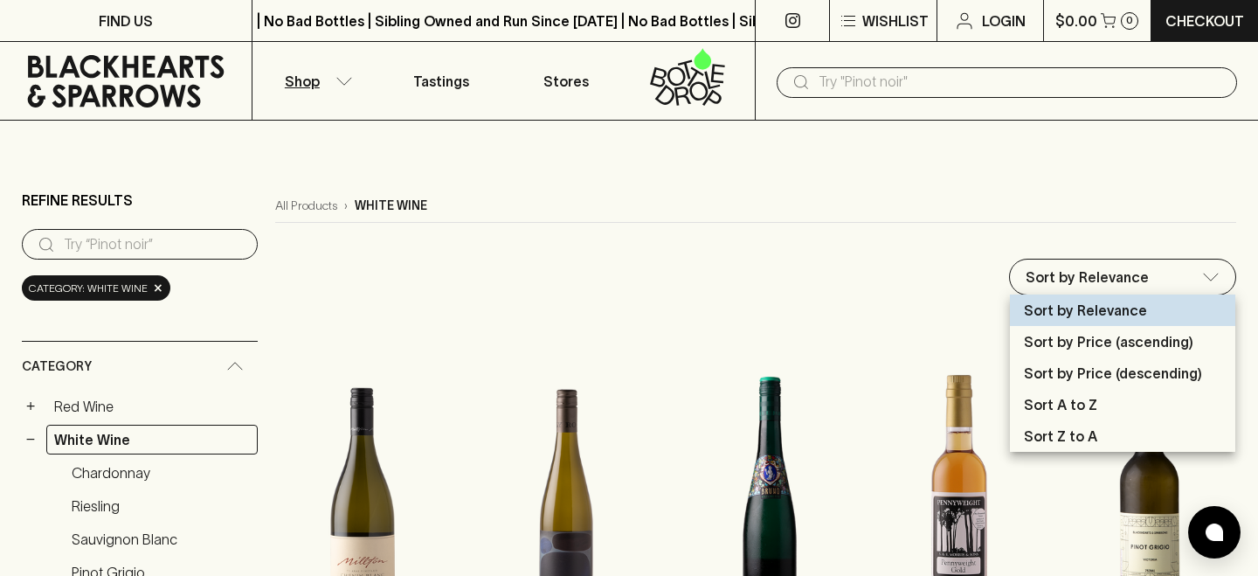
click at [1127, 346] on p "Sort by Price (ascending)" at bounding box center [1108, 341] width 169 height 21
type input "price:asc"
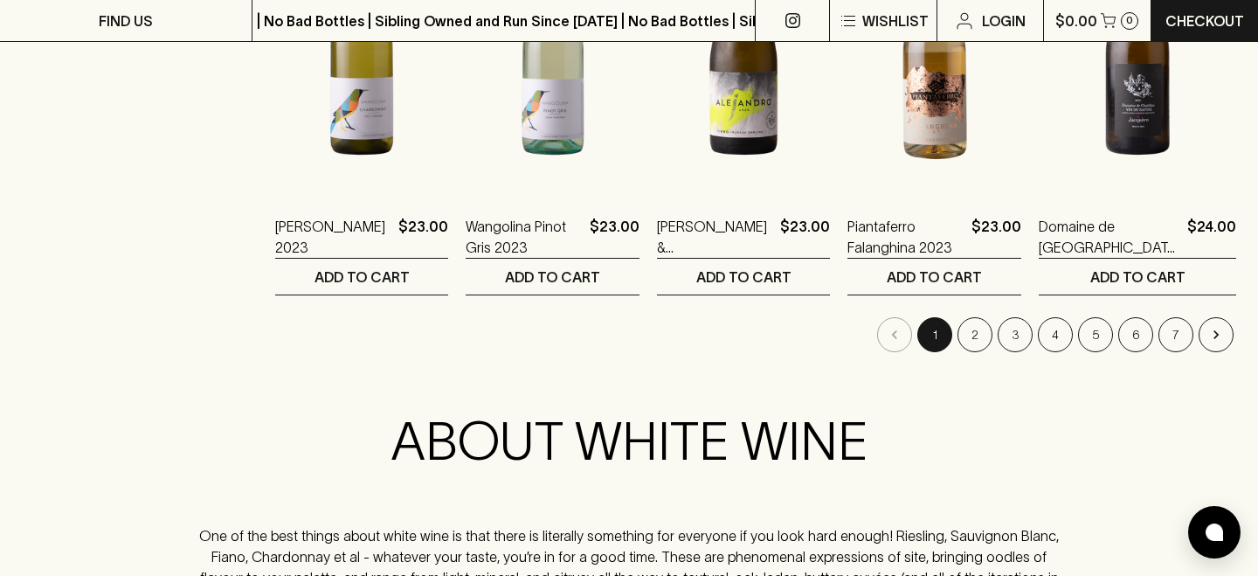
scroll to position [1827, 0]
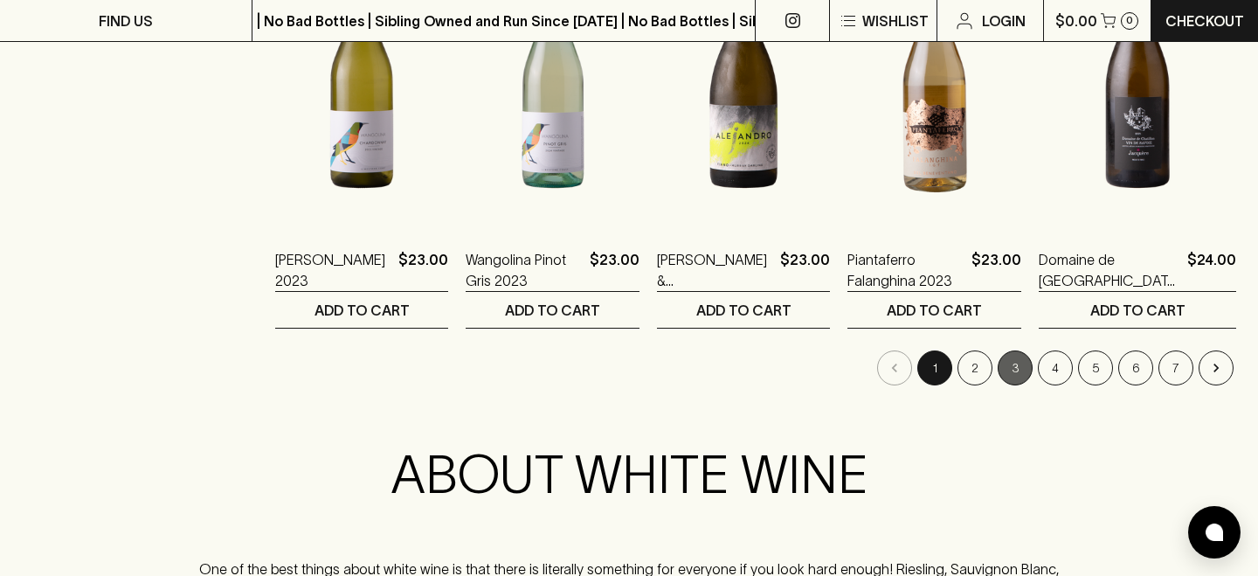
click at [1005, 372] on button "3" at bounding box center [1015, 367] width 35 height 35
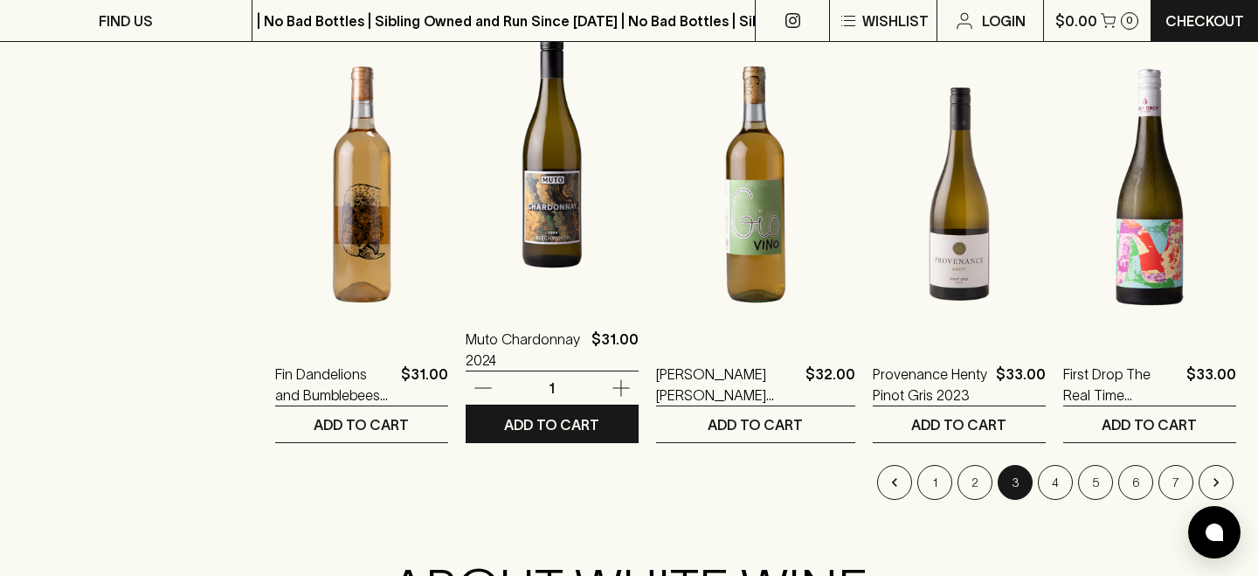
scroll to position [1711, 0]
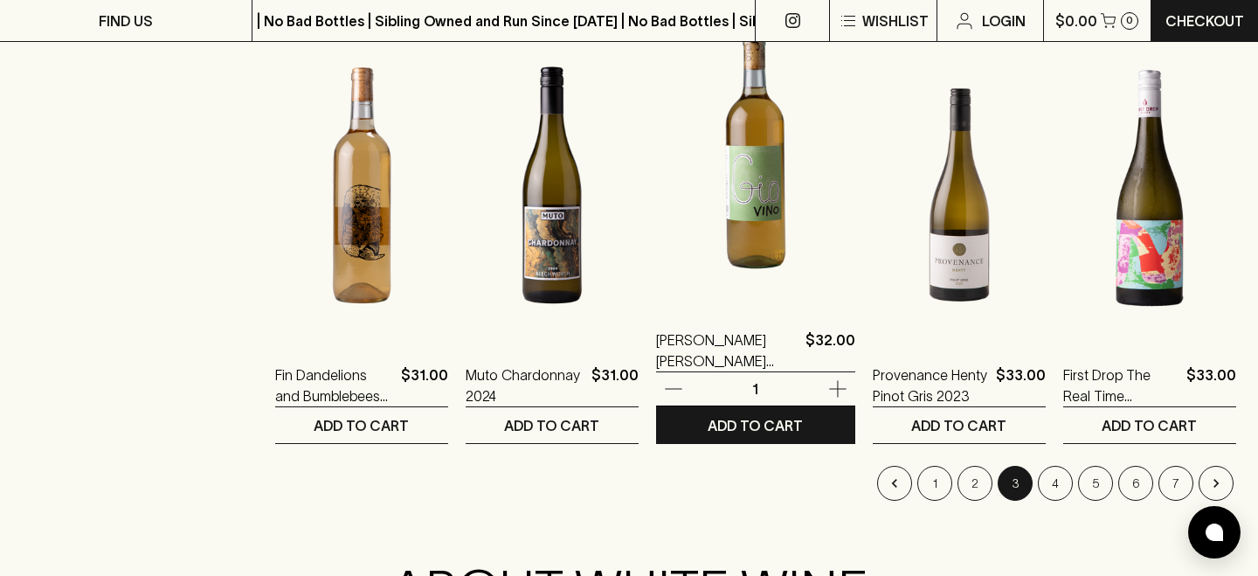
click at [732, 260] on img at bounding box center [755, 150] width 199 height 306
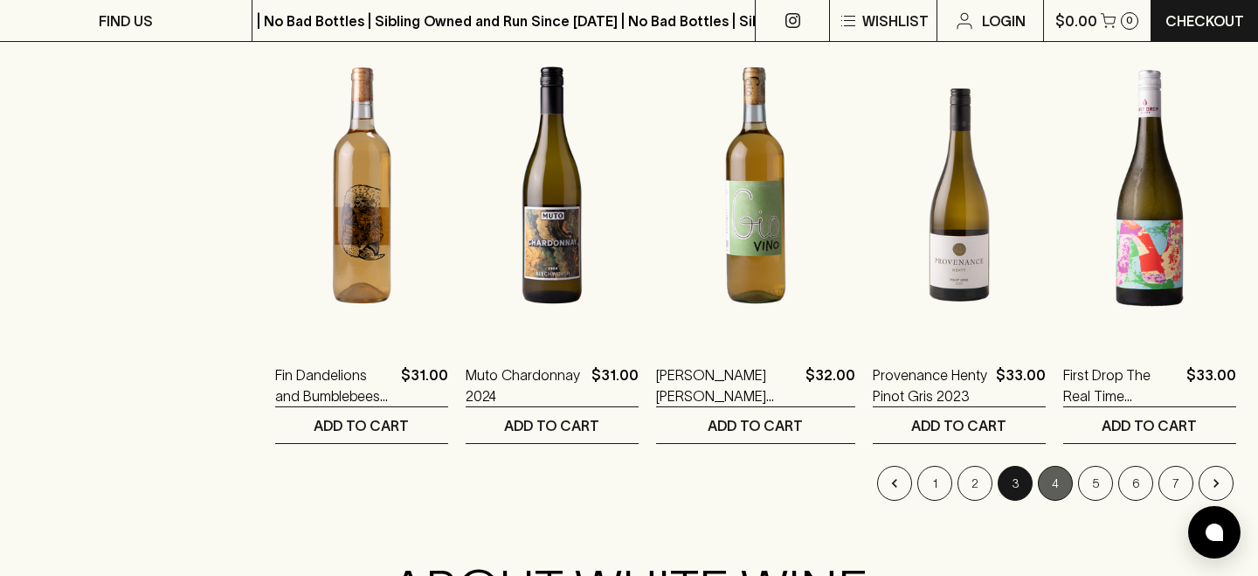
click at [1047, 487] on button "4" at bounding box center [1055, 483] width 35 height 35
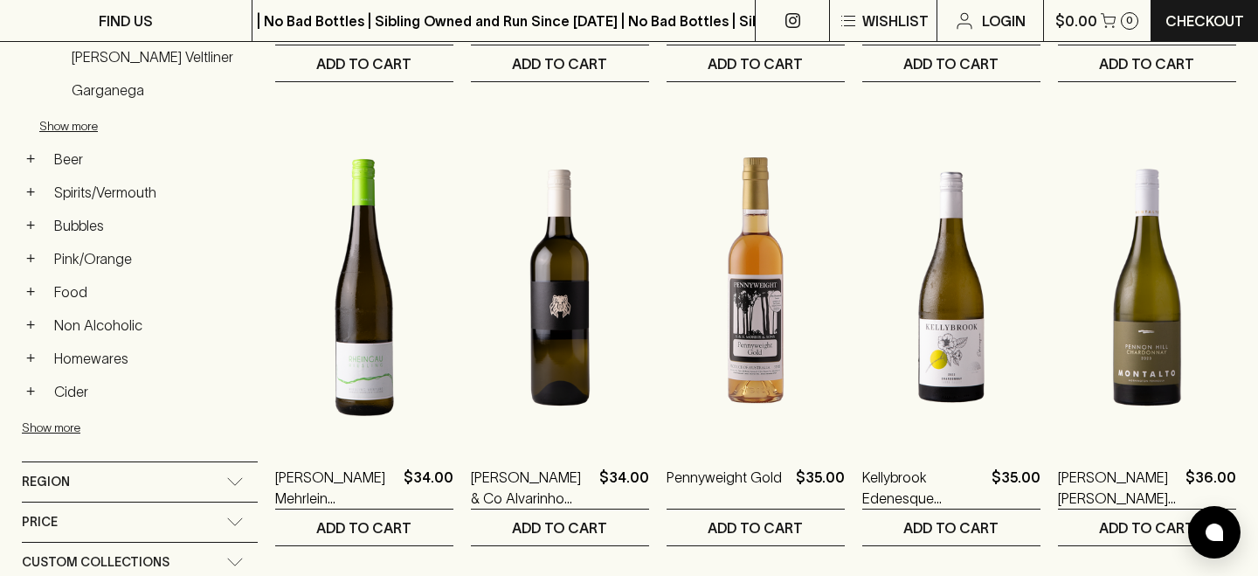
scroll to position [682, 0]
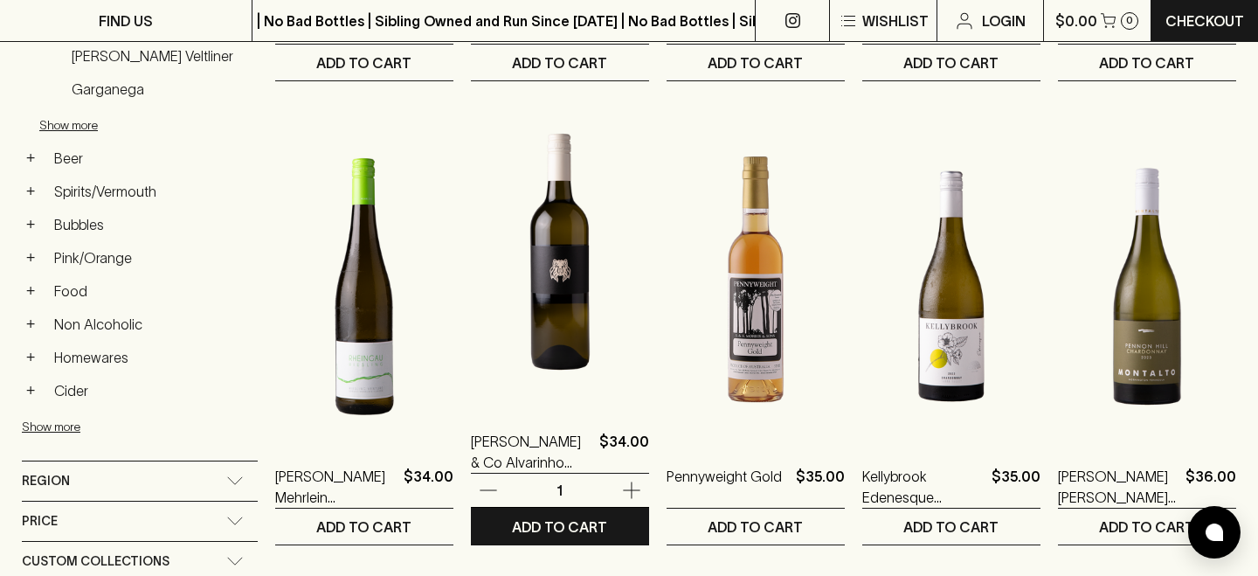
click at [583, 346] on img at bounding box center [560, 252] width 178 height 306
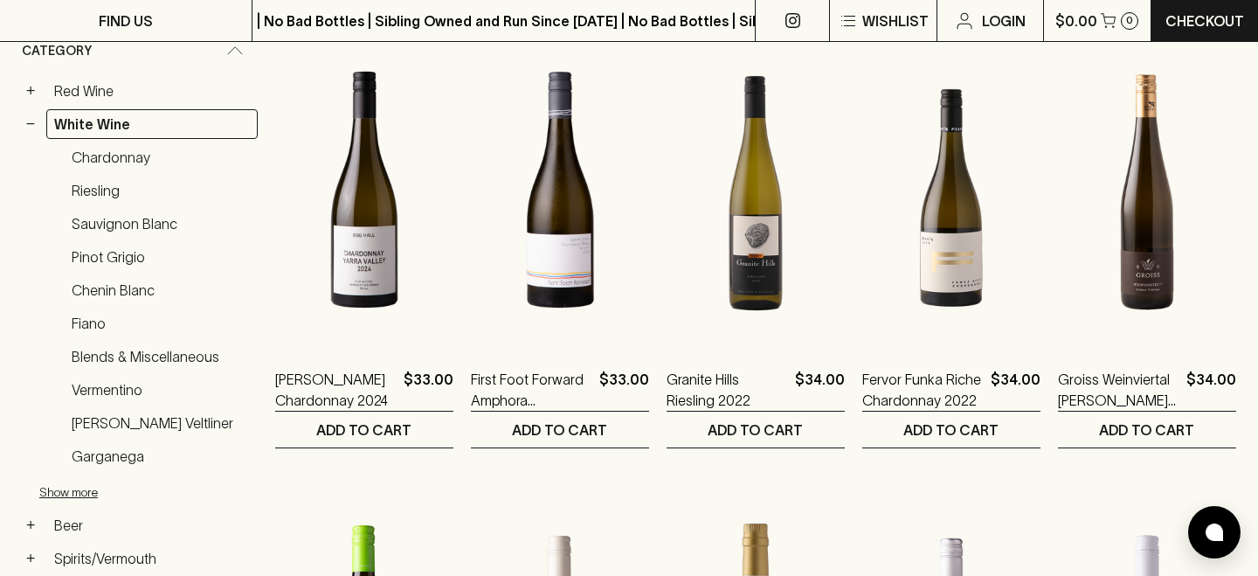
scroll to position [312, 0]
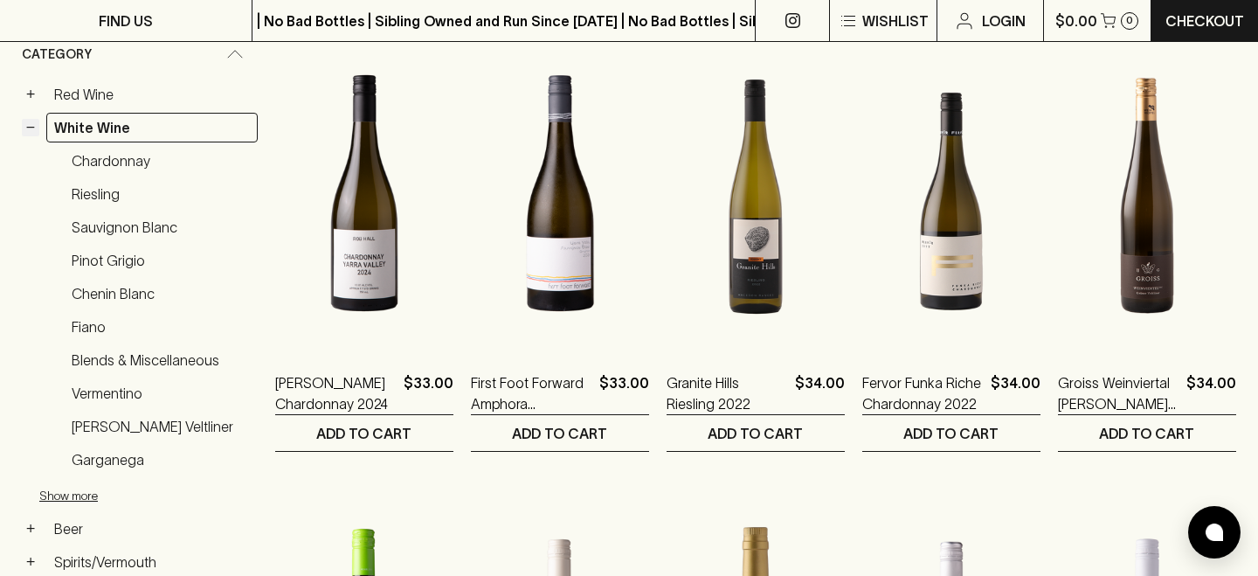
click at [31, 131] on button "−" at bounding box center [30, 127] width 17 height 17
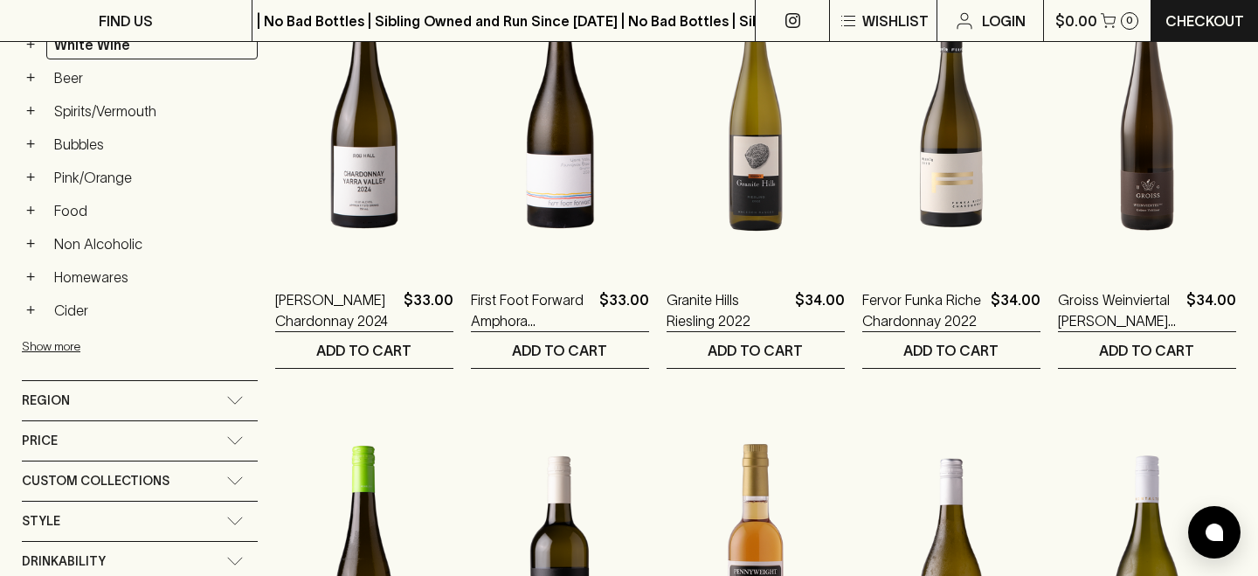
scroll to position [397, 0]
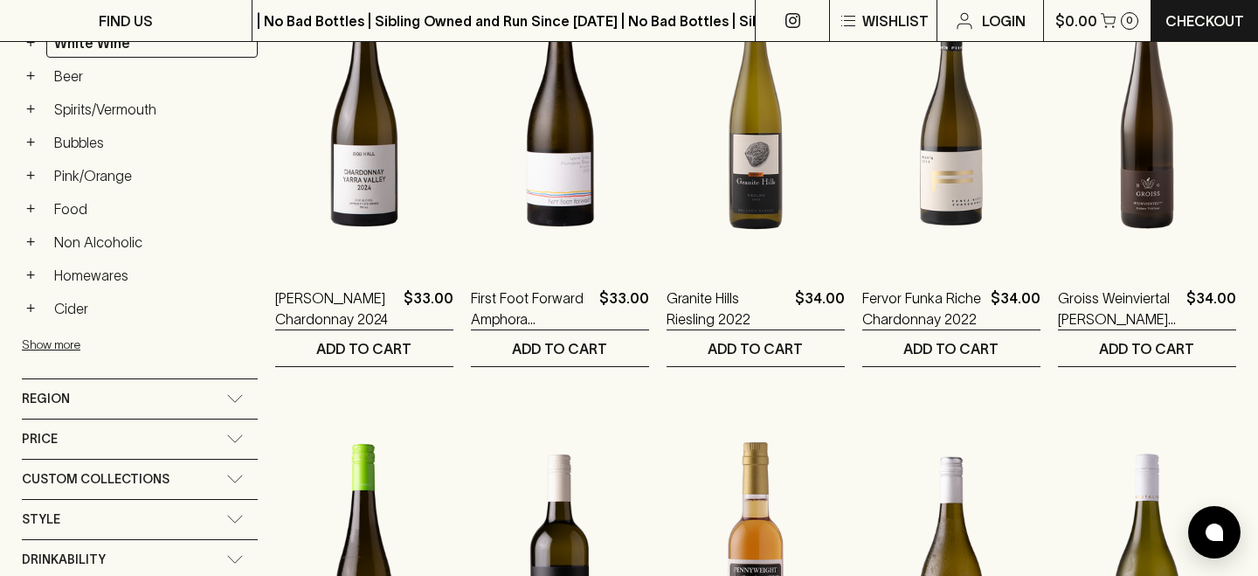
click at [37, 401] on span "Region" at bounding box center [46, 399] width 48 height 22
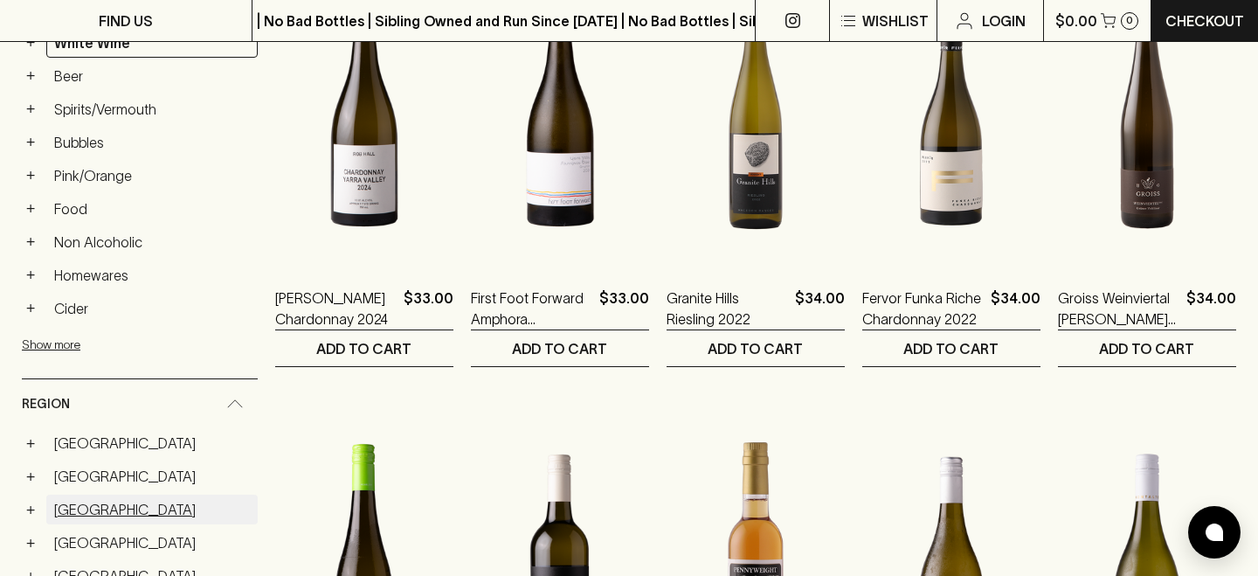
click at [67, 510] on link "[GEOGRAPHIC_DATA]" at bounding box center [151, 509] width 211 height 30
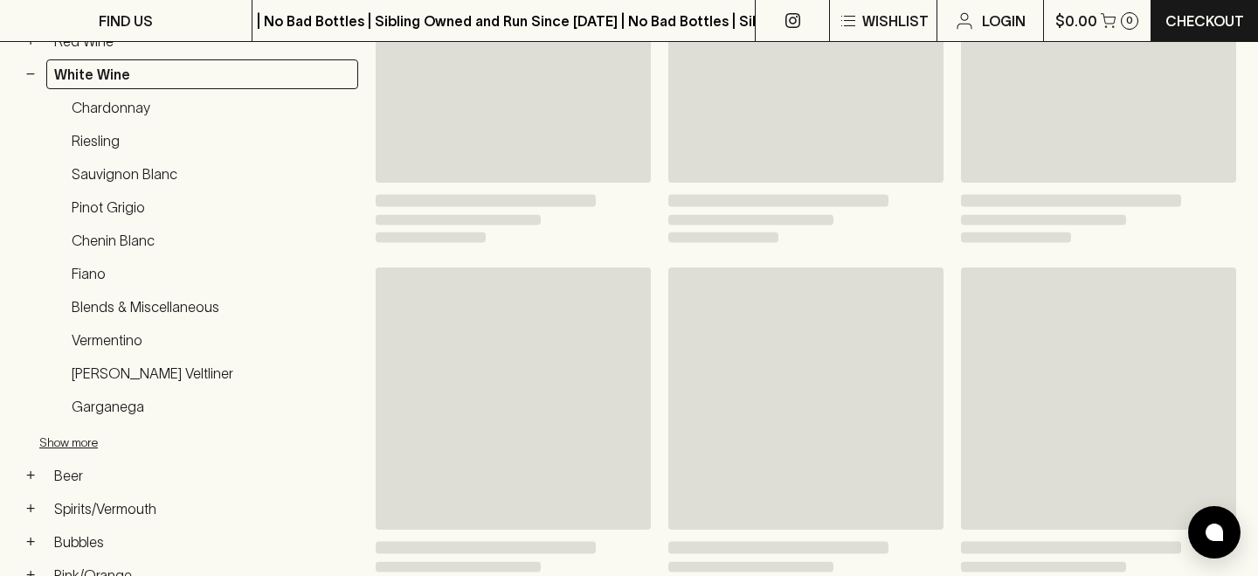
scroll to position [428, 0]
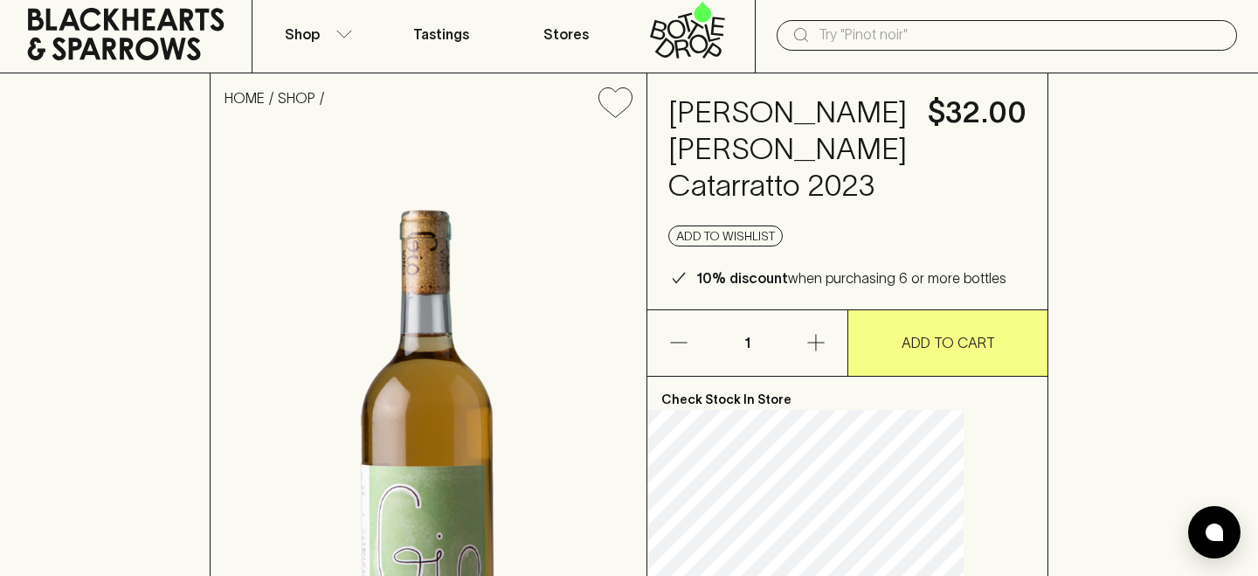
scroll to position [46, 0]
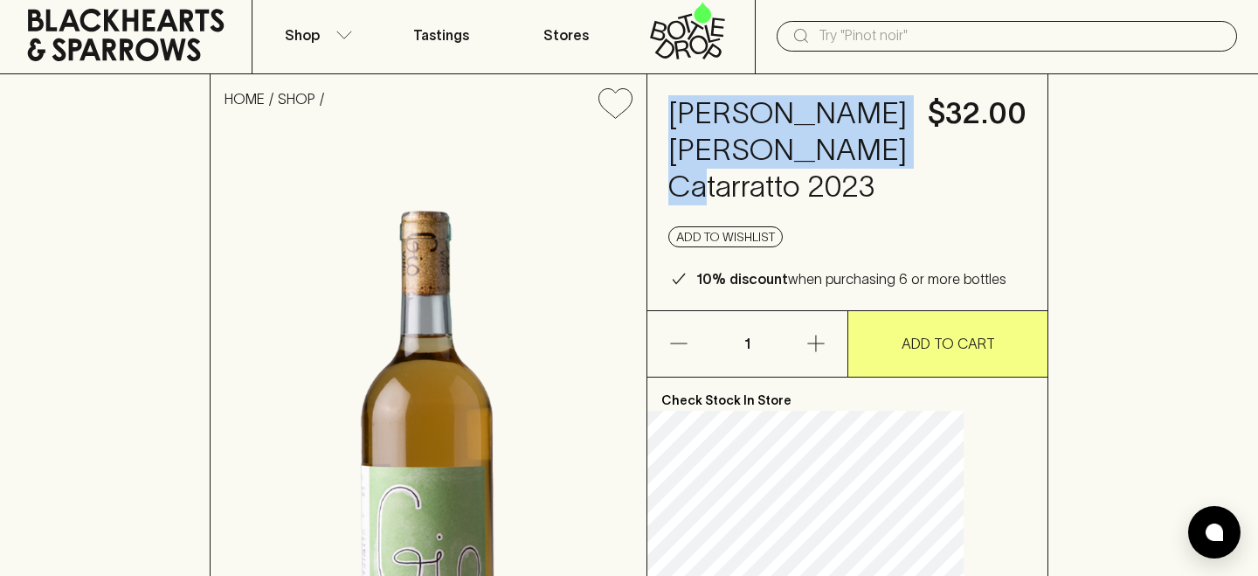
drag, startPoint x: 789, startPoint y: 224, endPoint x: 707, endPoint y: 110, distance: 140.1
click at [707, 110] on div "[PERSON_NAME] [PERSON_NAME] Catarratto 2023 $32.00 Add to wishlist 10% discount…" at bounding box center [847, 192] width 400 height 236
copy h4 "[PERSON_NAME] [PERSON_NAME] Catarratto 2023"
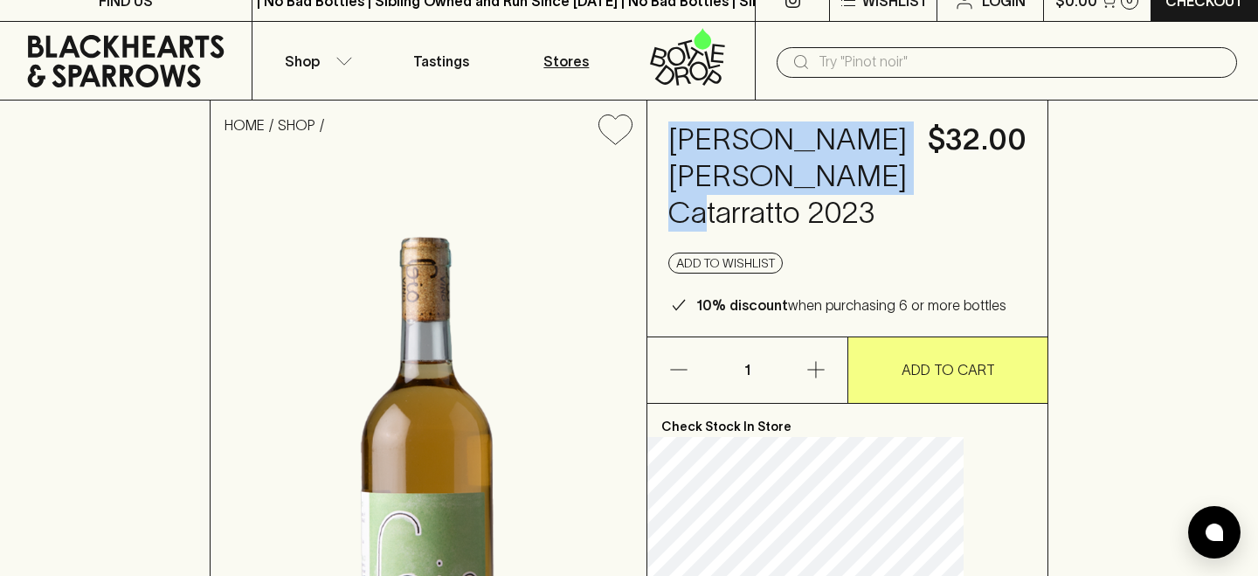
scroll to position [19, 0]
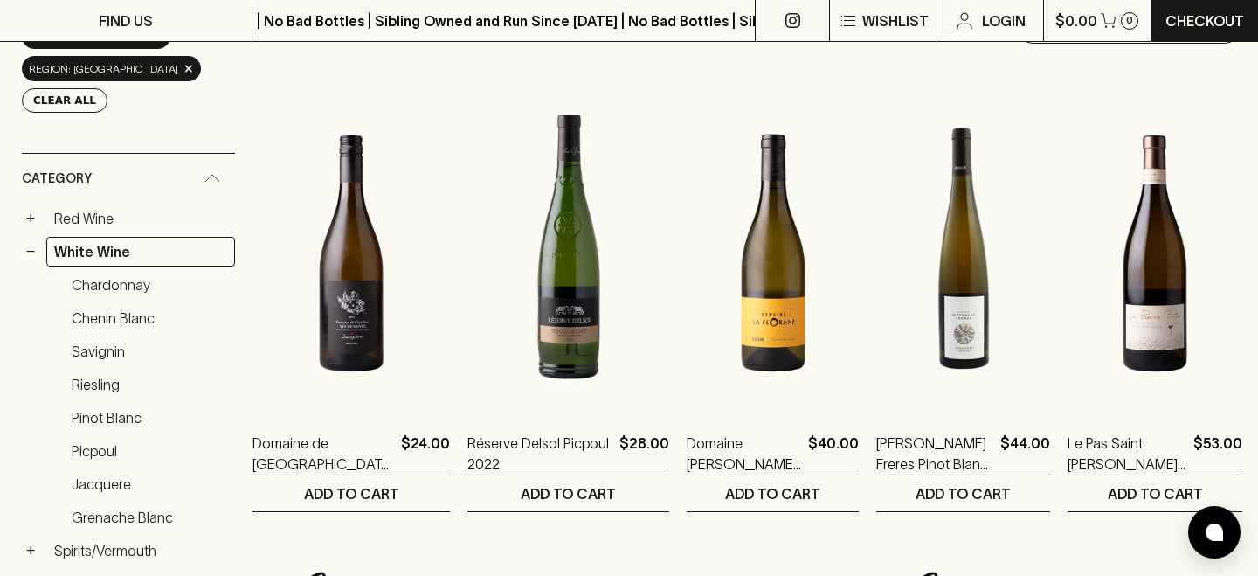
scroll to position [251, 0]
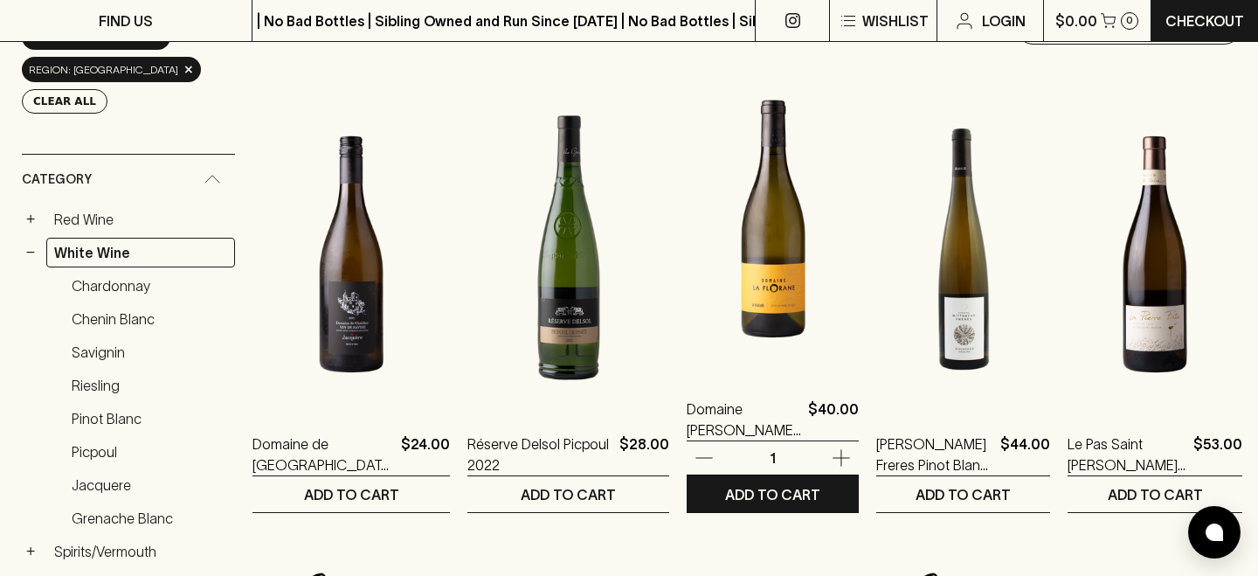
click at [791, 327] on img at bounding box center [773, 219] width 172 height 306
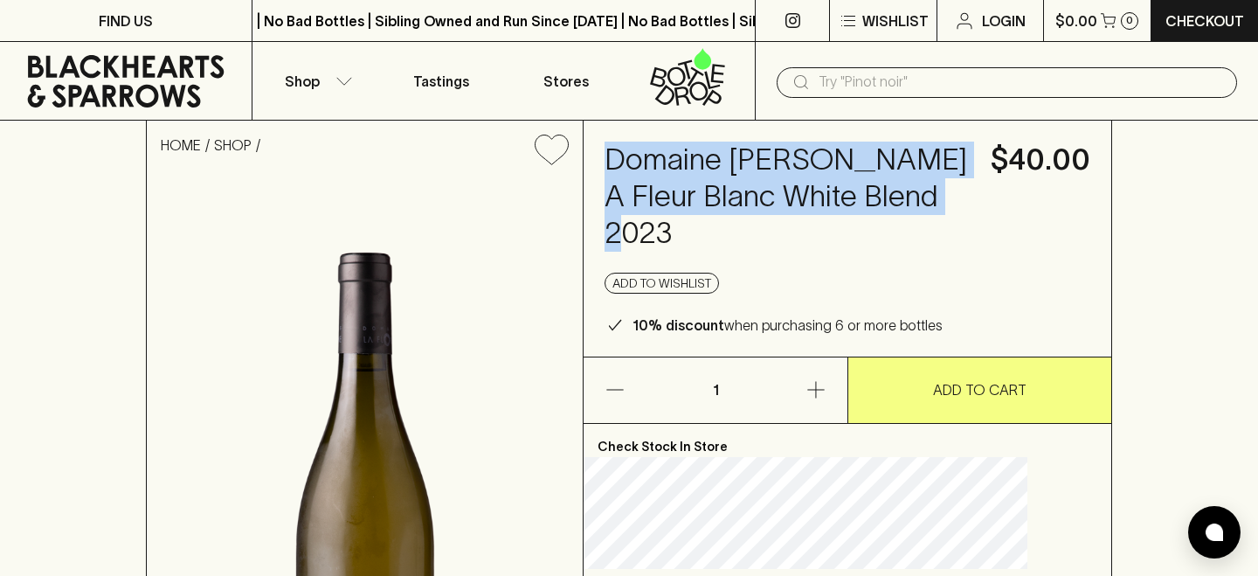
drag, startPoint x: 802, startPoint y: 225, endPoint x: 653, endPoint y: 129, distance: 177.6
click at [653, 129] on div "Domaine [PERSON_NAME] A Fleur Blanc White Blend 2023 $40.00 Add to wishlist 10%…" at bounding box center [848, 239] width 528 height 236
copy h4 "Domaine [PERSON_NAME] A Fleur Blanc White Blend 2023"
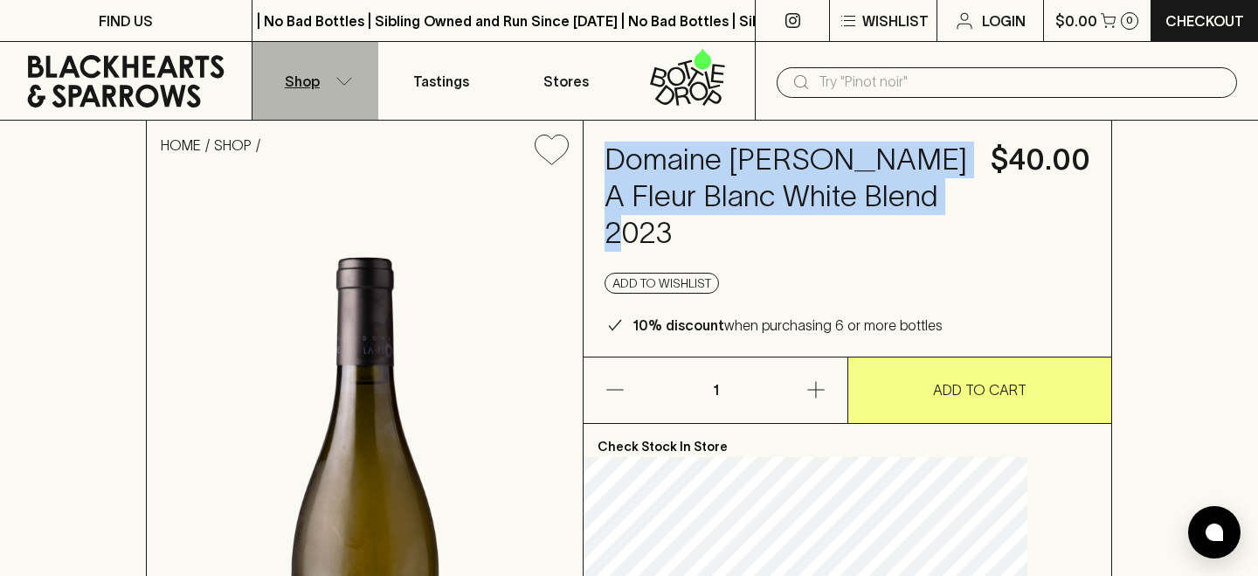
click at [337, 79] on icon "button" at bounding box center [343, 81] width 17 height 9
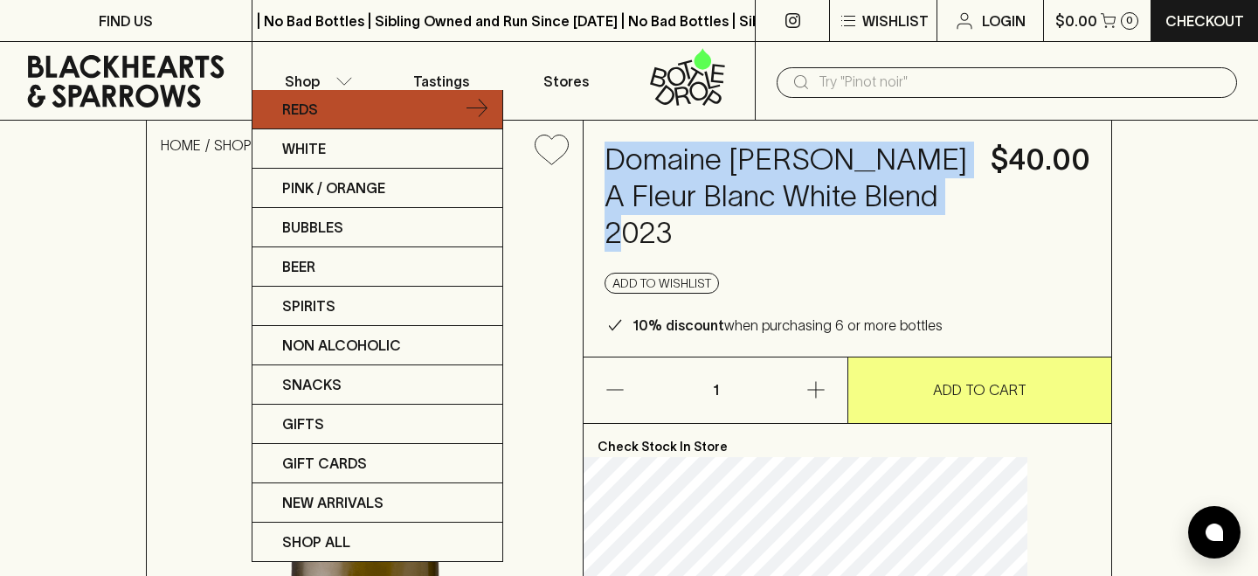
click at [303, 112] on p "Reds" at bounding box center [300, 109] width 36 height 21
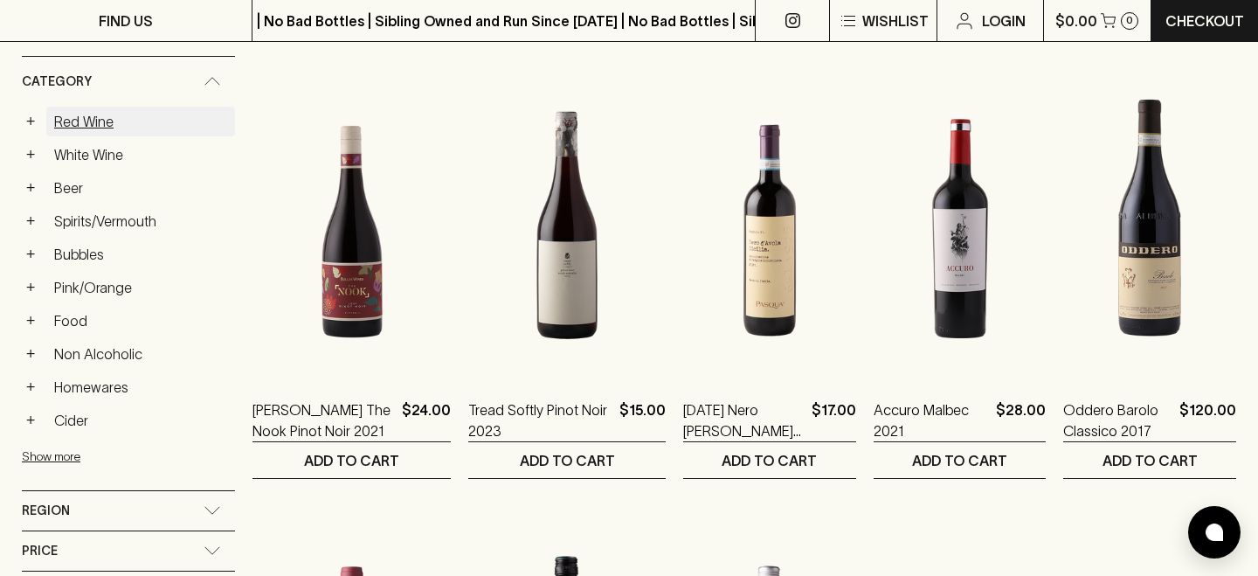
scroll to position [512, 0]
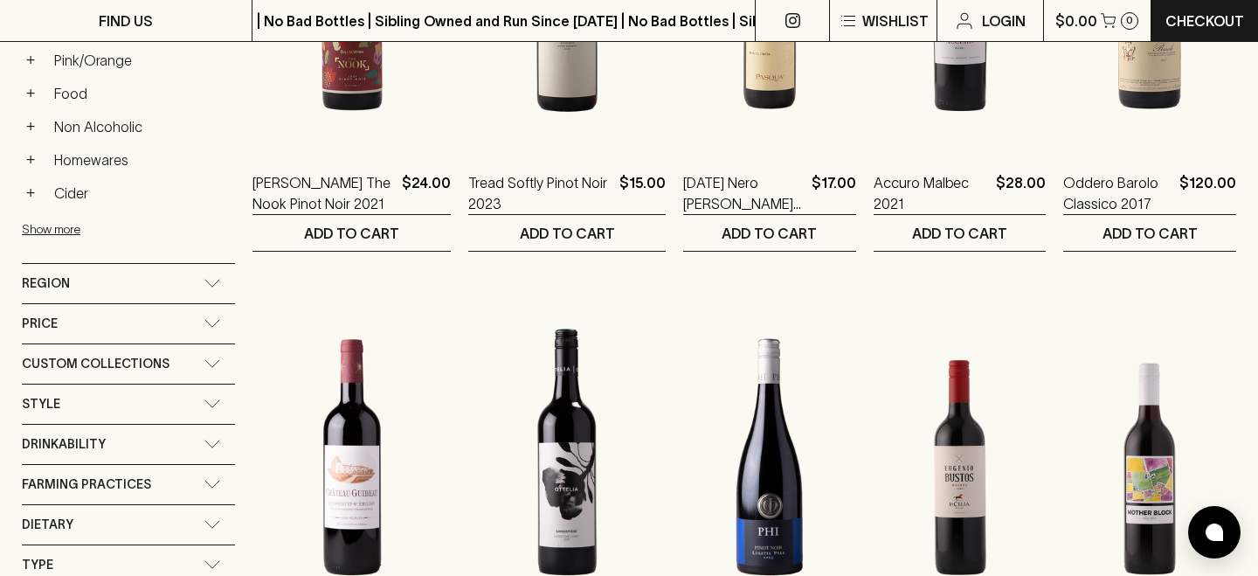
click at [78, 283] on div "Region" at bounding box center [113, 284] width 182 height 22
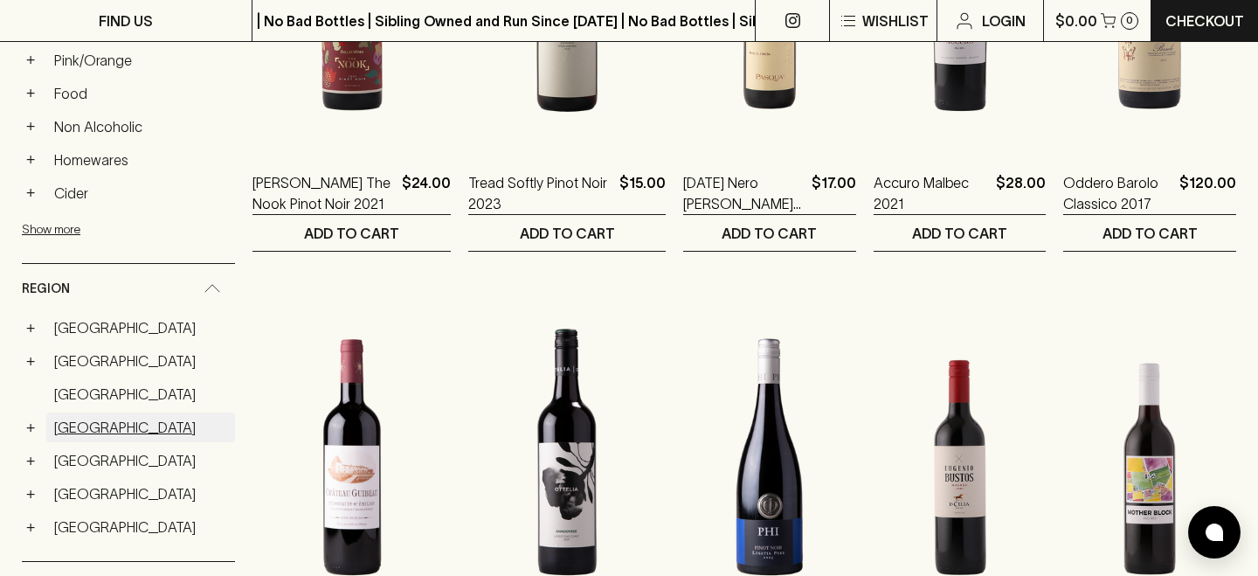
click at [61, 423] on link "[GEOGRAPHIC_DATA]" at bounding box center [140, 427] width 189 height 30
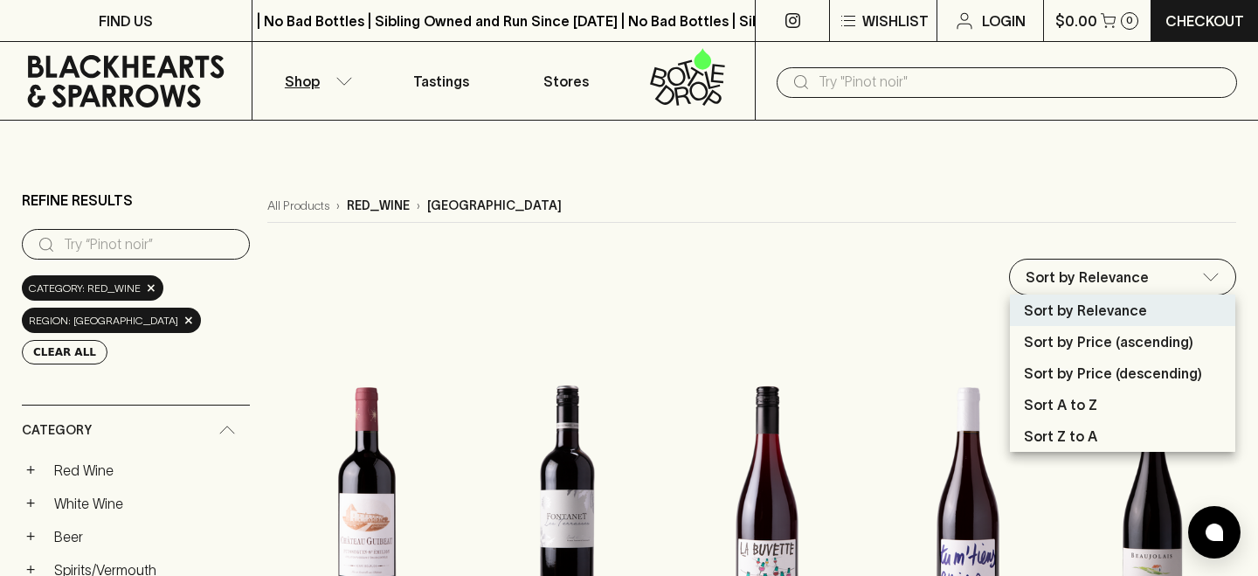
click at [1137, 346] on p "Sort by Price (ascending)" at bounding box center [1108, 341] width 169 height 21
type input "price:asc"
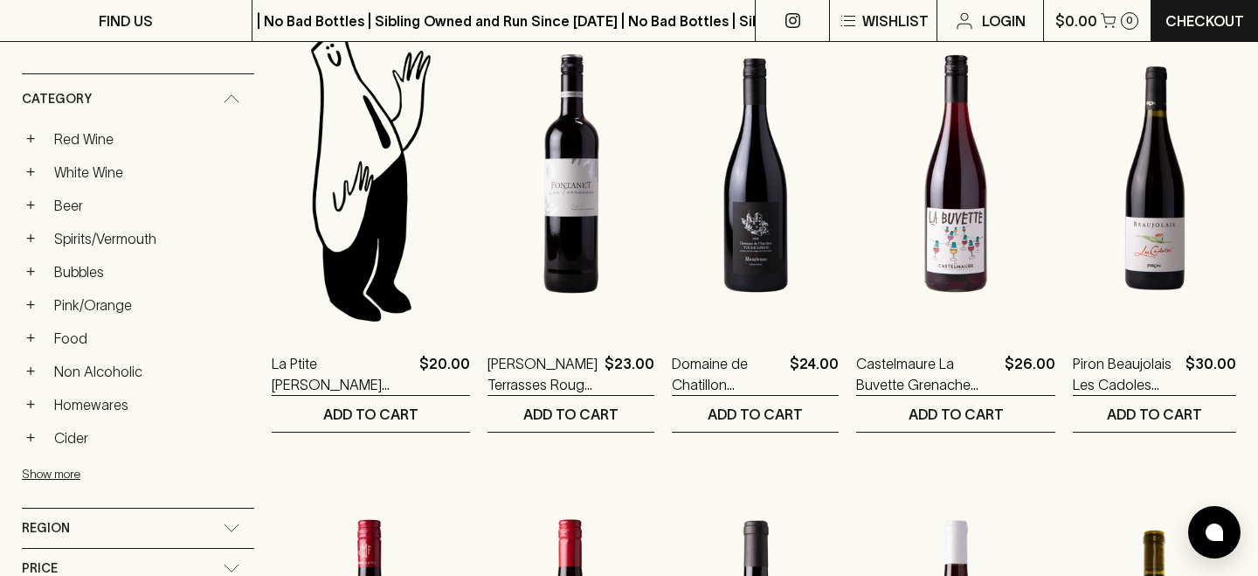
scroll to position [335, 0]
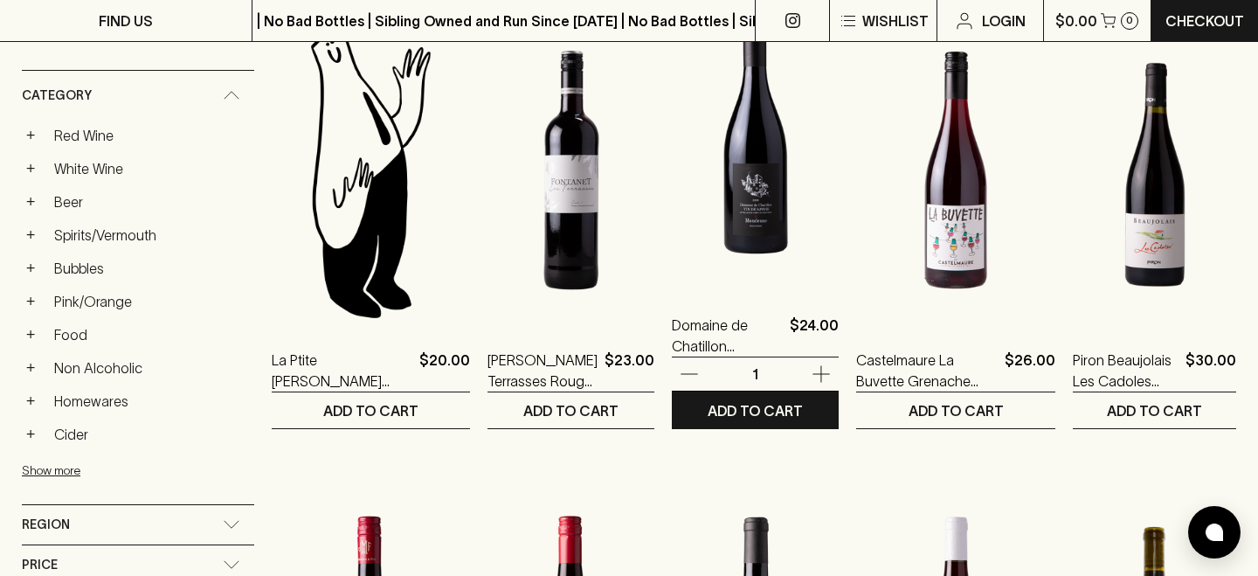
click at [779, 239] on img at bounding box center [755, 136] width 167 height 306
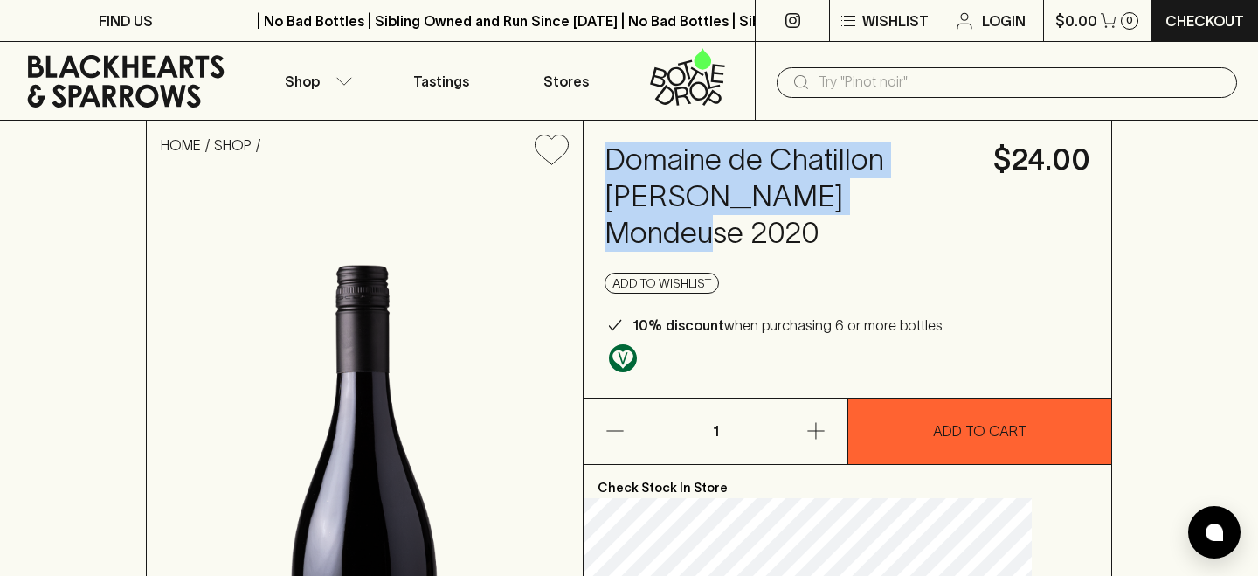
drag, startPoint x: 721, startPoint y: 235, endPoint x: 629, endPoint y: 148, distance: 126.7
click at [629, 148] on div "Domaine de Chatillon [PERSON_NAME] Mondeuse 2020 $24.00 Add to wishlist 10% dis…" at bounding box center [848, 259] width 528 height 277
copy h4 "Domaine de Chatillon [PERSON_NAME] Mondeuse 2020"
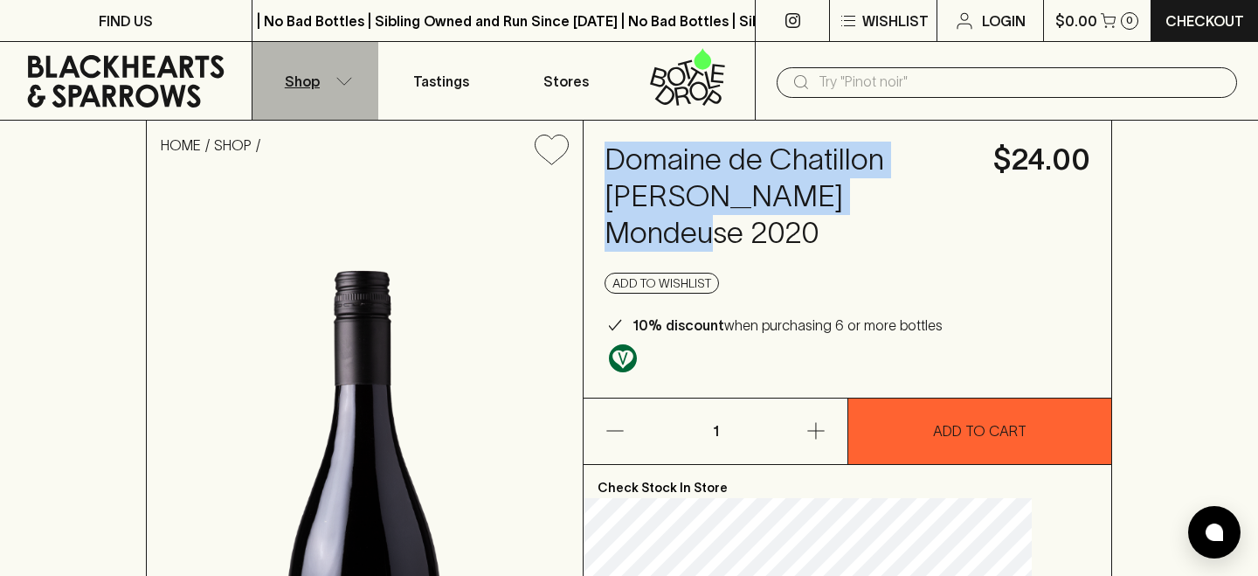
click at [340, 73] on button "Shop" at bounding box center [315, 81] width 126 height 78
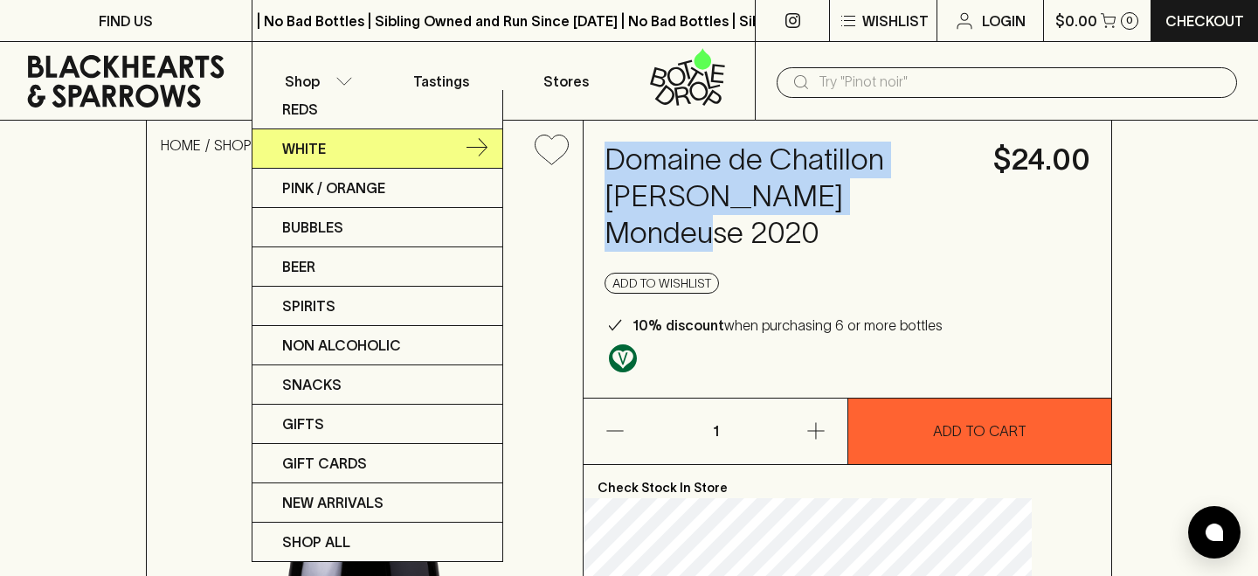
click at [310, 143] on p "White" at bounding box center [304, 148] width 44 height 21
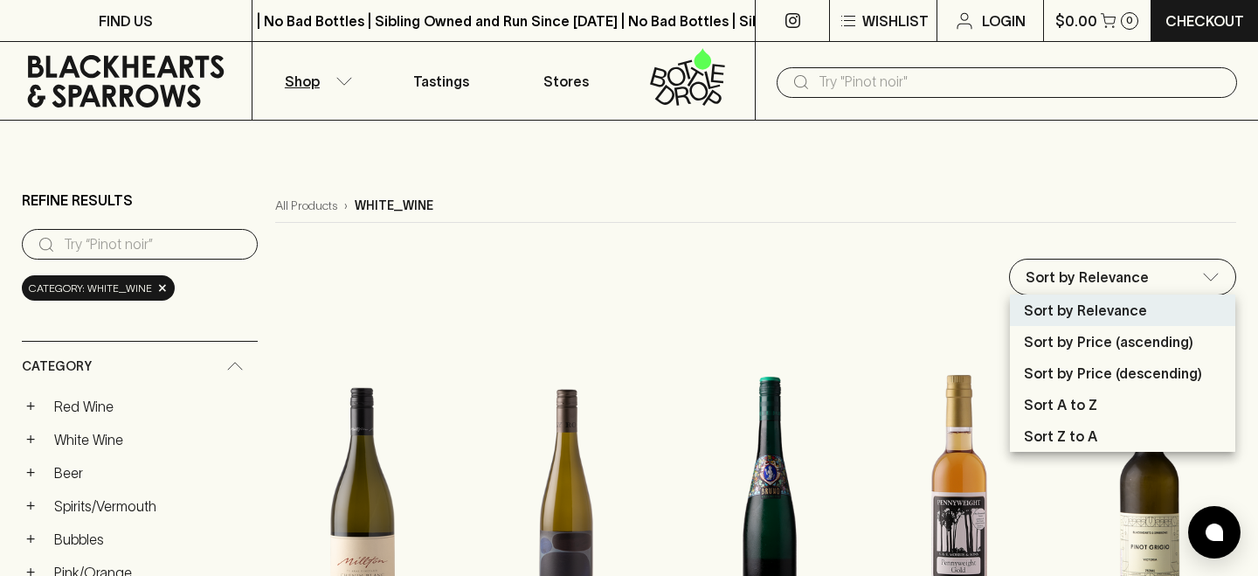
click at [1102, 343] on p "Sort by Price (ascending)" at bounding box center [1108, 341] width 169 height 21
type input "price:asc"
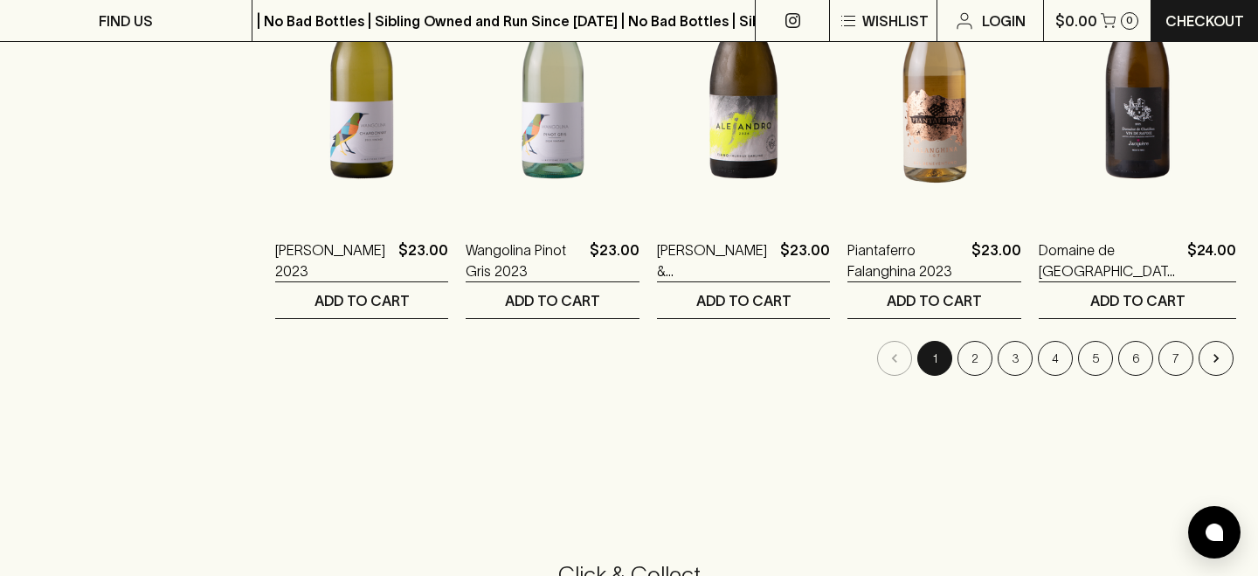
scroll to position [1934, 0]
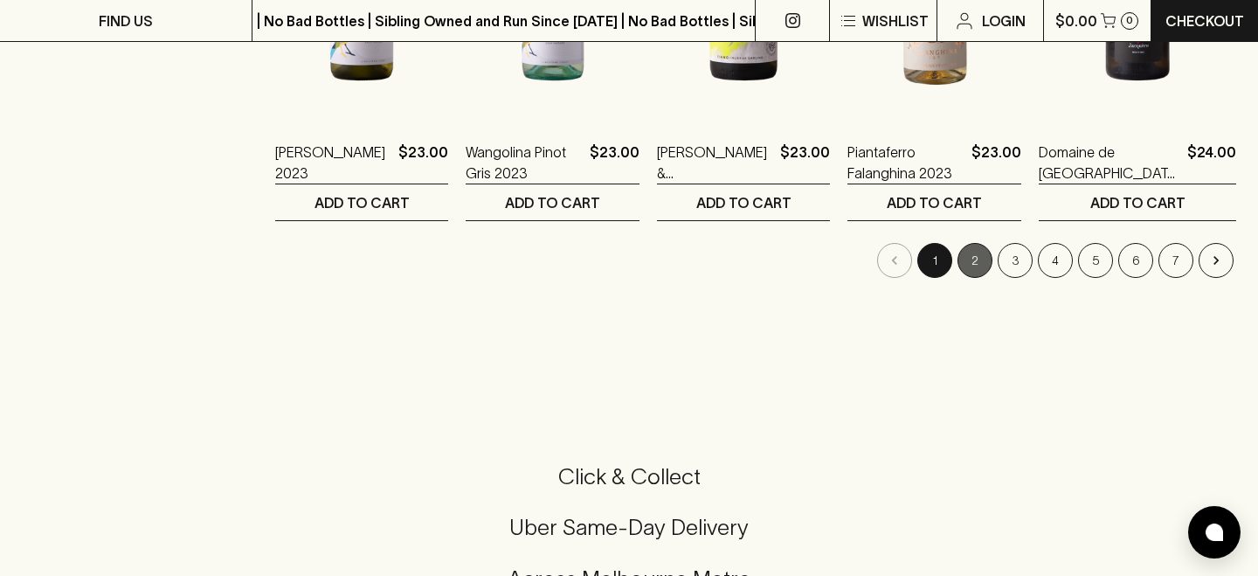
click at [971, 266] on button "2" at bounding box center [974, 260] width 35 height 35
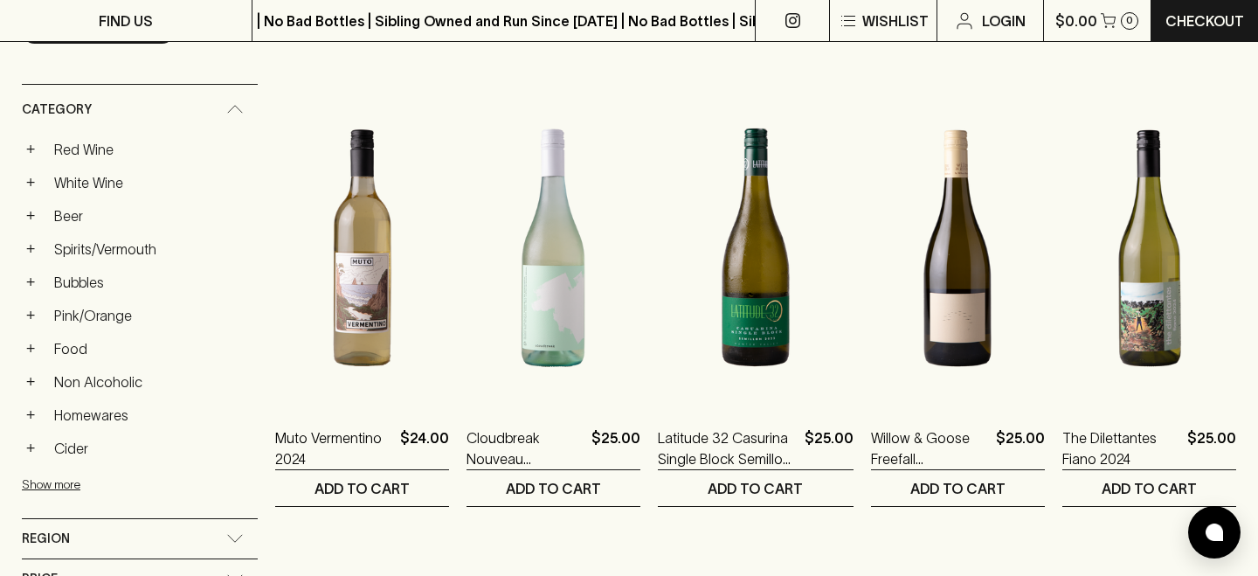
scroll to position [258, 0]
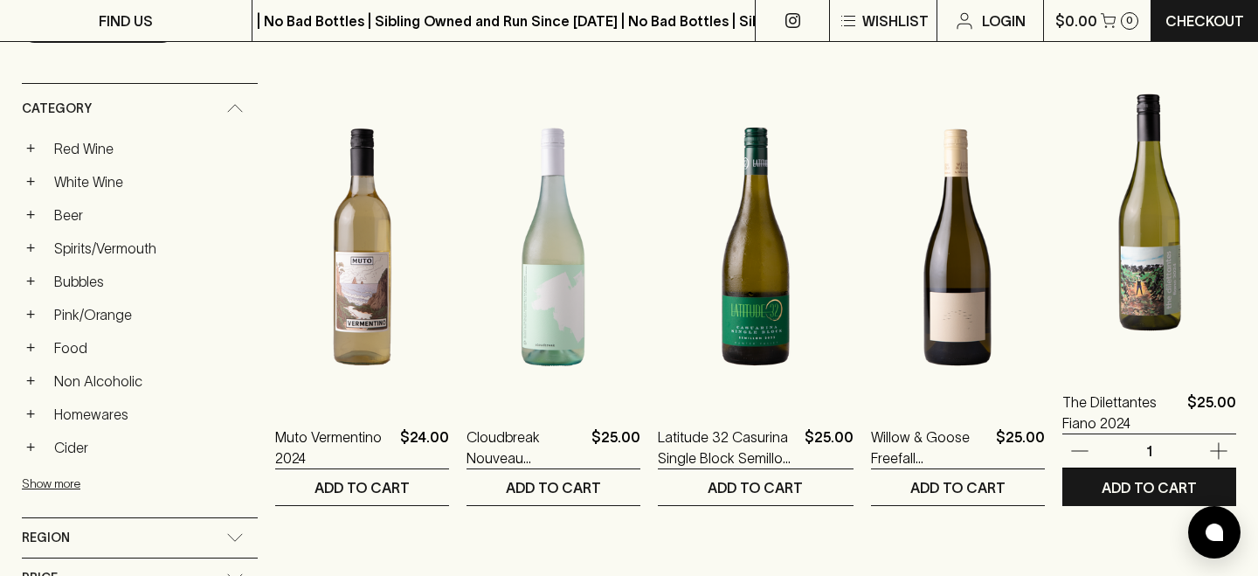
click at [1145, 280] on img at bounding box center [1149, 212] width 174 height 306
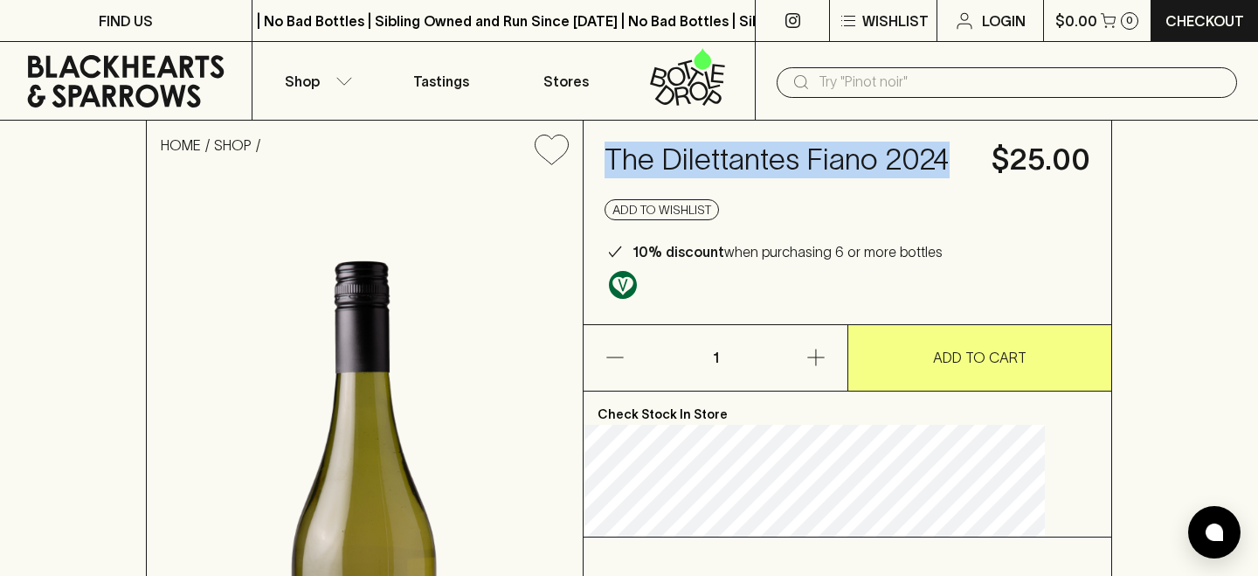
drag, startPoint x: 723, startPoint y: 201, endPoint x: 644, endPoint y: 154, distance: 92.4
click at [644, 154] on h4 "The Dilettantes Fiano 2024" at bounding box center [788, 160] width 366 height 37
copy h4 "The Dilettantes Fiano 2024"
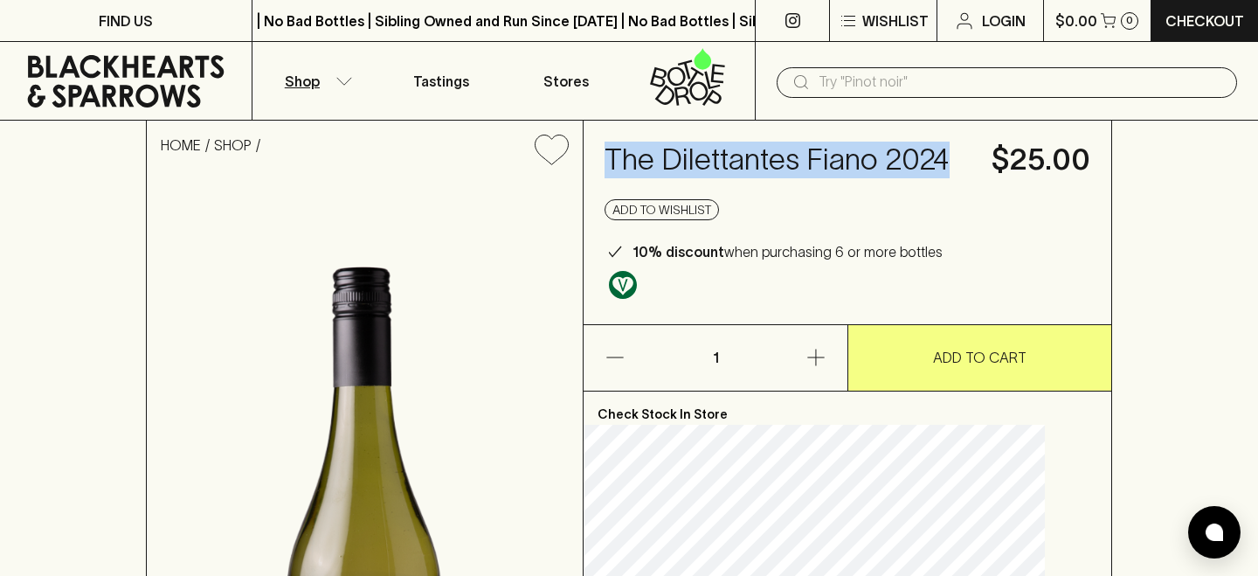
click at [357, 79] on button "Shop" at bounding box center [315, 81] width 126 height 78
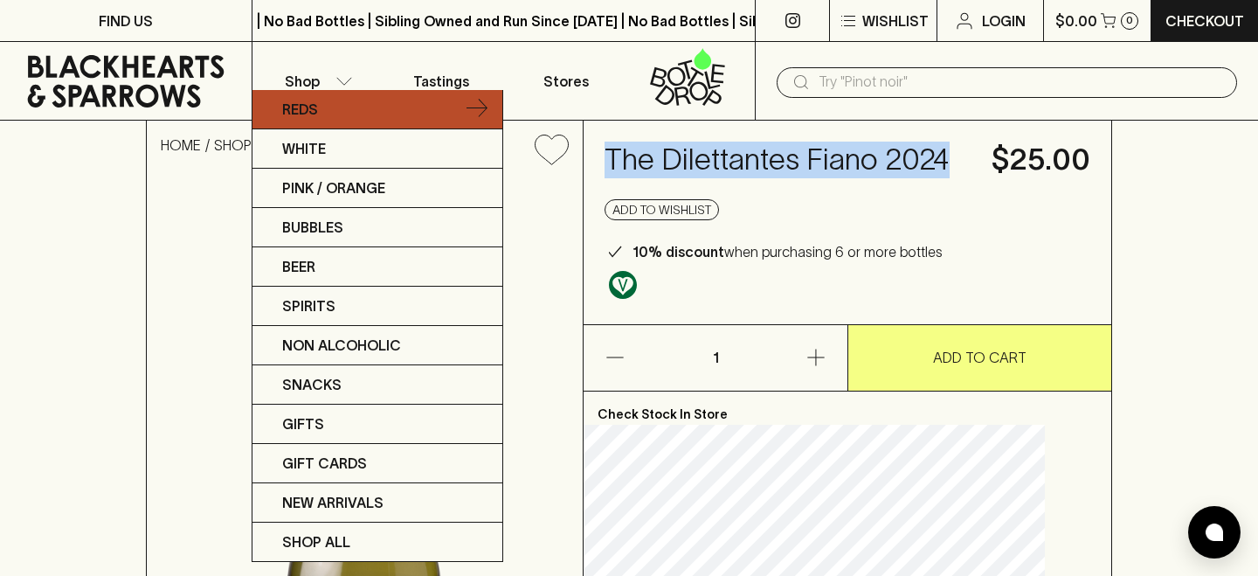
click at [339, 108] on link "Reds" at bounding box center [377, 109] width 250 height 39
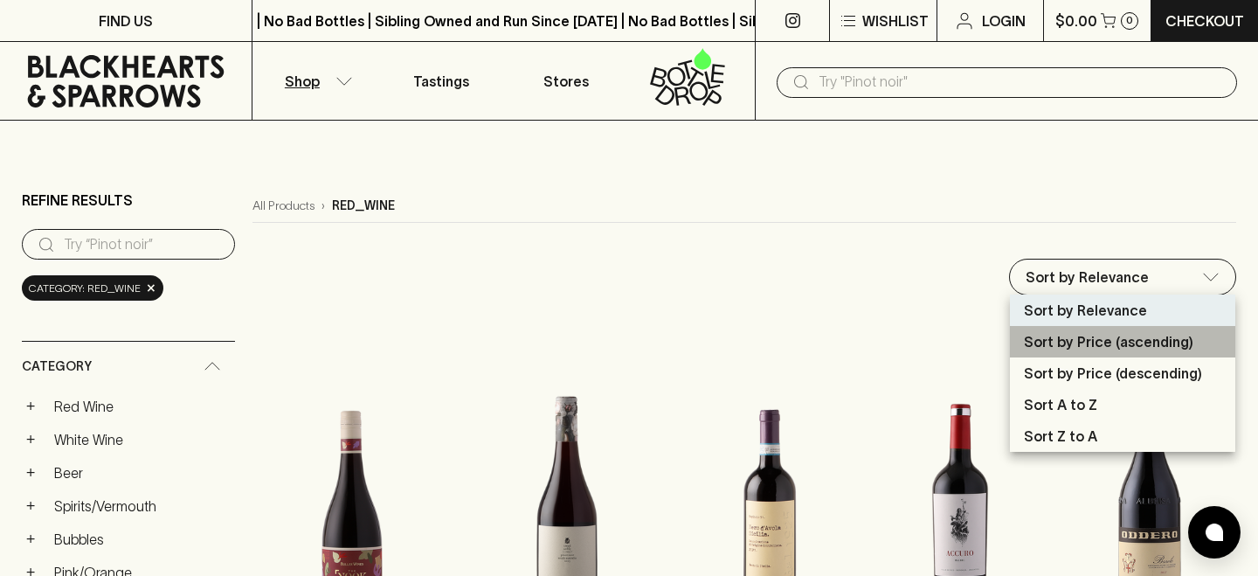
click at [1139, 348] on p "Sort by Price (ascending)" at bounding box center [1108, 341] width 169 height 21
type input "price:asc"
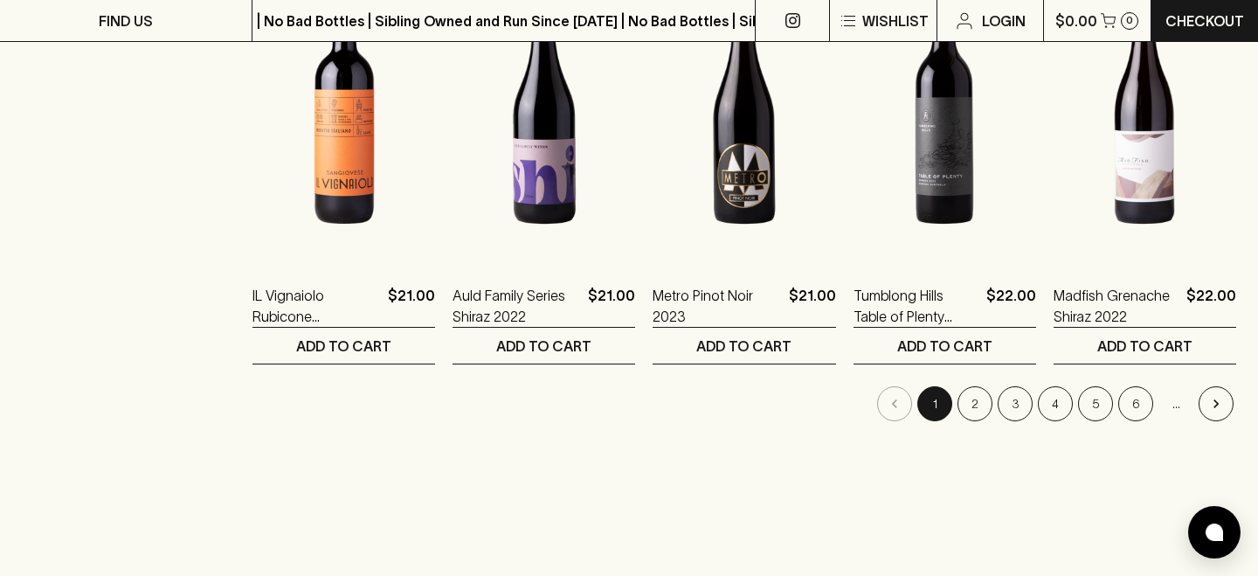
scroll to position [1794, 0]
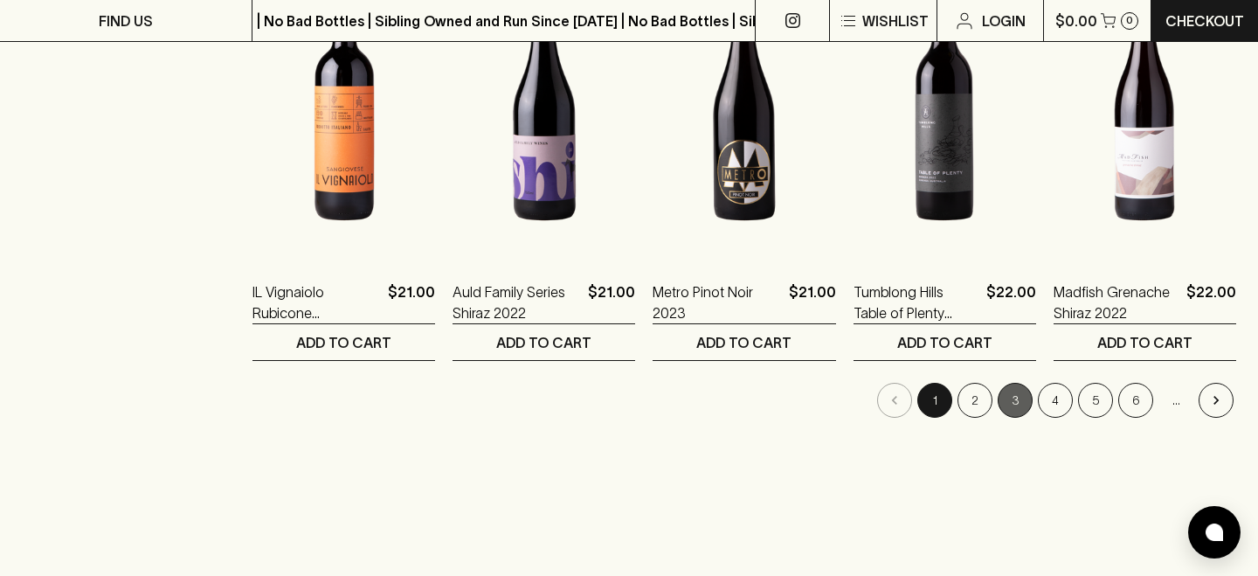
click at [1007, 398] on button "3" at bounding box center [1015, 400] width 35 height 35
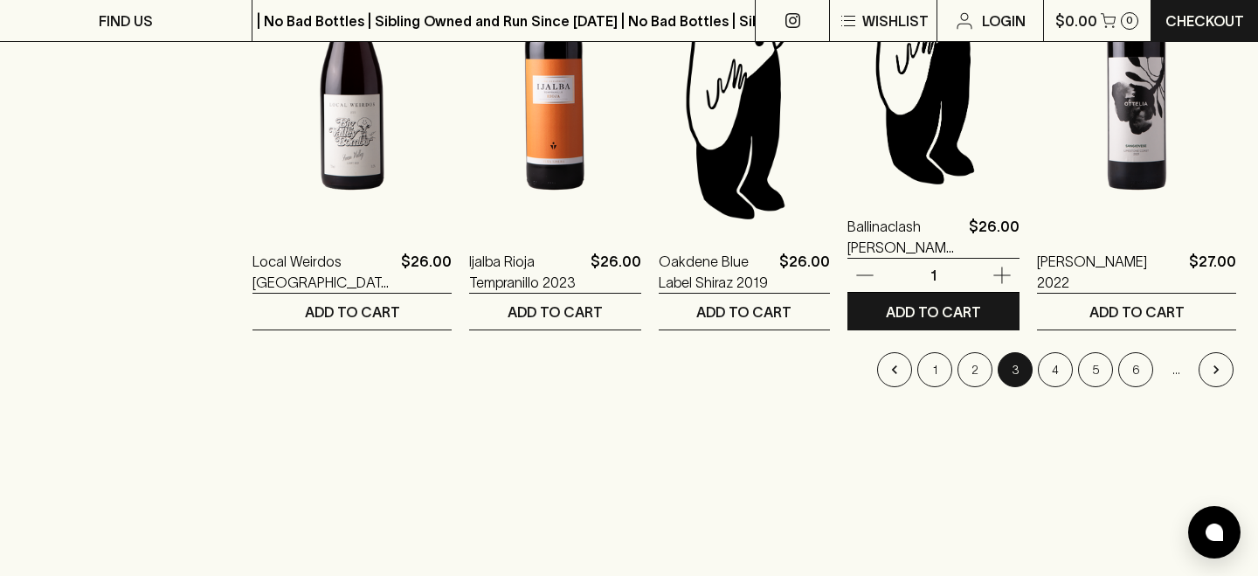
scroll to position [1828, 0]
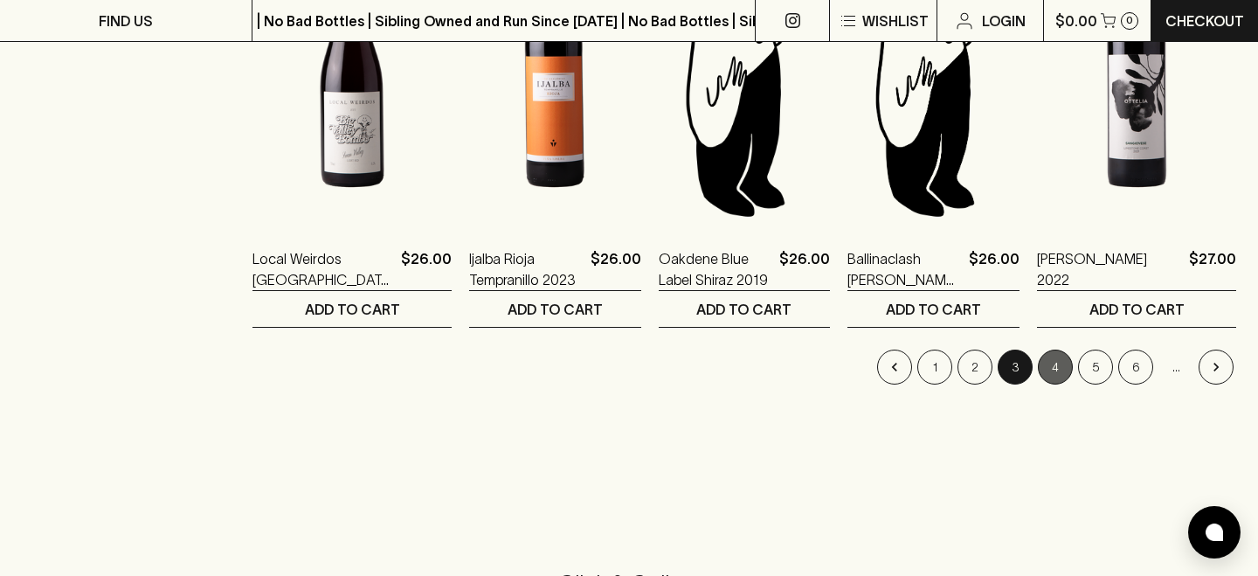
click at [1053, 363] on button "4" at bounding box center [1055, 366] width 35 height 35
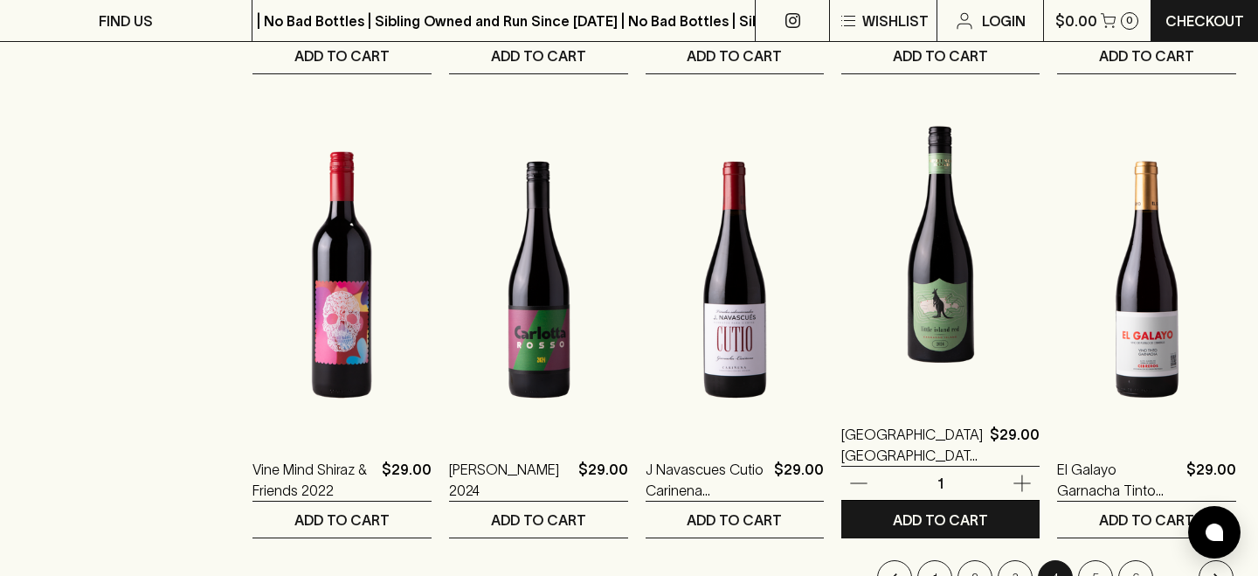
scroll to position [1886, 0]
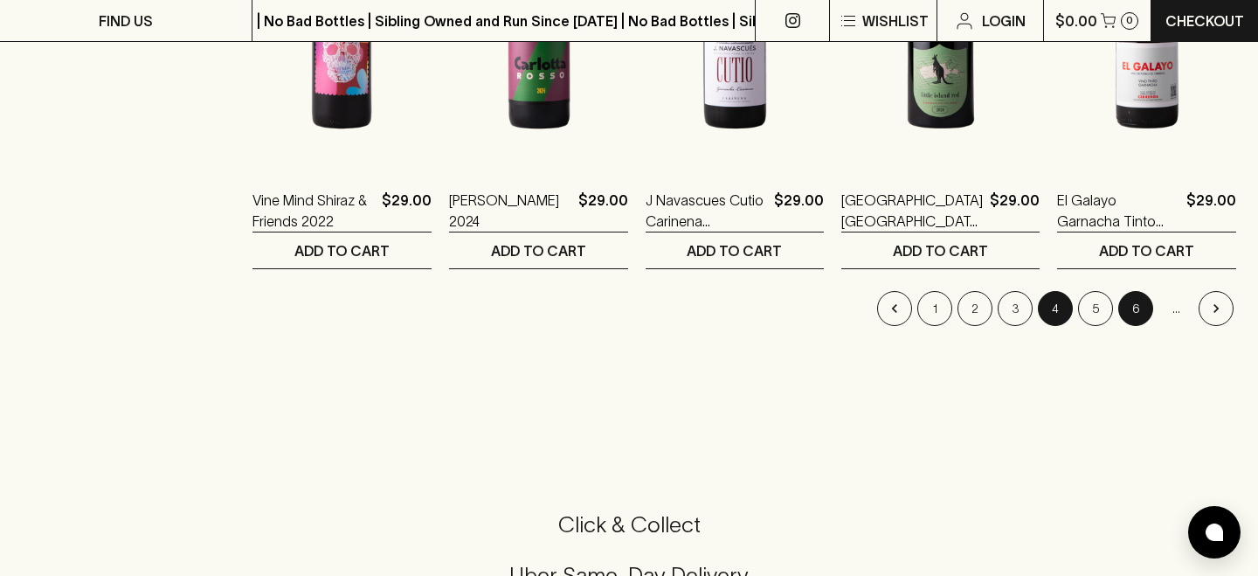
click at [1125, 313] on button "6" at bounding box center [1135, 308] width 35 height 35
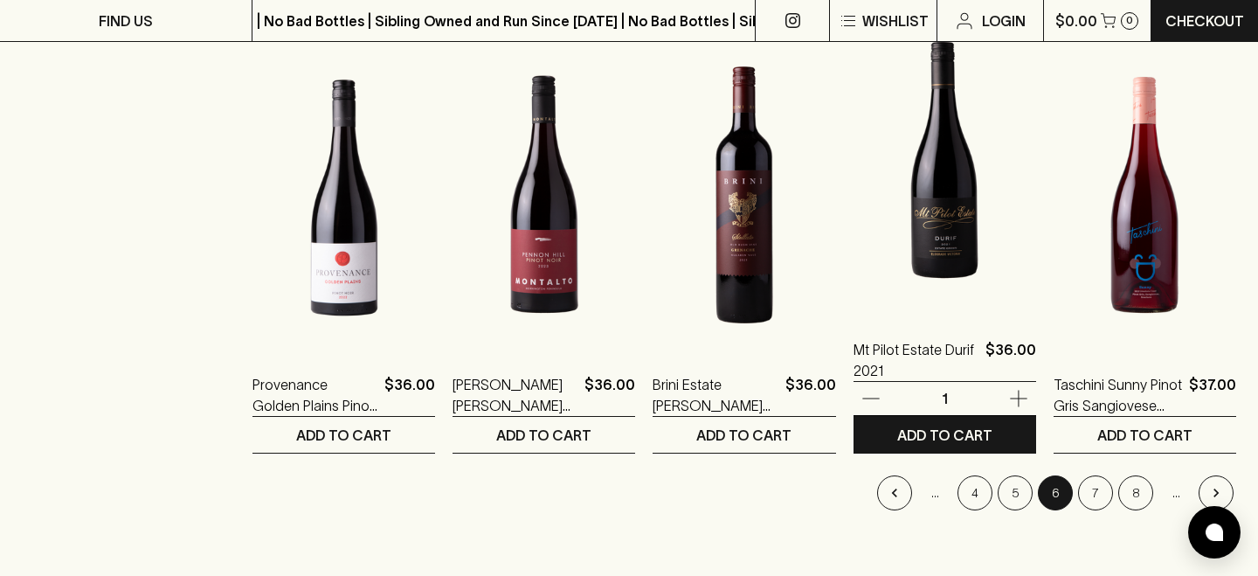
scroll to position [1699, 0]
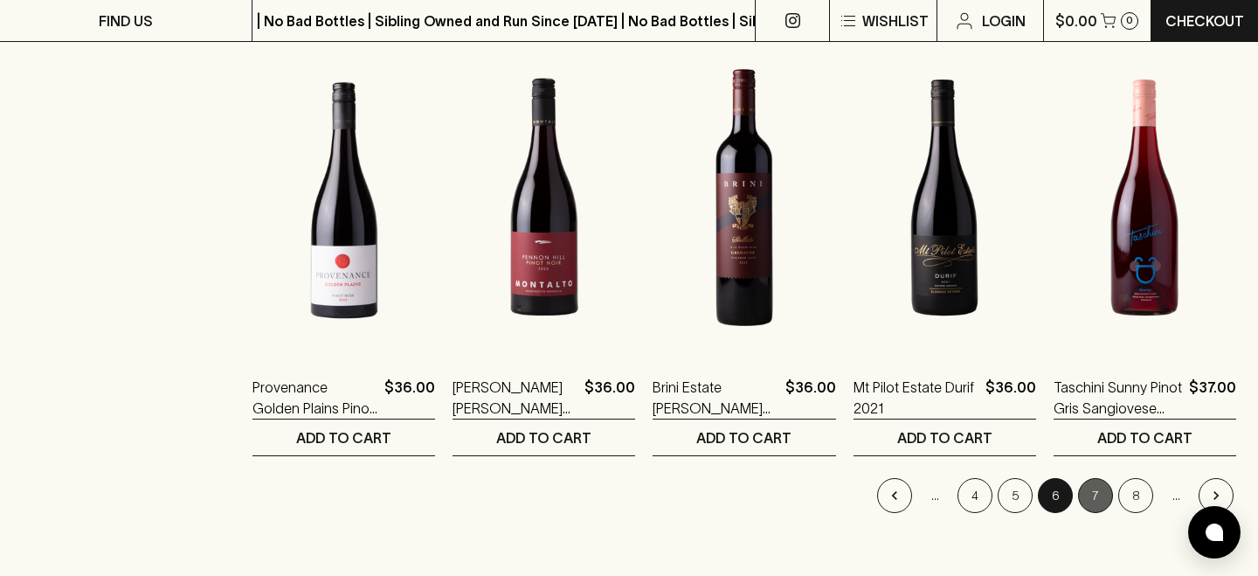
click at [1095, 483] on button "7" at bounding box center [1095, 495] width 35 height 35
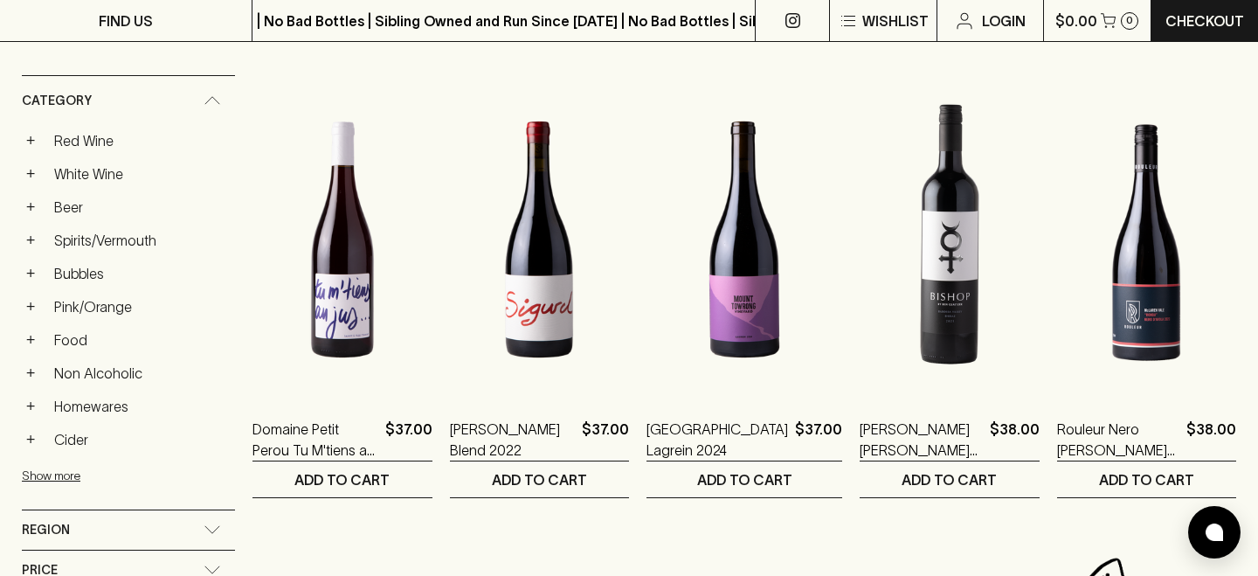
scroll to position [265, 0]
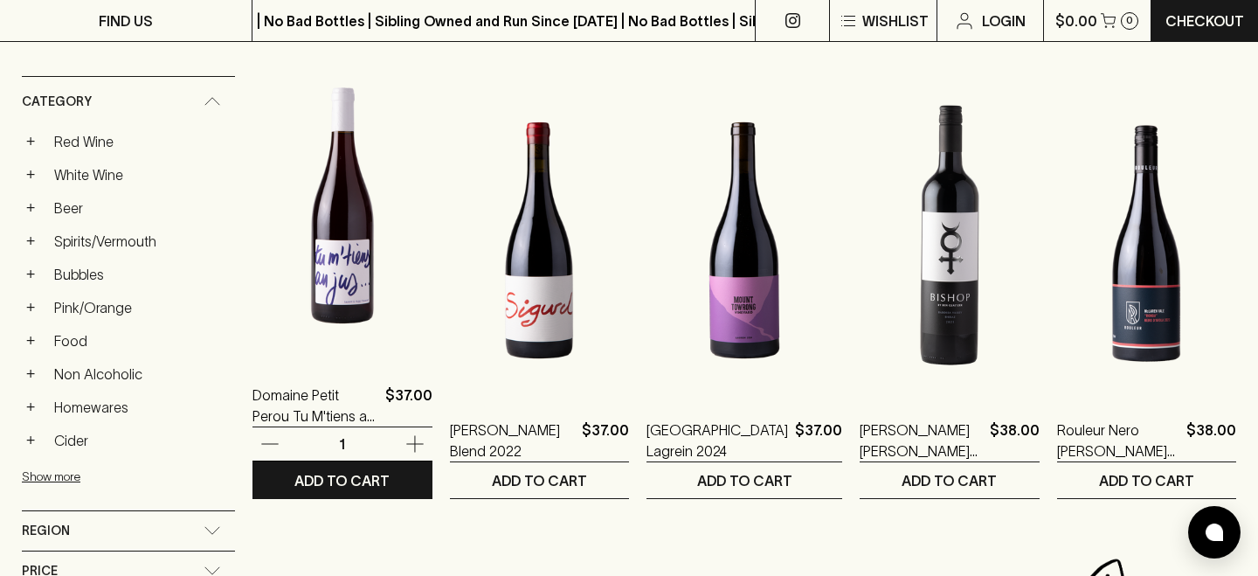
click at [365, 303] on img at bounding box center [342, 205] width 180 height 306
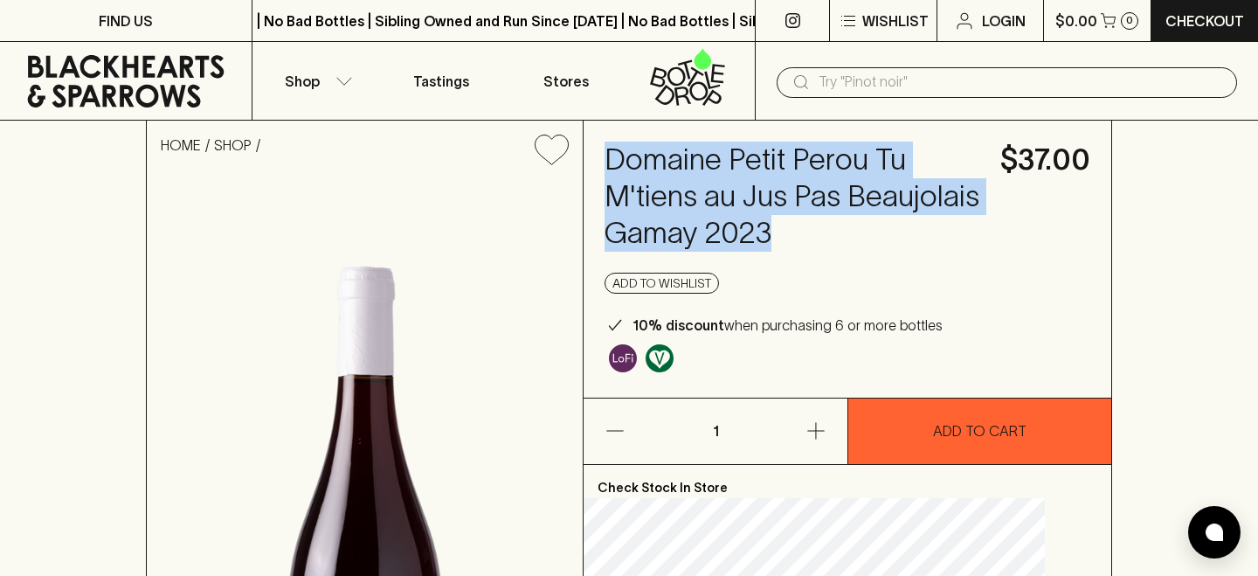
drag, startPoint x: 959, startPoint y: 229, endPoint x: 633, endPoint y: 159, distance: 333.3
click at [633, 159] on div "Domaine Petit Perou Tu M'tiens au Jus Pas Beaujolais Gamay 2023 $37.00 Add to w…" at bounding box center [848, 259] width 528 height 277
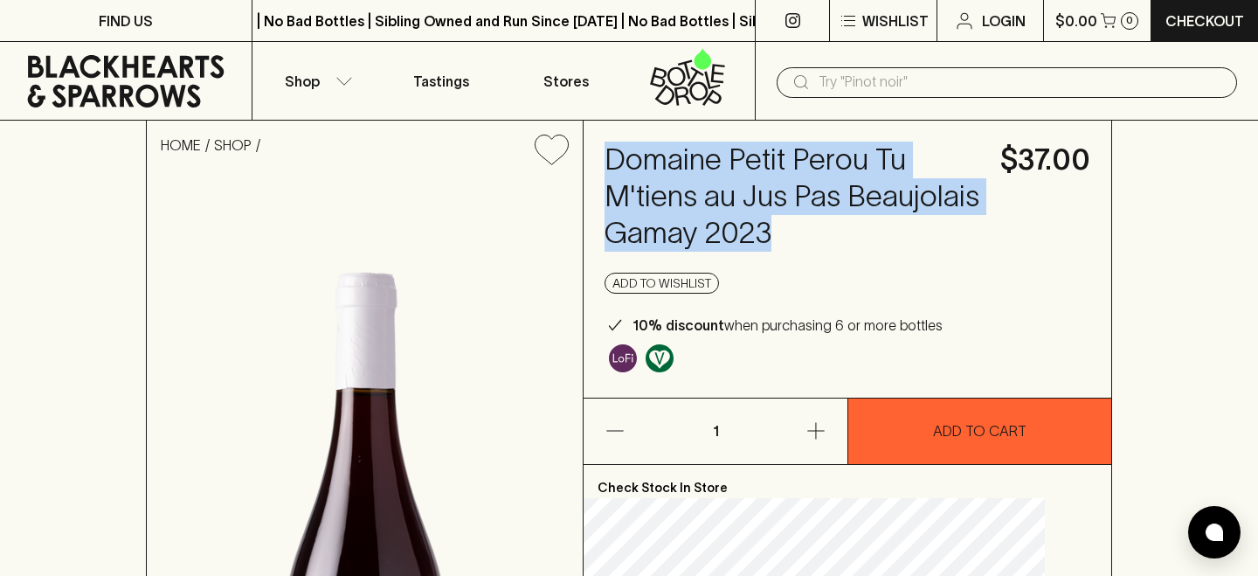
copy h4 "Domaine Petit Perou Tu M'tiens au Jus Pas Beaujolais Gamay 2023"
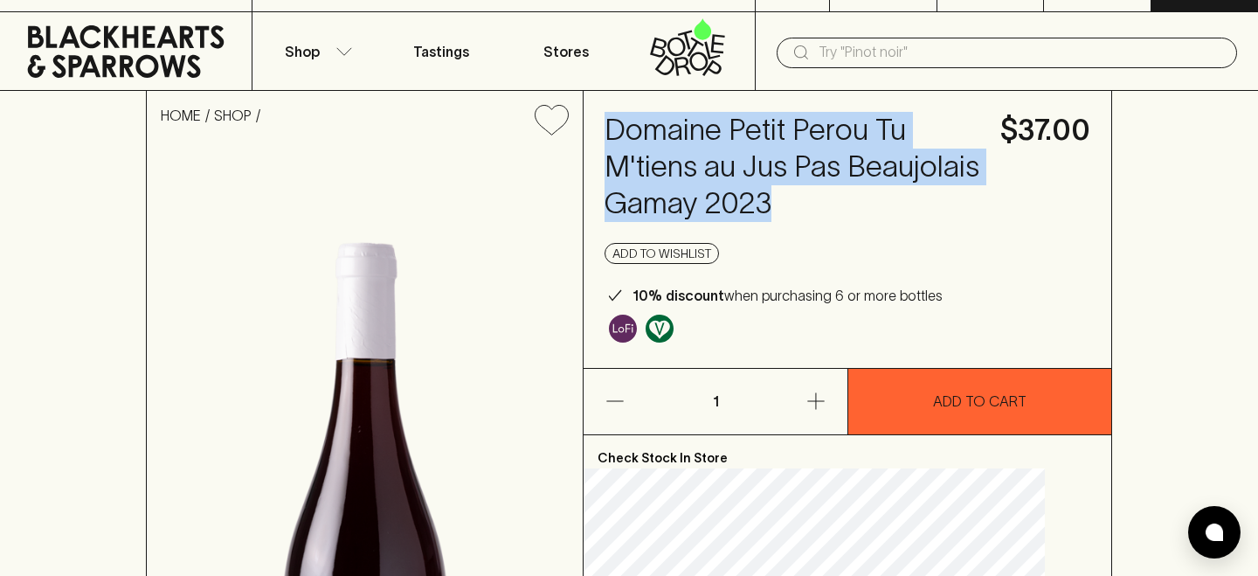
scroll to position [27, 0]
